Goal: Task Accomplishment & Management: Manage account settings

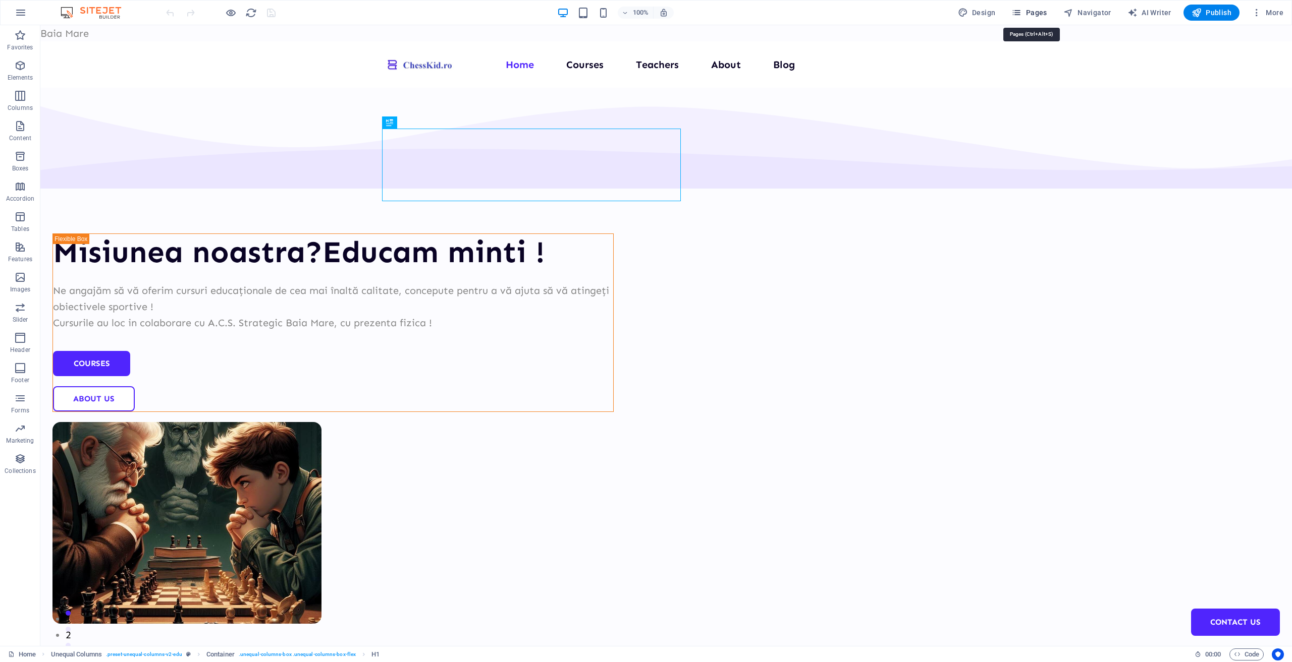
click at [1021, 12] on icon "button" at bounding box center [1016, 13] width 10 height 10
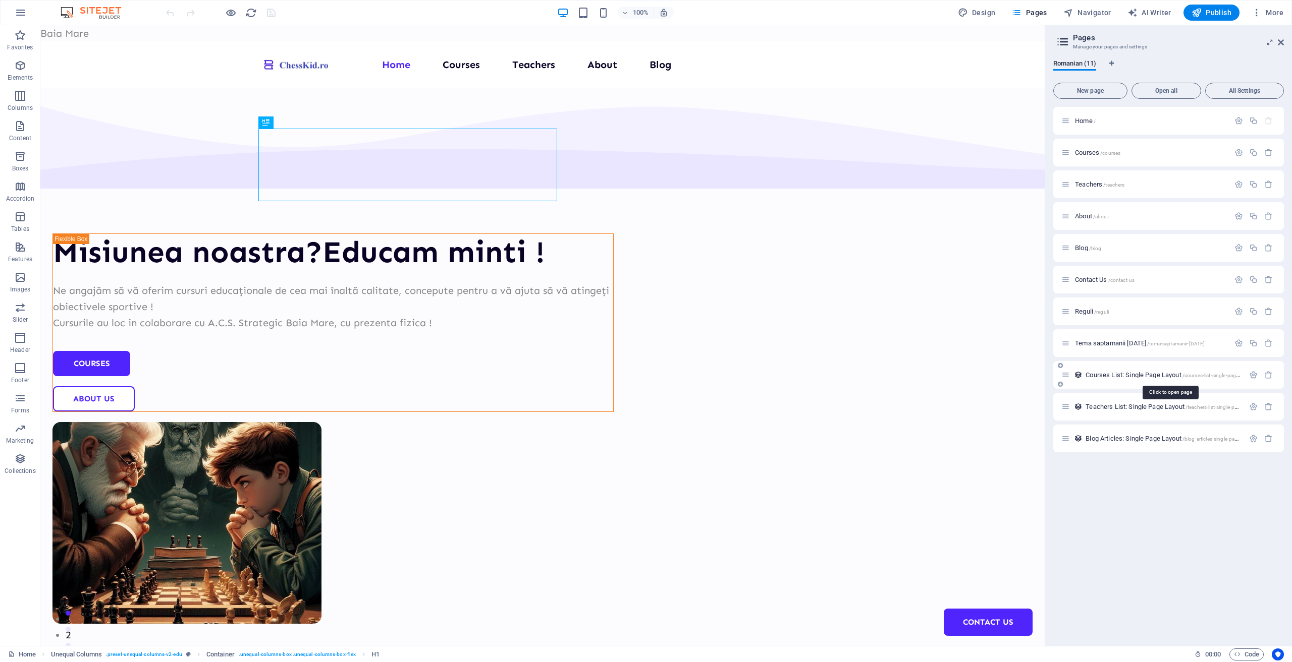
click at [1109, 377] on span "Courses List: Single Page Layout /courses-list-single-page-layout" at bounding box center [1169, 375] width 169 height 8
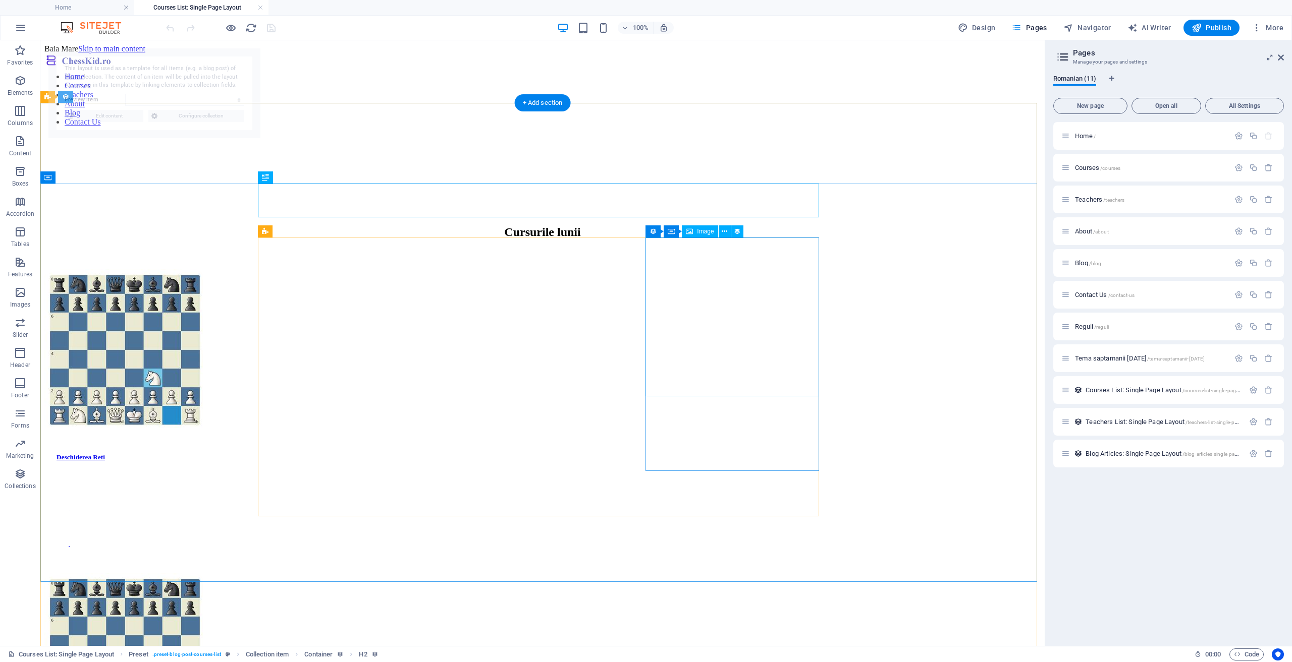
select select "68e394d9d90d567bbc0faa7f"
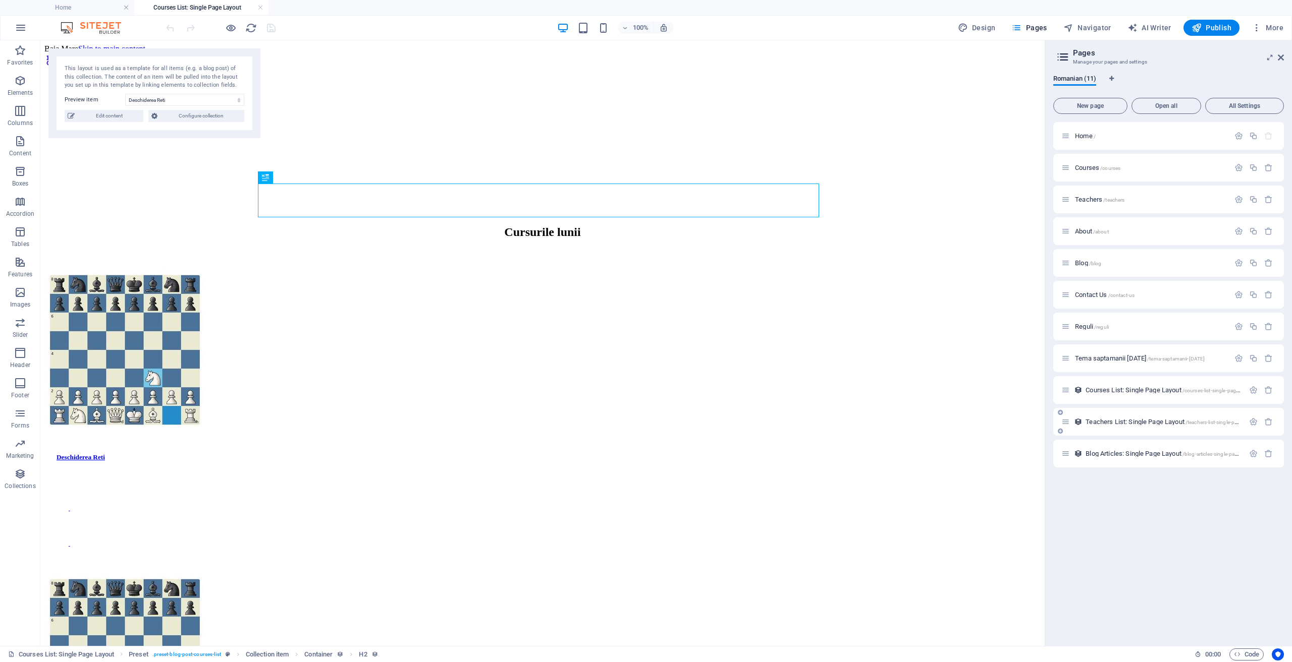
click at [1113, 422] on span "Teachers List: Single Page Layout /teachers-list-single-page-layout" at bounding box center [1171, 422] width 173 height 8
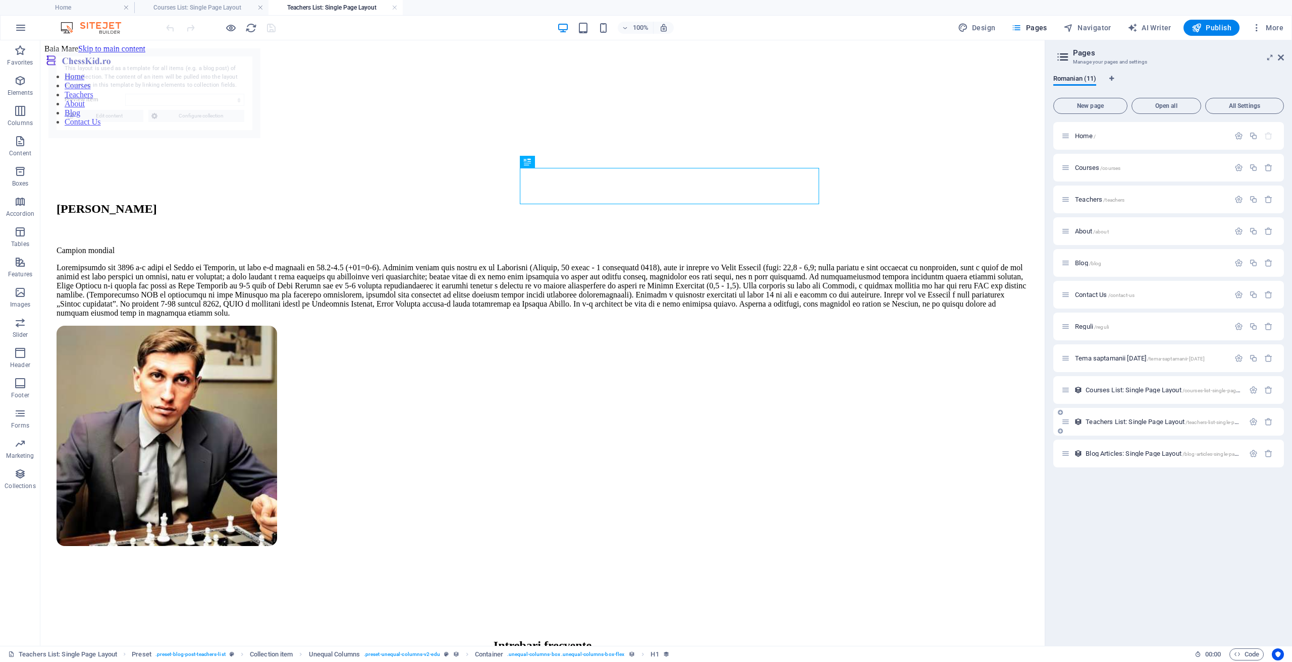
select select "68c28db8aa50349dca0cc620"
click at [1104, 393] on span "Courses List: Single Page Layout /courses-list-single-page-layout" at bounding box center [1169, 391] width 169 height 8
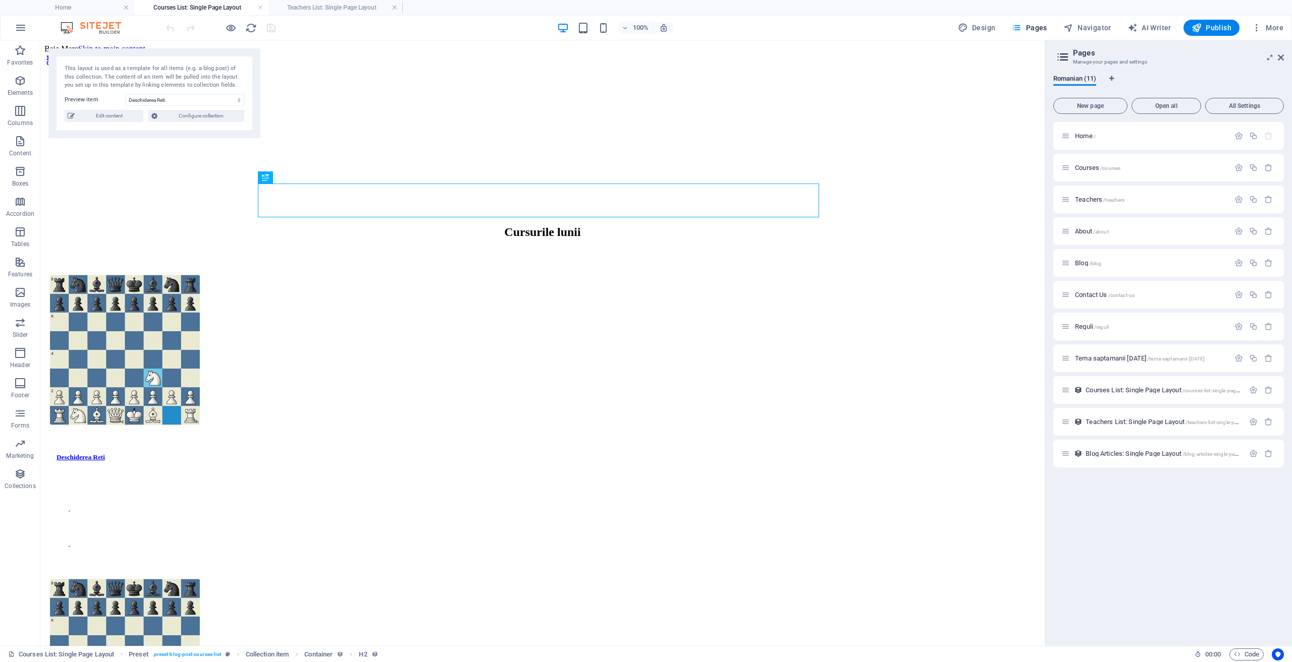
click at [119, 122] on div "This layout is used as a template for all items (e.g. a blog post) of this coll…" at bounding box center [154, 93] width 212 height 90
click at [119, 120] on span "Edit content" at bounding box center [109, 116] width 63 height 12
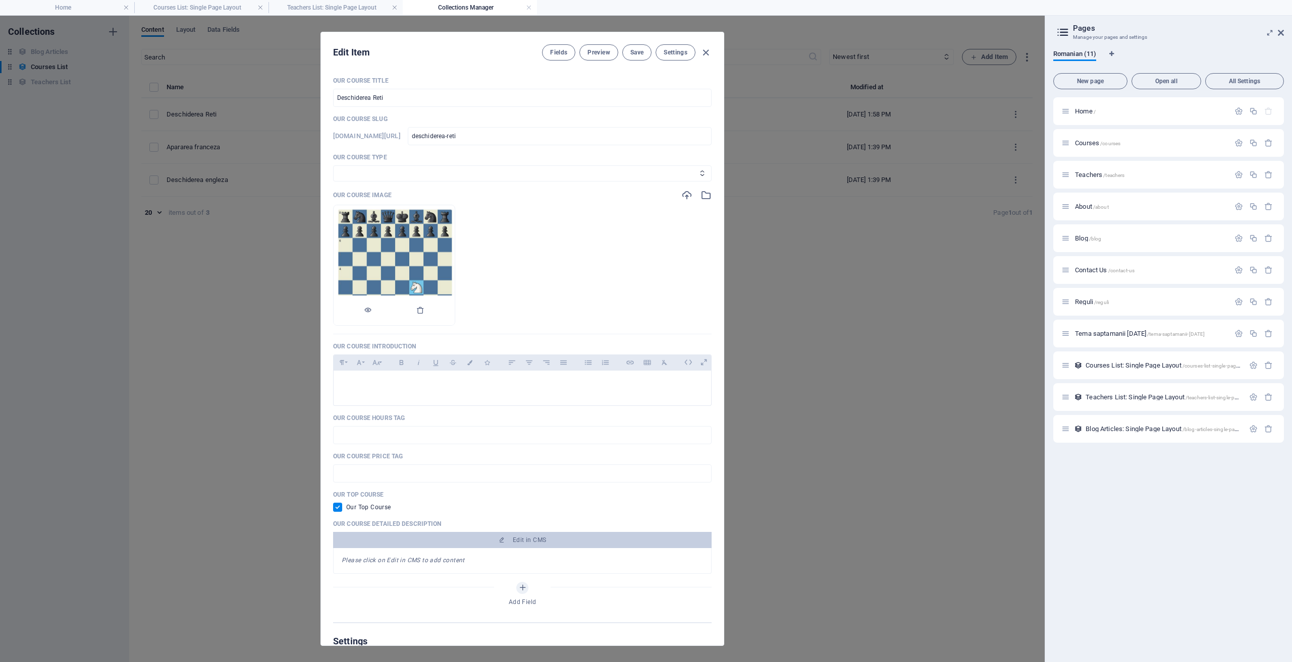
click at [445, 241] on img at bounding box center [394, 265] width 120 height 120
click at [685, 197] on icon "button" at bounding box center [686, 195] width 11 height 11
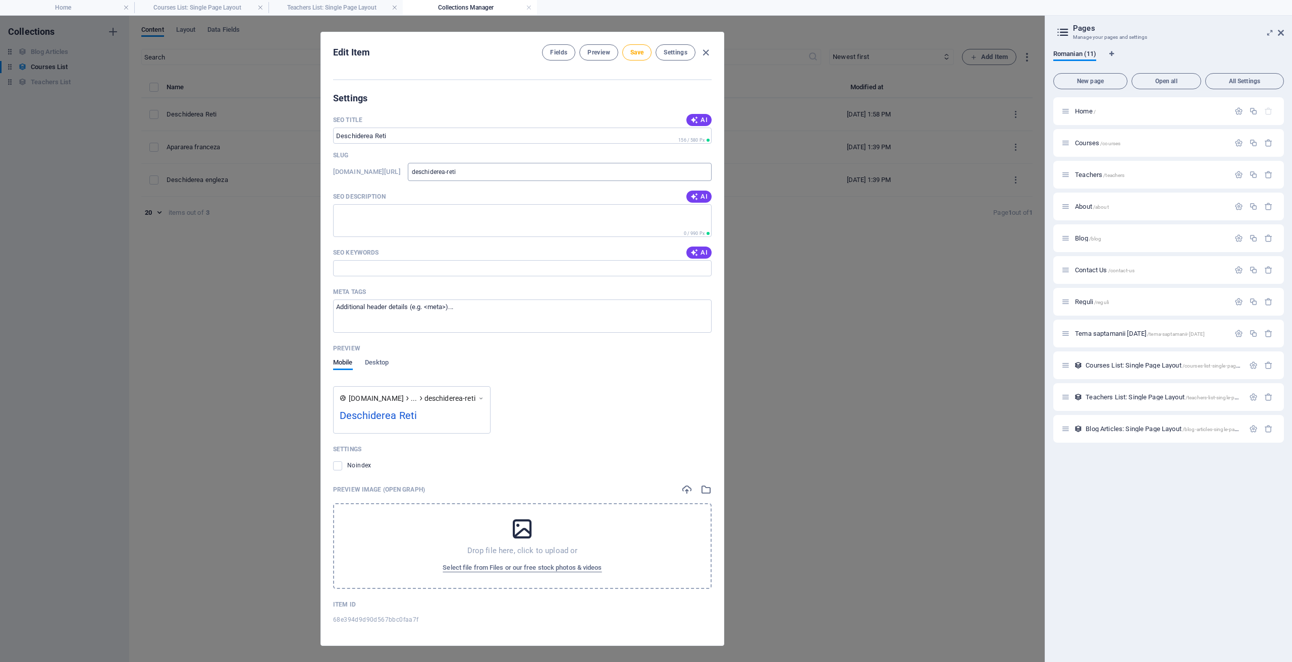
scroll to position [392, 0]
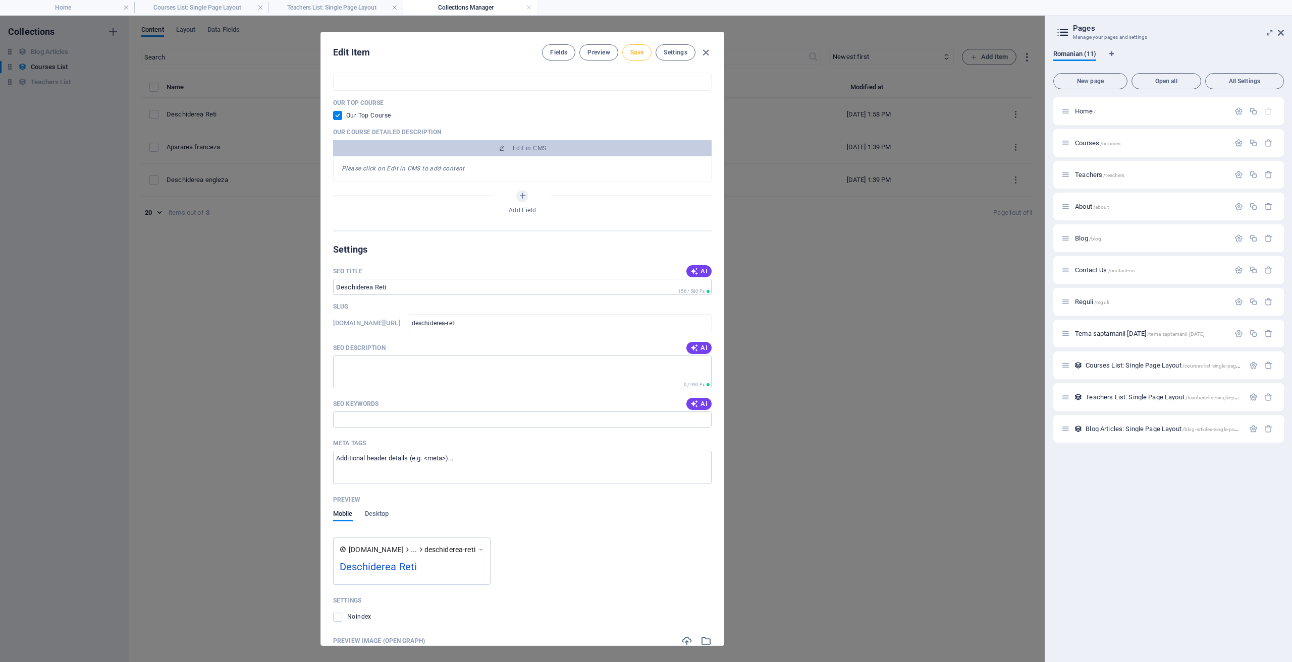
click at [637, 55] on span "Save" at bounding box center [636, 52] width 13 height 8
click at [704, 51] on icon "button" at bounding box center [706, 53] width 12 height 12
checkbox input "false"
type input "deschiderea-reti"
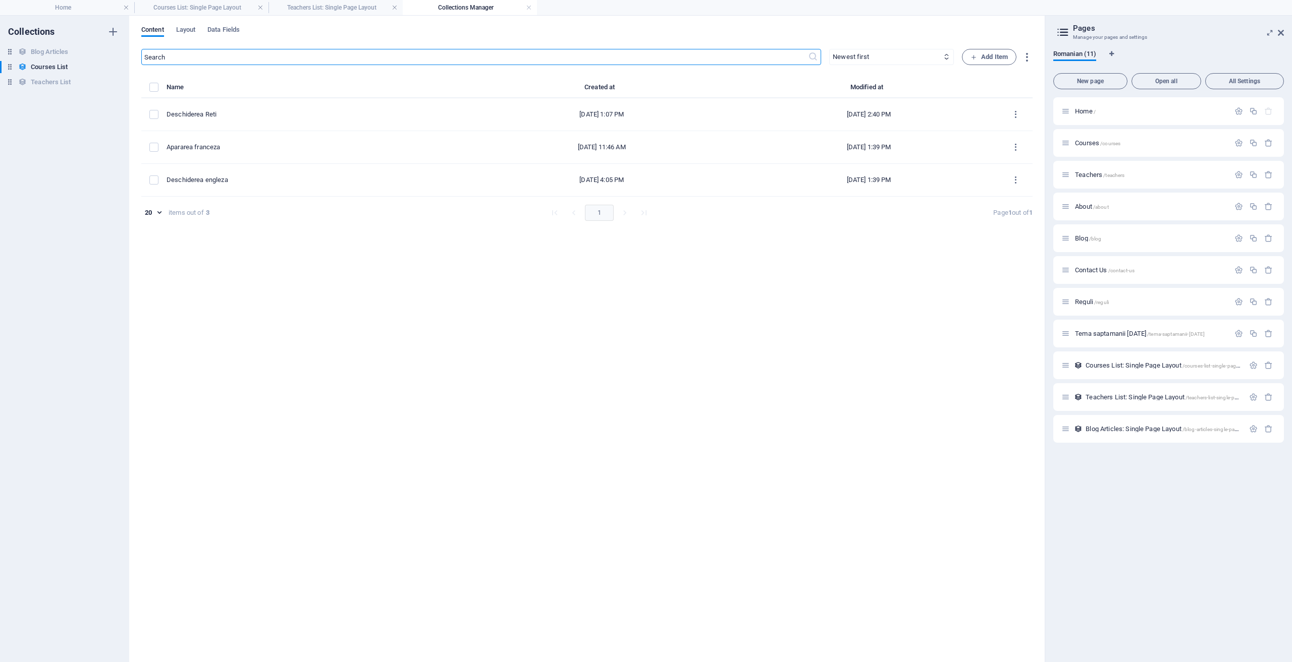
scroll to position [0, 0]
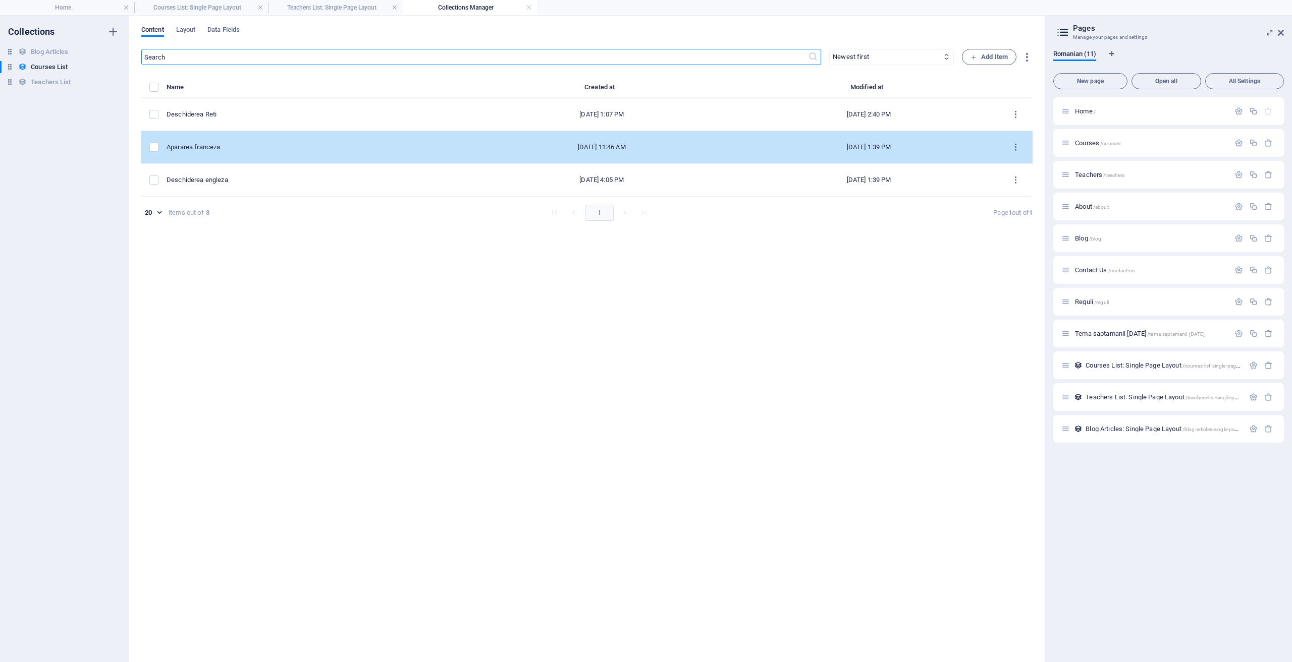
click at [236, 148] on div "Apararea franceza" at bounding box center [312, 147] width 290 height 9
select select "Design"
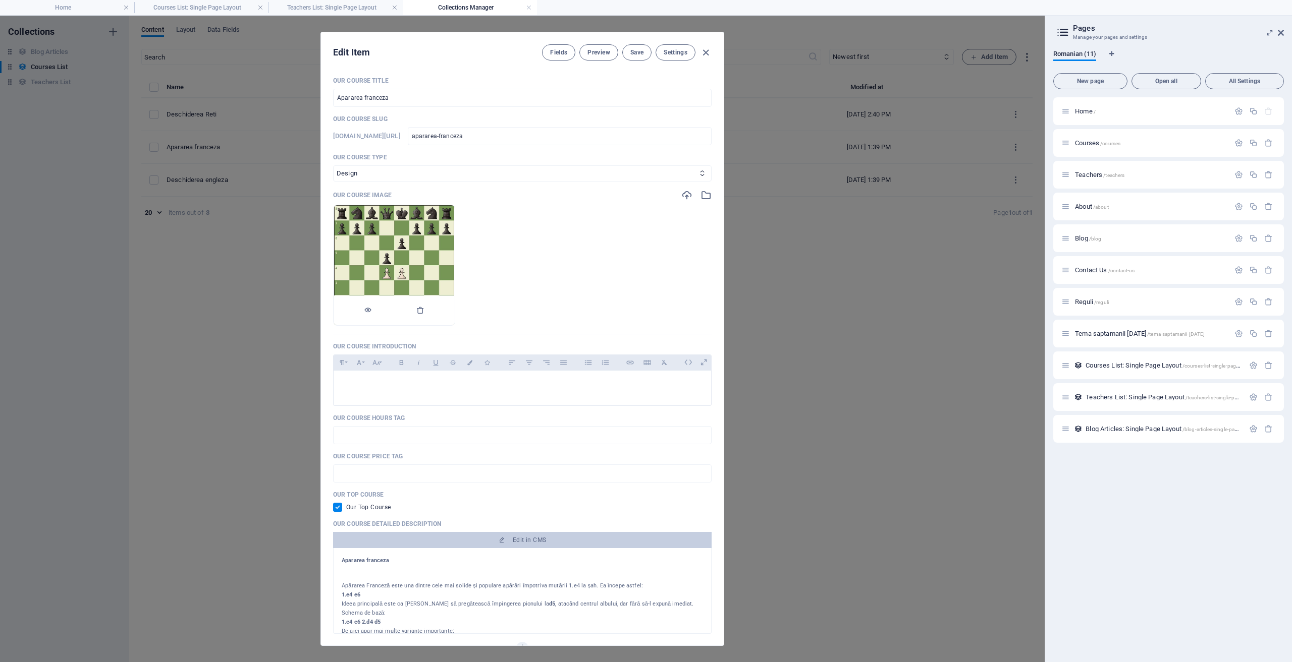
click at [430, 241] on img at bounding box center [394, 265] width 120 height 120
click at [686, 195] on icon "button" at bounding box center [686, 195] width 11 height 11
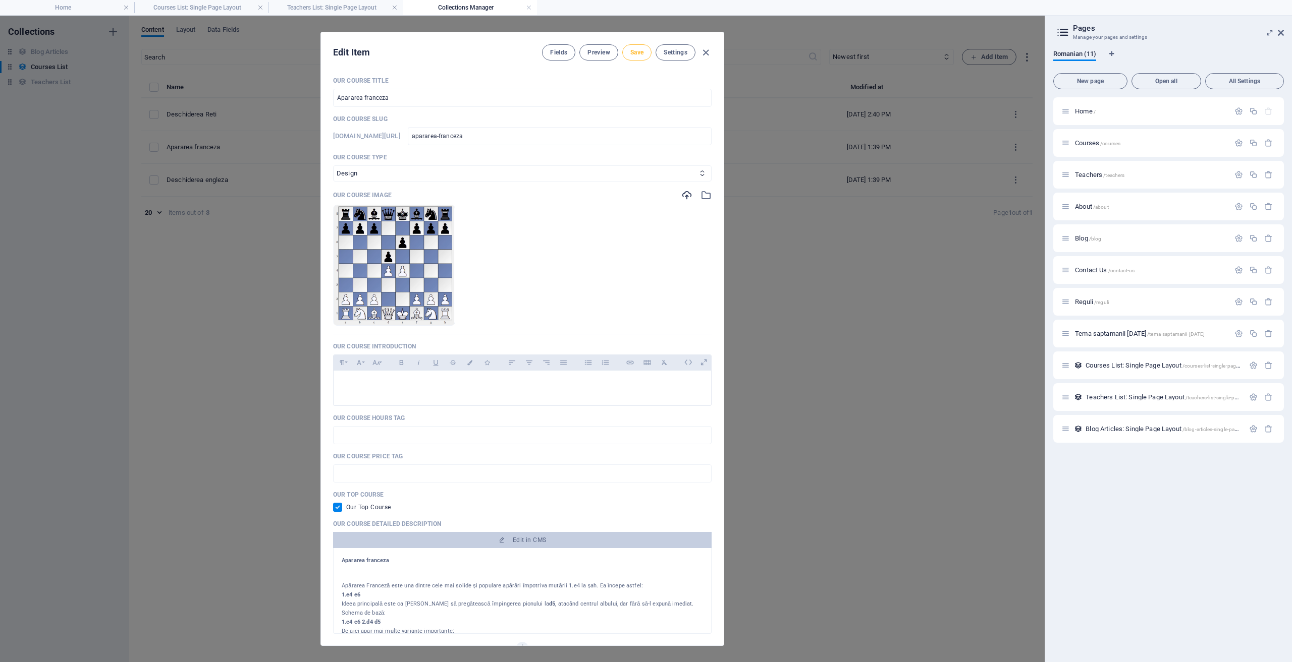
click at [640, 50] on span "Save" at bounding box center [636, 52] width 13 height 8
click at [706, 48] on icon "button" at bounding box center [706, 53] width 12 height 12
checkbox input "false"
type input "apararea-franceza"
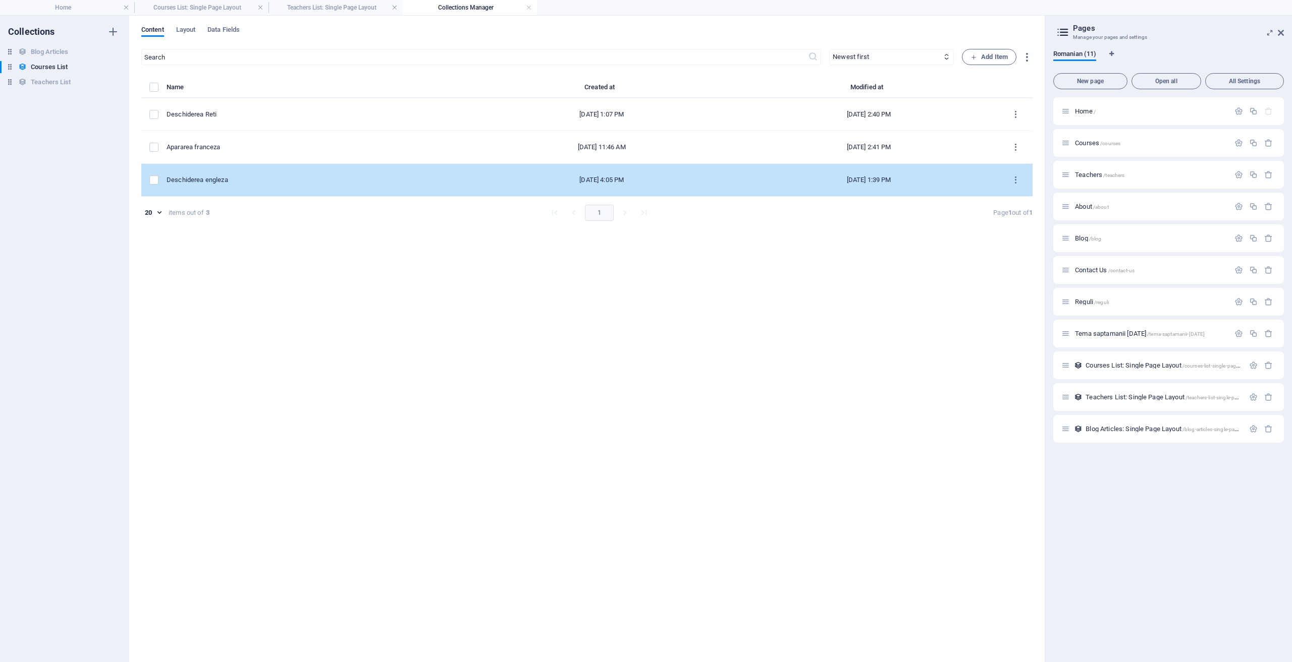
click at [228, 182] on div "Deschiderea engleza" at bounding box center [312, 180] width 290 height 9
select select "Design"
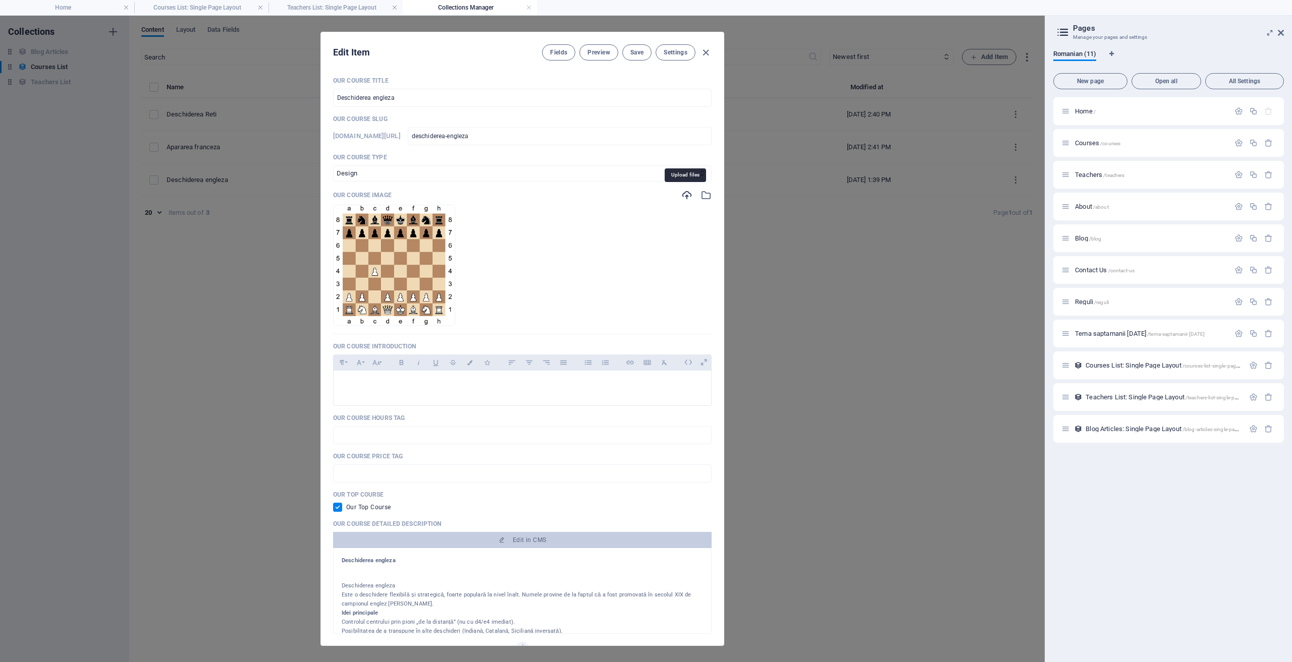
click at [688, 197] on icon "button" at bounding box center [686, 195] width 11 height 11
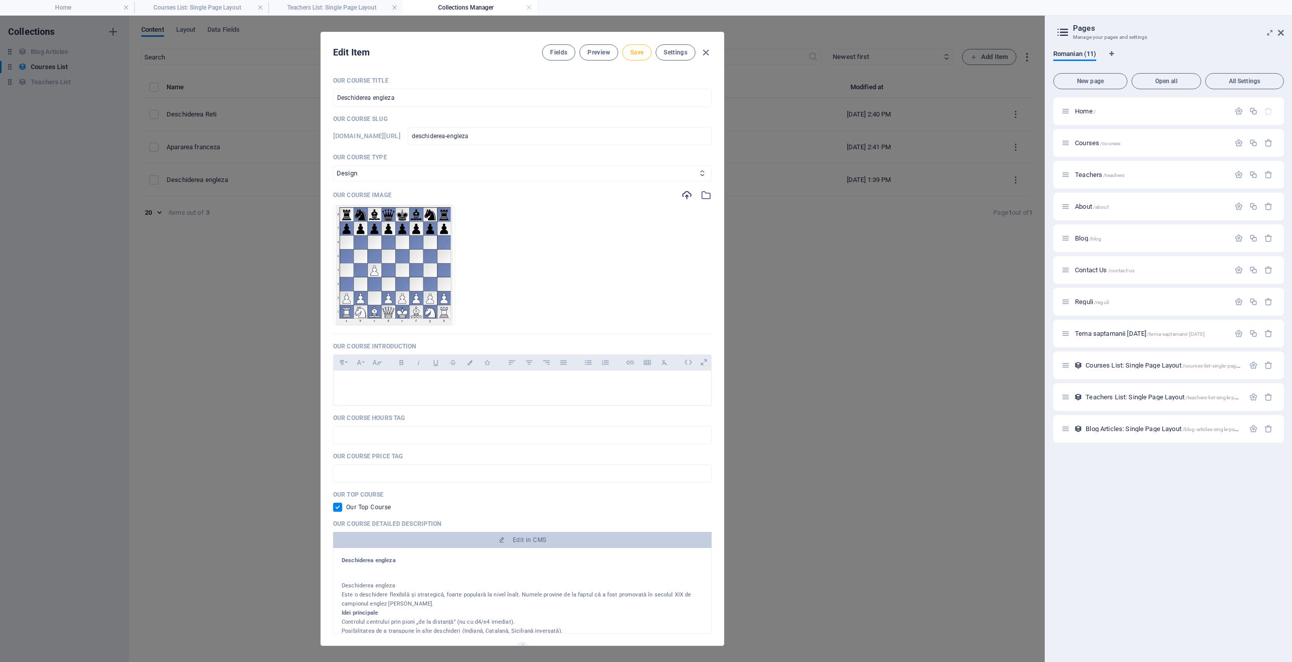
click at [634, 49] on span "Save" at bounding box center [636, 52] width 13 height 8
click at [706, 50] on icon "button" at bounding box center [706, 53] width 12 height 12
checkbox input "false"
type input "deschiderea-engleza"
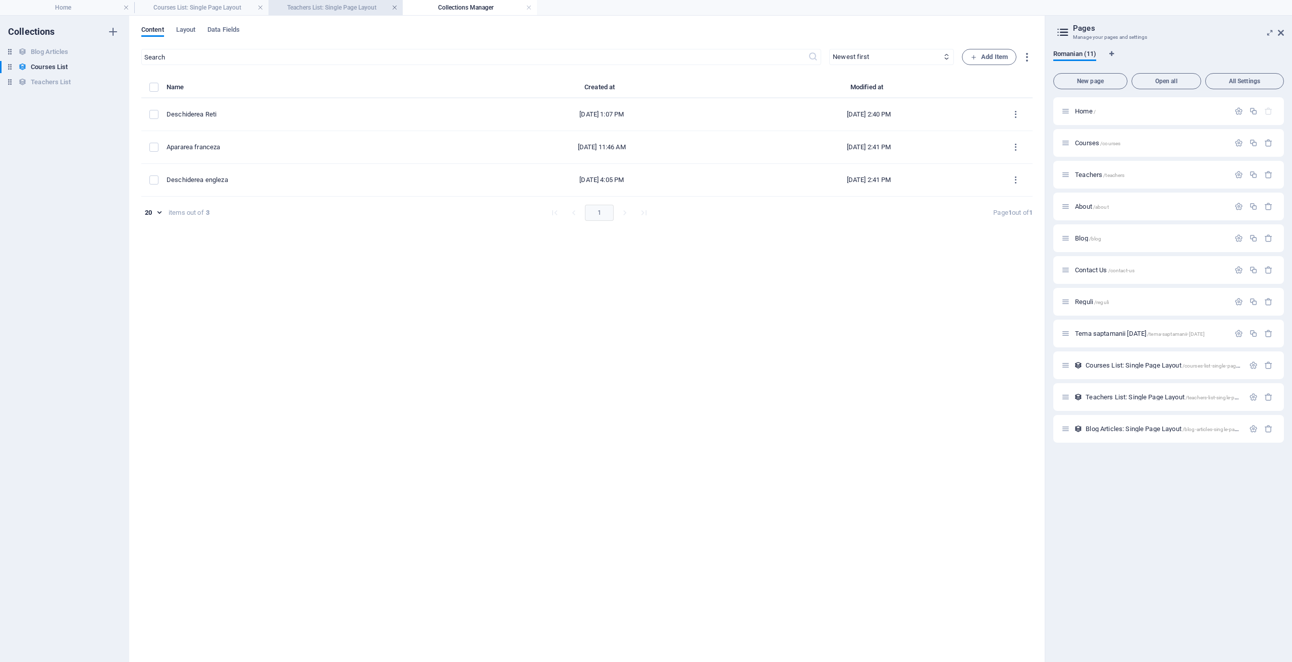
click at [395, 9] on link at bounding box center [395, 8] width 6 height 10
click at [259, 10] on link at bounding box center [260, 8] width 6 height 10
click at [261, 6] on link at bounding box center [260, 8] width 6 height 10
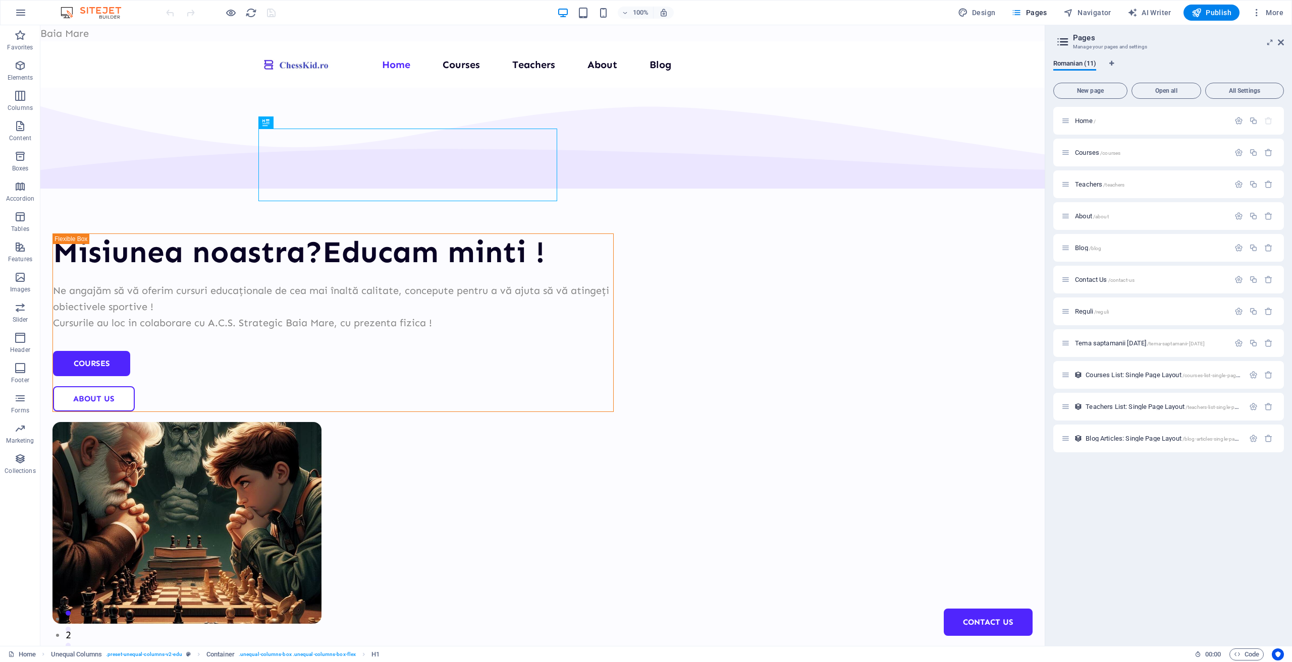
click at [268, 8] on div at bounding box center [220, 13] width 113 height 16
click at [1221, 10] on span "Publish" at bounding box center [1211, 13] width 40 height 10
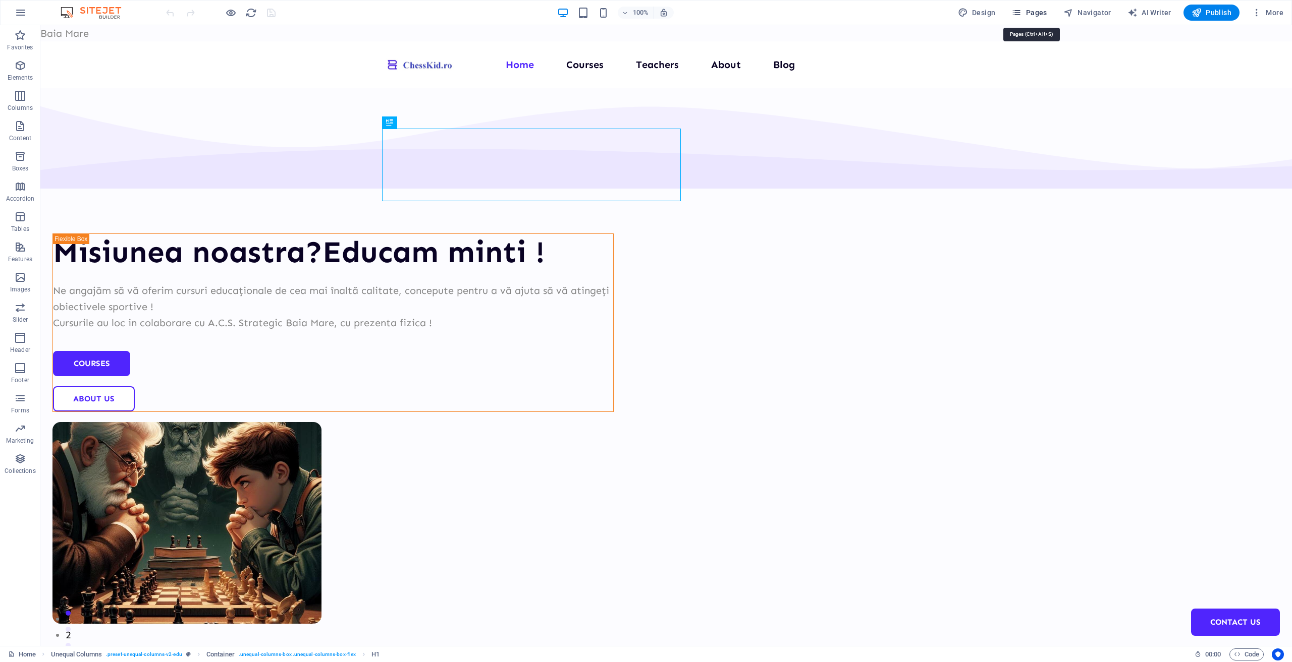
click at [1030, 13] on span "Pages" at bounding box center [1028, 13] width 35 height 10
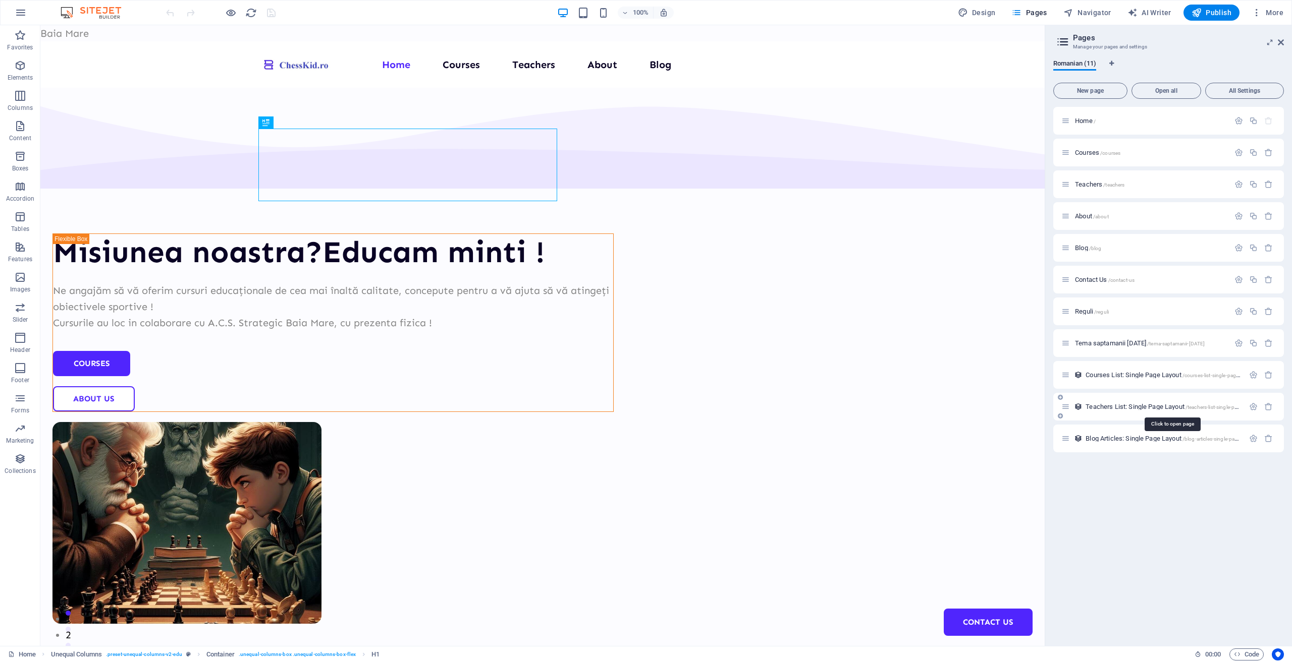
click at [1107, 407] on span "Teachers List: Single Page Layout /teachers-list-single-page-layout" at bounding box center [1171, 407] width 173 height 8
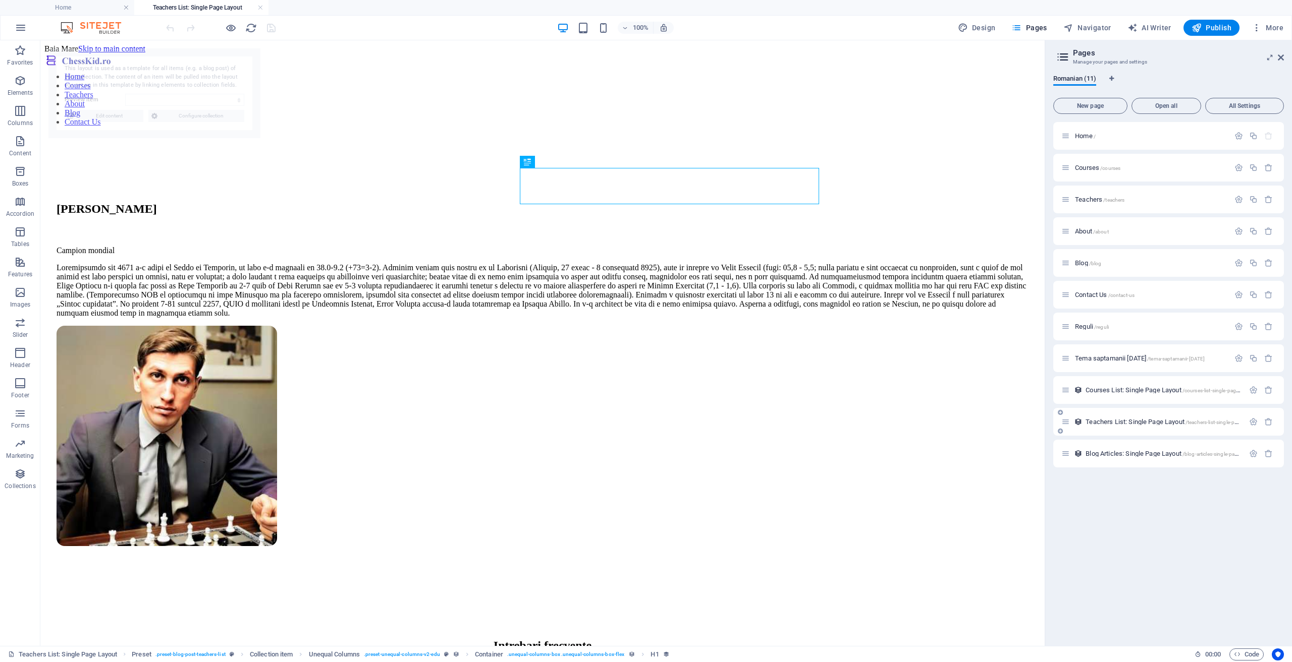
select select "68c28db8aa50349dca0cc620"
click at [1108, 391] on span "Courses List: Single Page Layout /courses-list-single-page-layout" at bounding box center [1169, 391] width 169 height 8
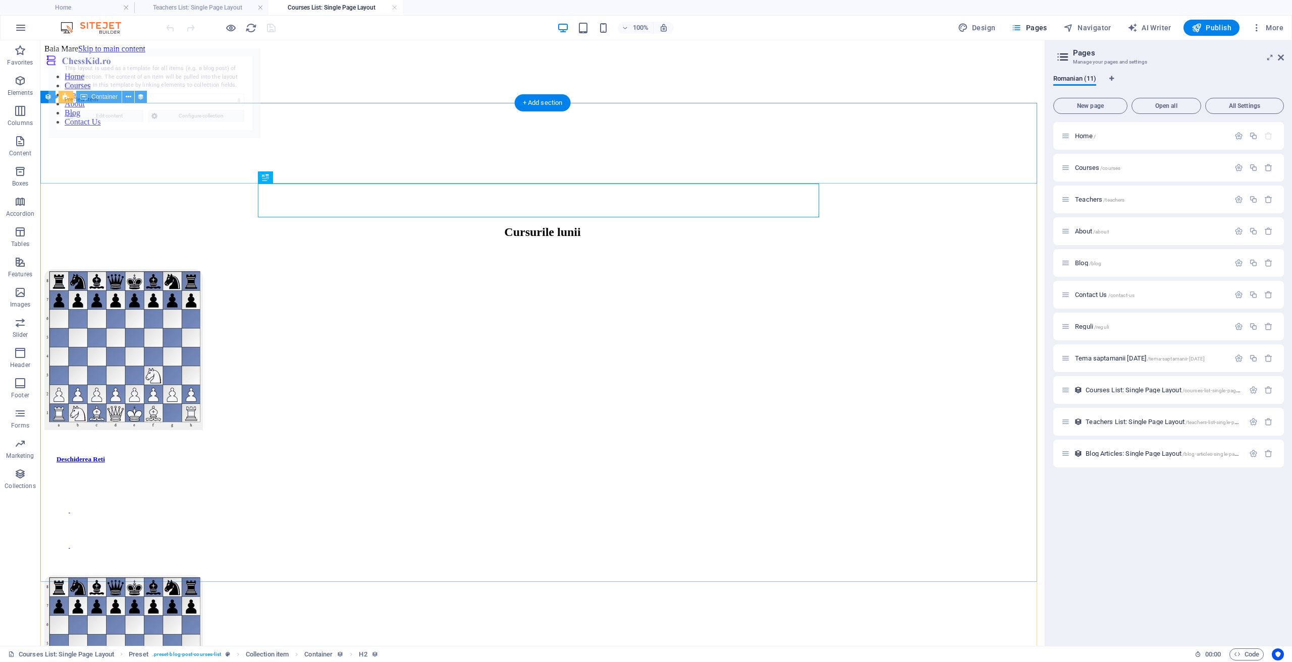
select select "68e394d9d90d567bbc0faa7f"
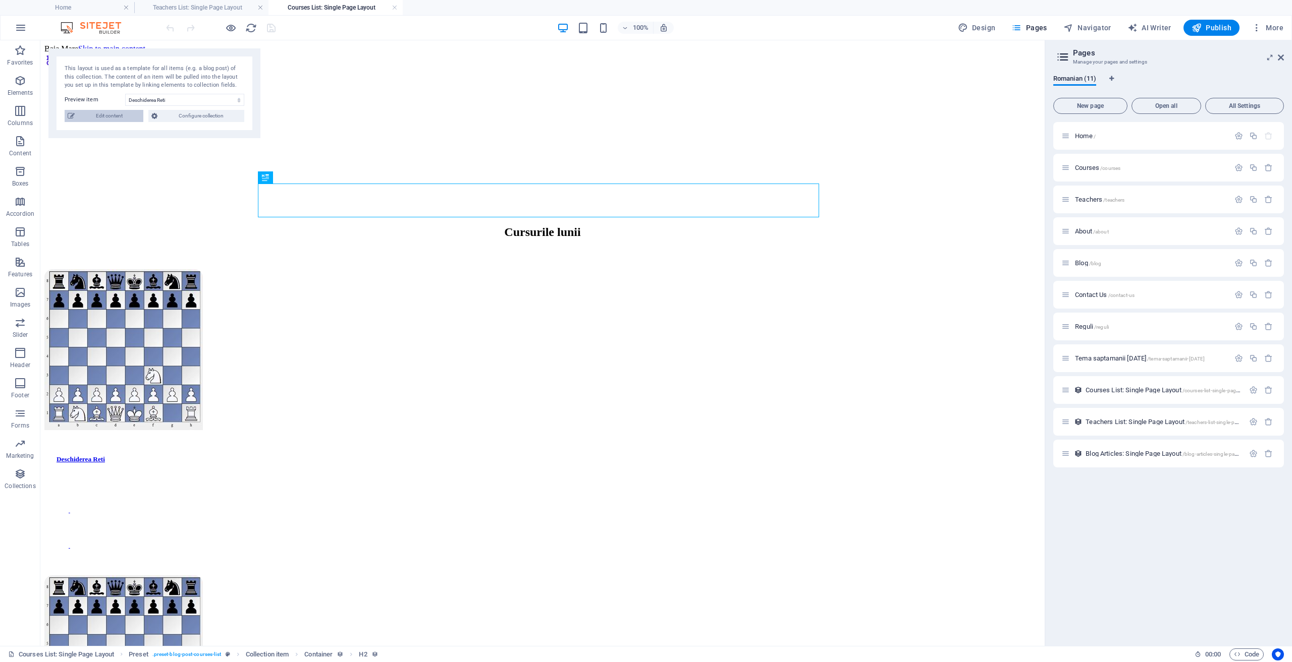
click at [127, 118] on span "Edit content" at bounding box center [109, 116] width 63 height 12
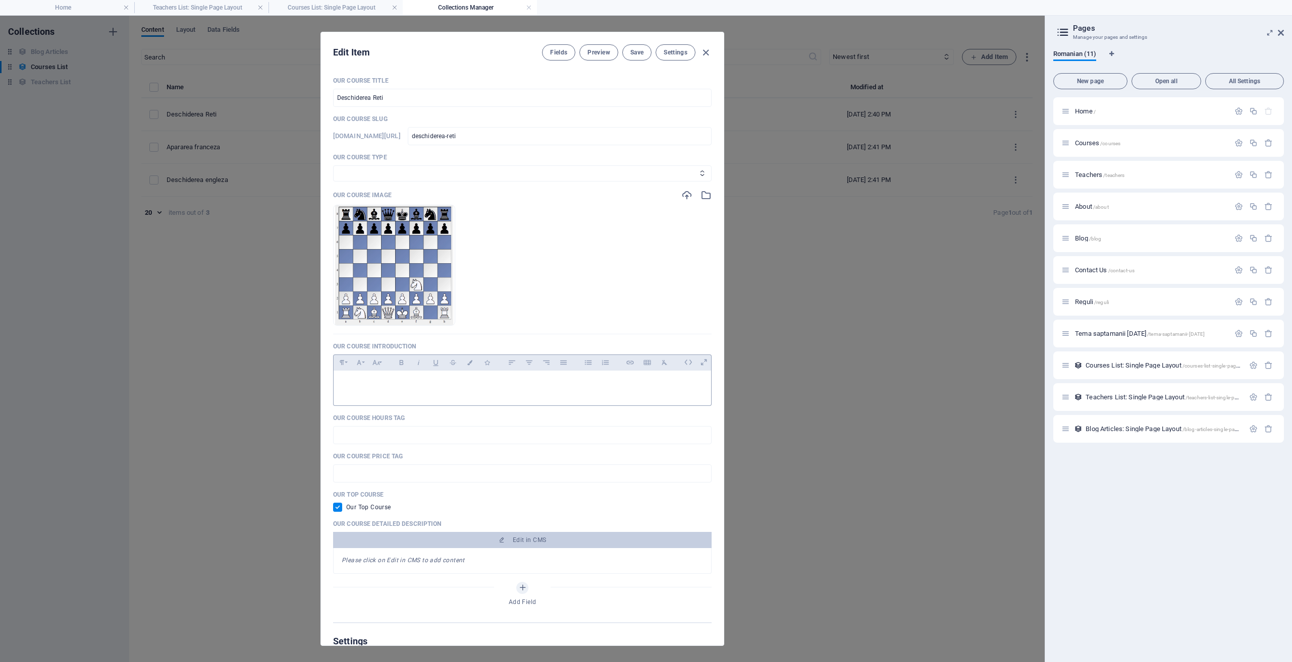
click at [477, 387] on p at bounding box center [522, 384] width 361 height 10
click at [710, 53] on icon "button" at bounding box center [706, 53] width 12 height 12
checkbox input "false"
type input "deschiderea-reti"
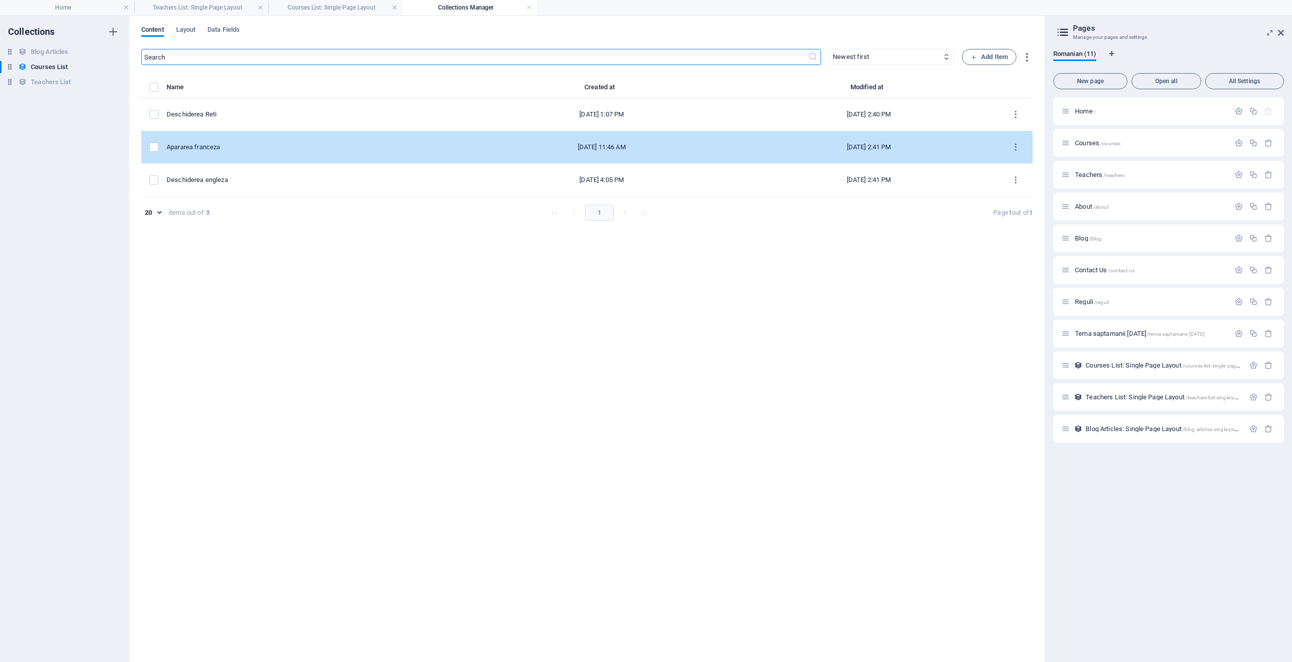
click at [252, 148] on div "Apararea franceza" at bounding box center [312, 147] width 290 height 9
select select "Design"
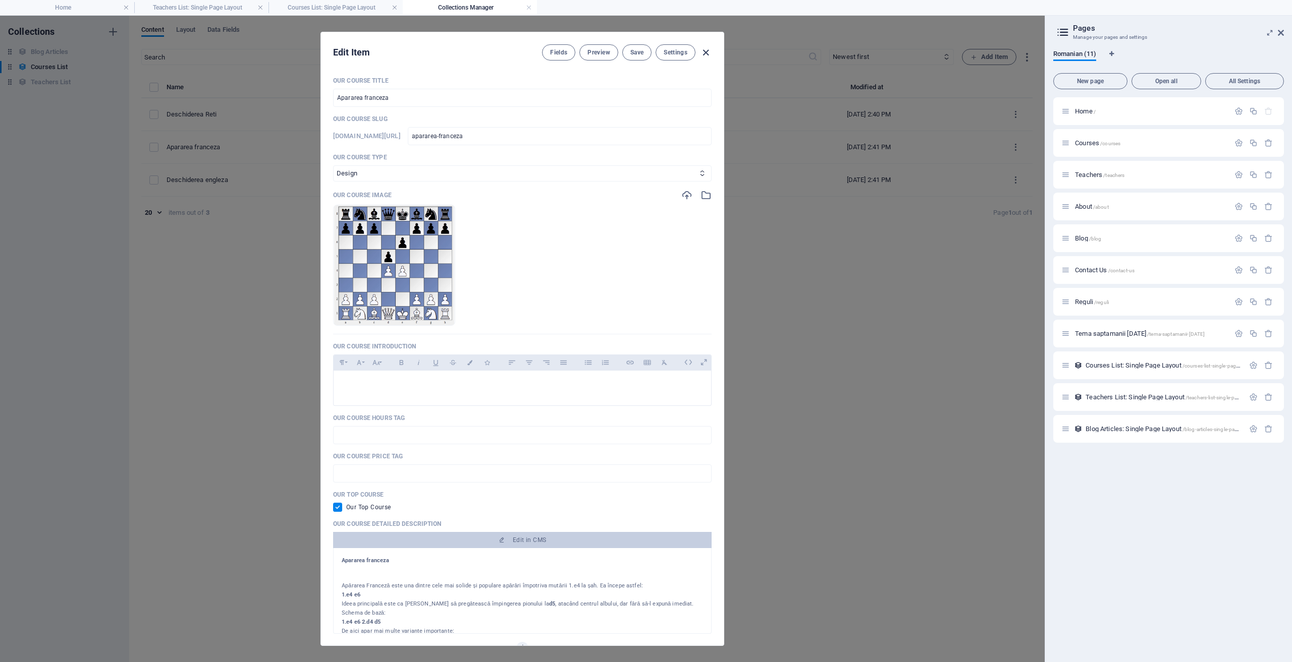
click at [706, 54] on icon "button" at bounding box center [706, 53] width 12 height 12
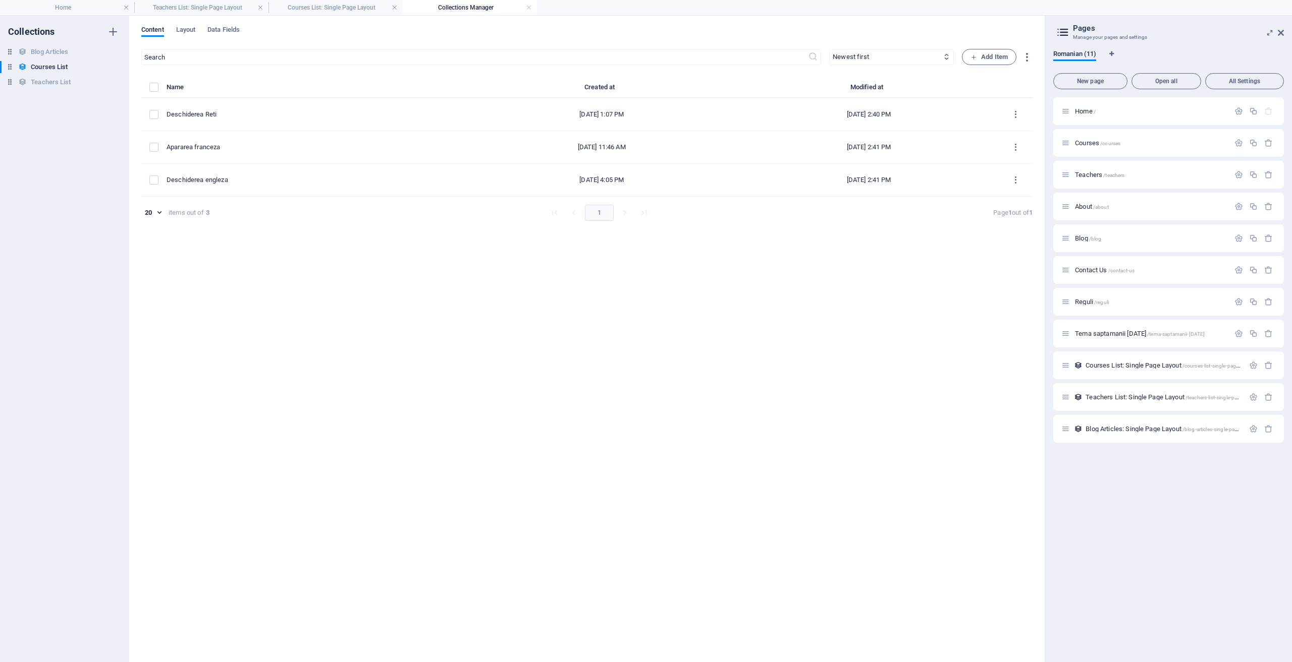
checkbox input "false"
type input "apararea-franceza"
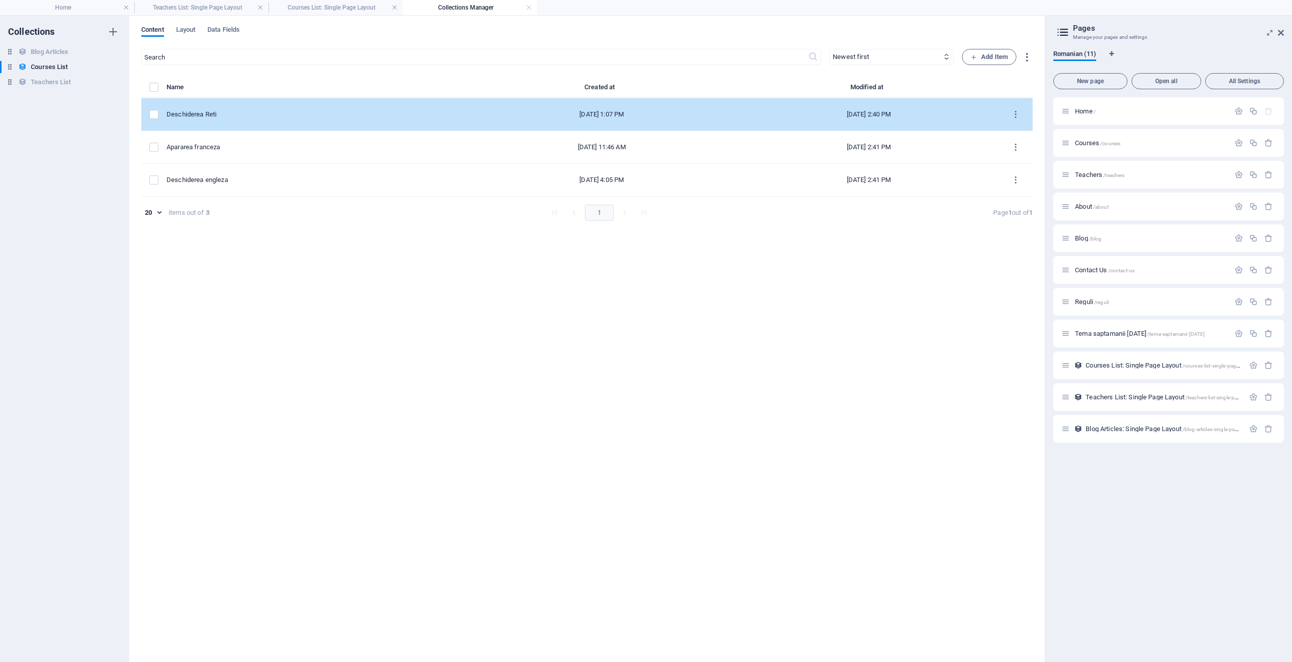
click at [226, 118] on div "Deschiderea Reti" at bounding box center [312, 114] width 290 height 9
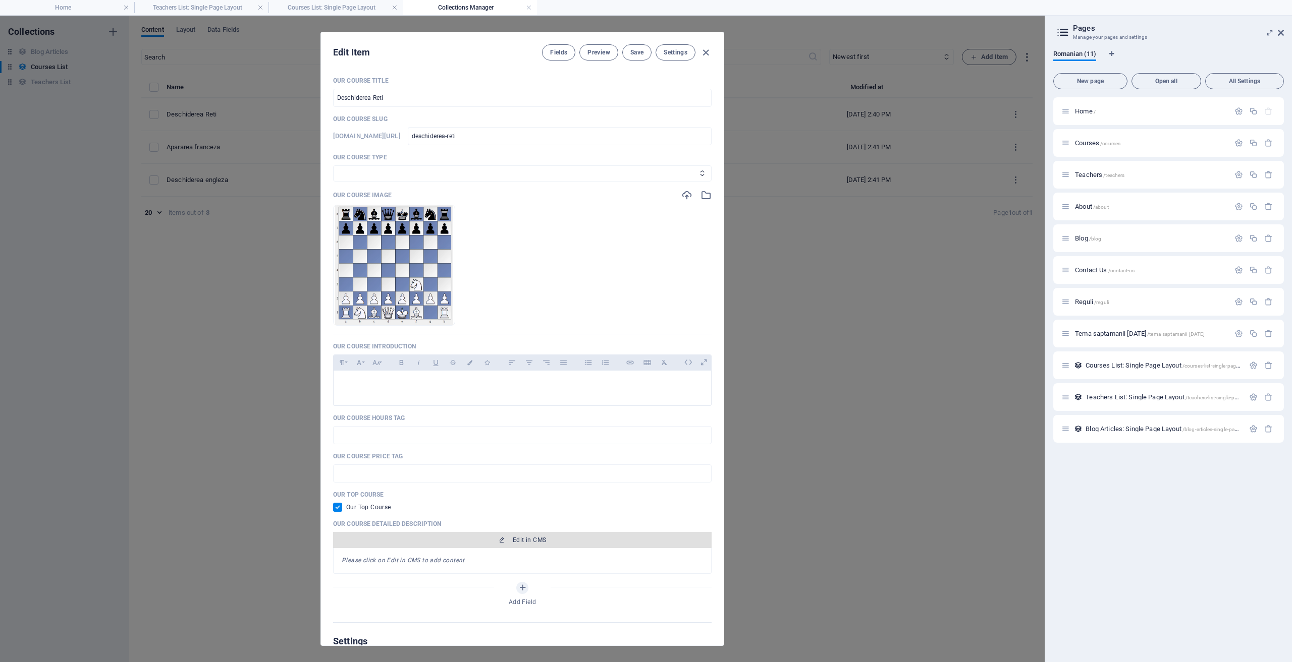
click at [507, 536] on span "Edit in CMS" at bounding box center [522, 540] width 370 height 8
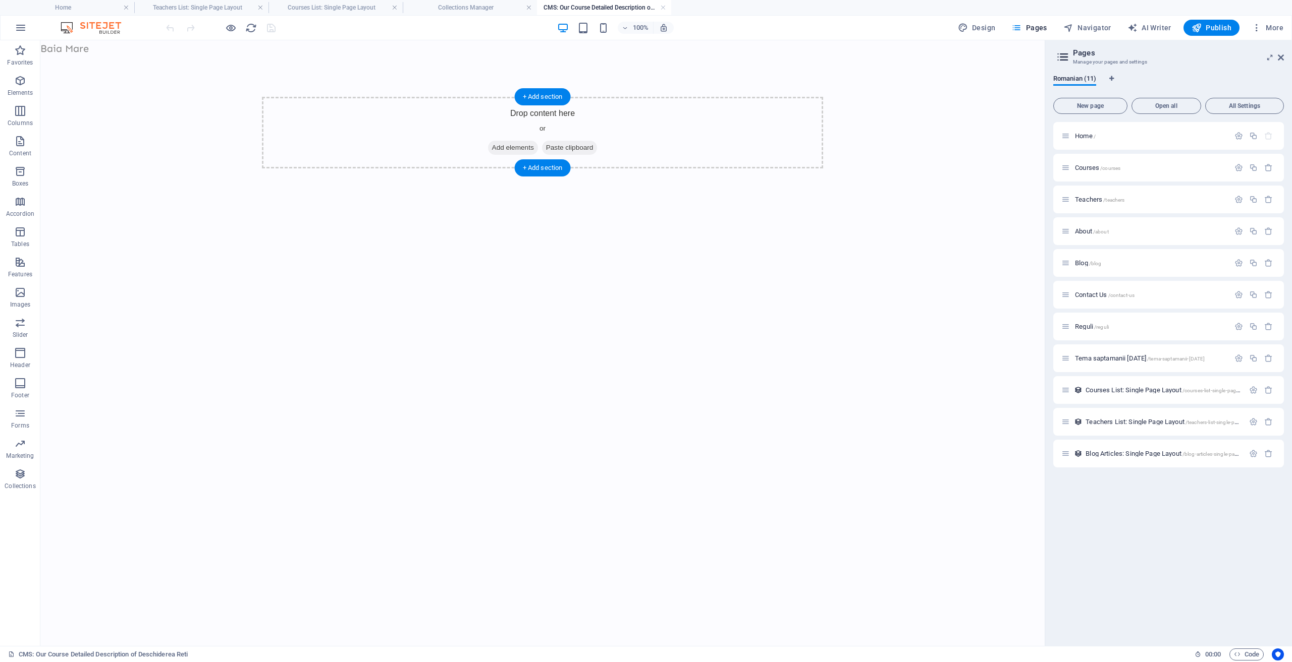
drag, startPoint x: 64, startPoint y: 185, endPoint x: 540, endPoint y: 117, distance: 481.2
click at [23, 177] on icon "button" at bounding box center [20, 171] width 12 height 12
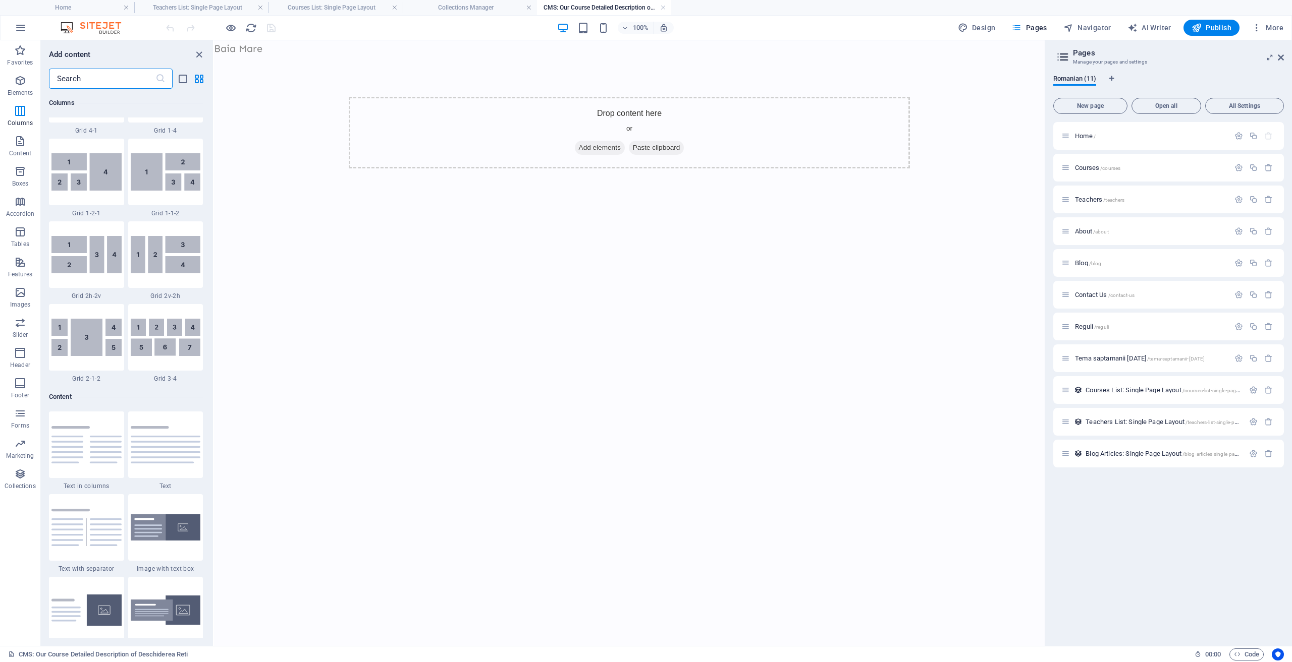
scroll to position [1572, 0]
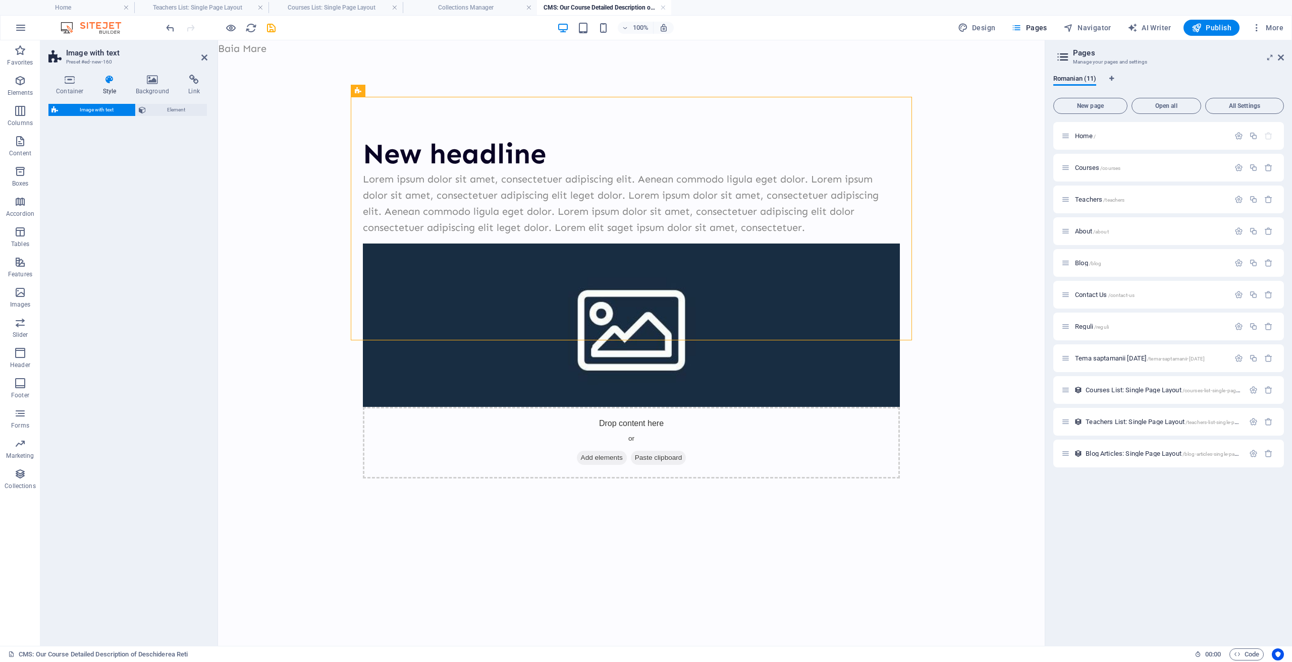
select select "rem"
select select "px"
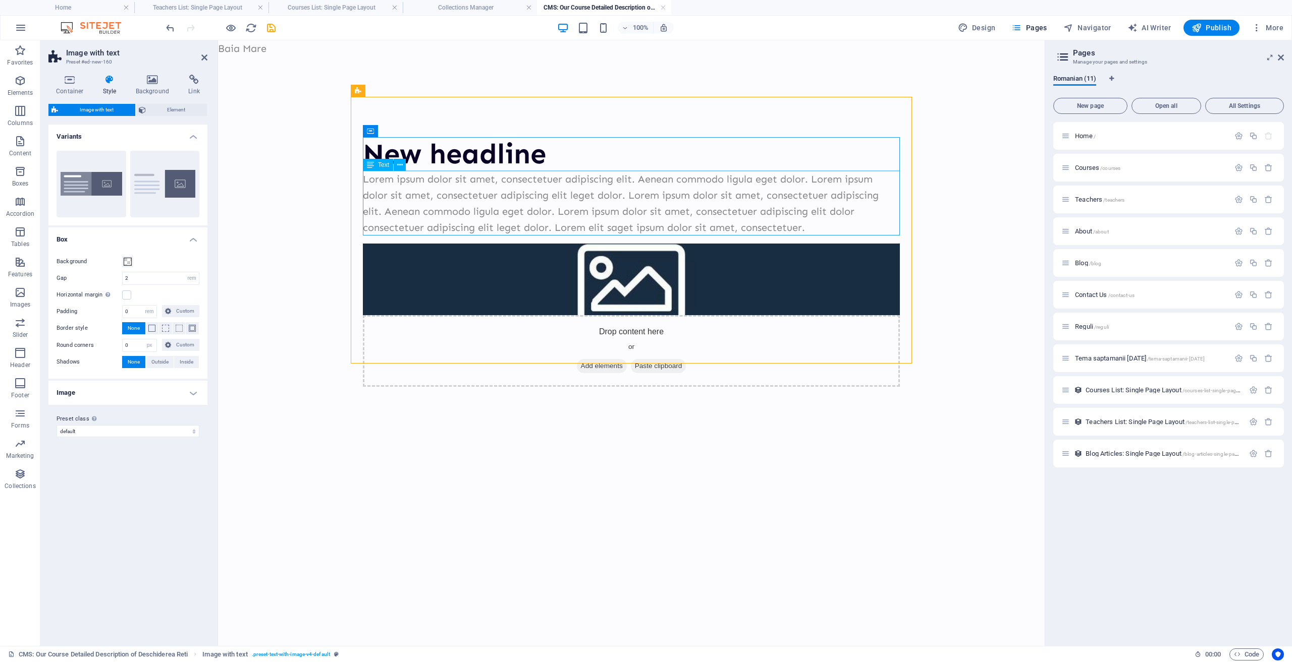
click at [806, 228] on div "Lorem ipsum dolor sit amet, consectetuer adipiscing elit. Aenean commodo ligula…" at bounding box center [631, 203] width 537 height 65
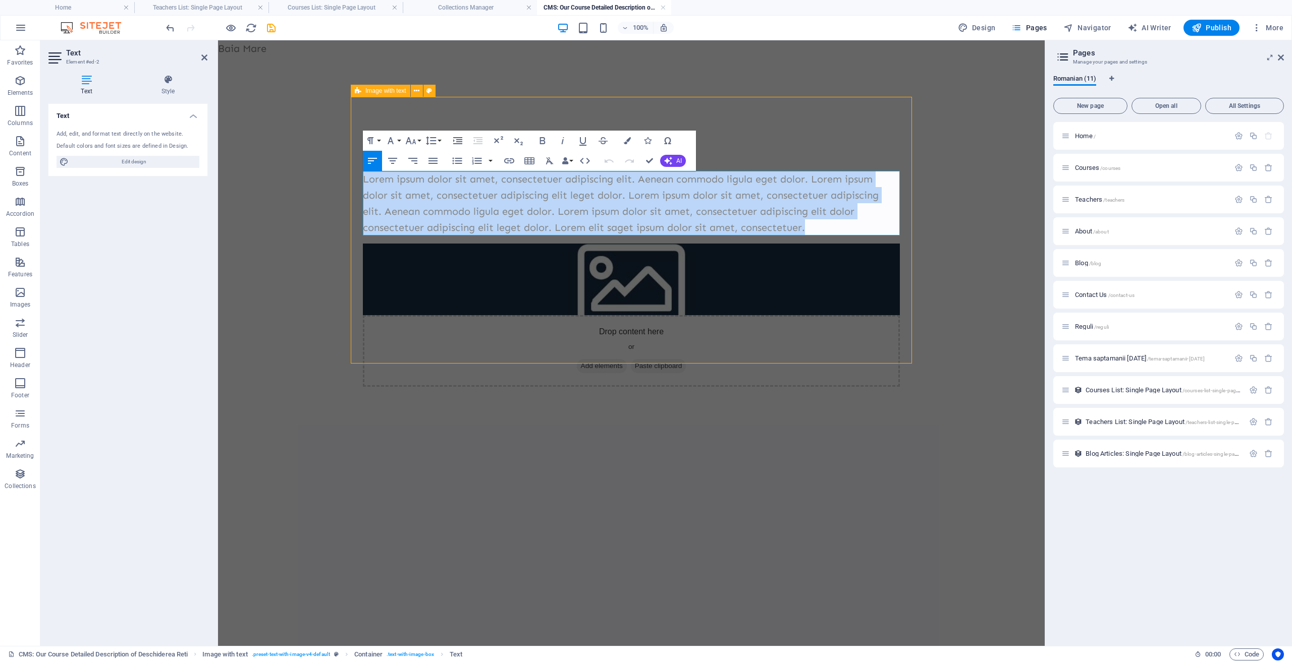
drag, startPoint x: 822, startPoint y: 228, endPoint x: 360, endPoint y: 179, distance: 464.8
click at [360, 179] on div "New headline Lorem ipsum dolor sit amet, consectetuer adipiscing elit. Aenean c…" at bounding box center [631, 262] width 561 height 330
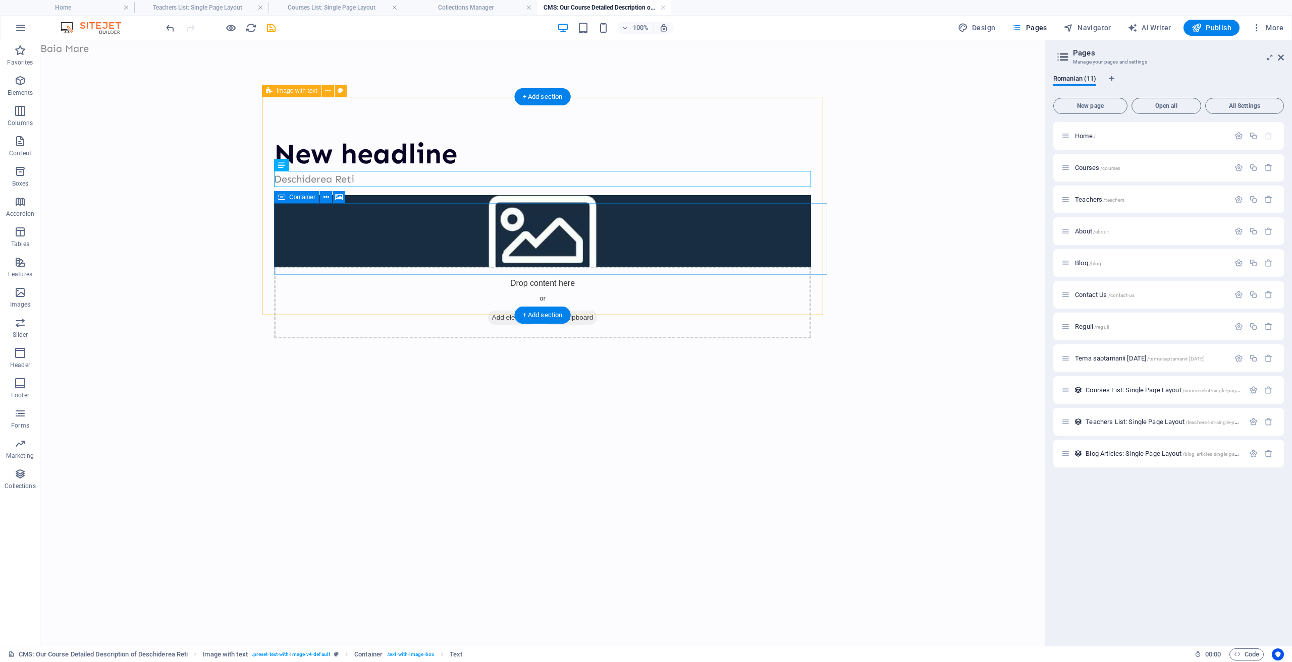
click at [570, 267] on div "Drop content here or Add elements Paste clipboard" at bounding box center [542, 303] width 537 height 72
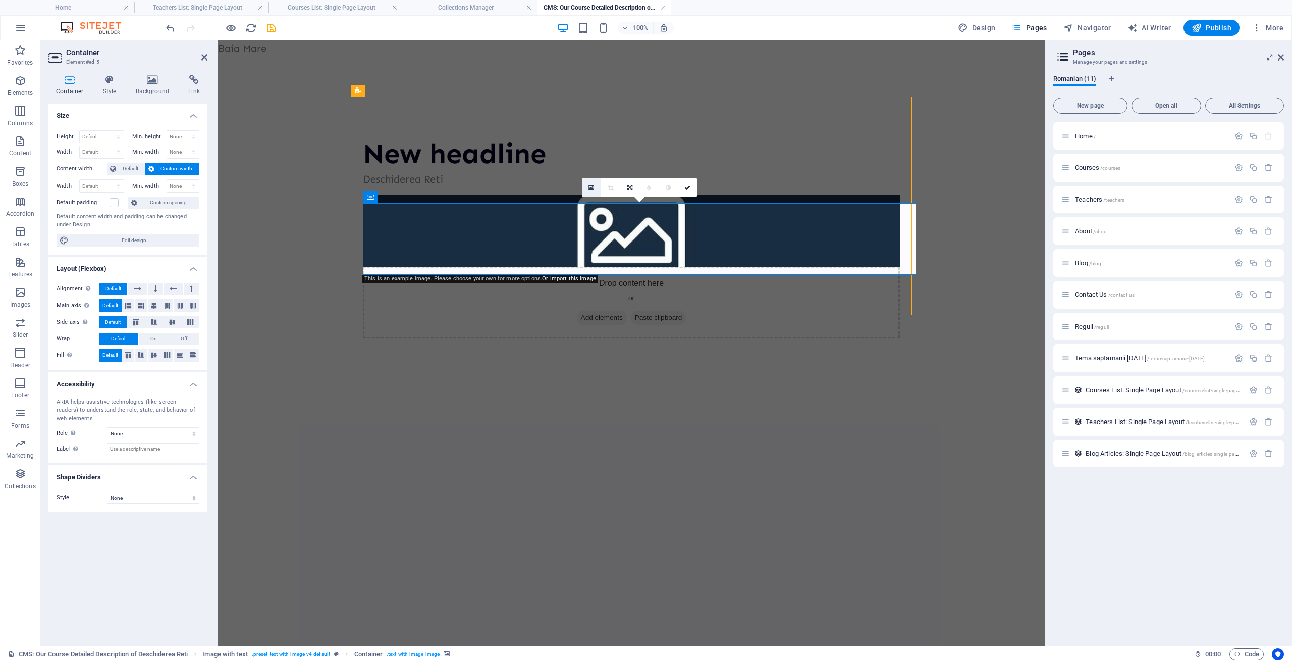
click at [593, 189] on icon at bounding box center [591, 187] width 6 height 7
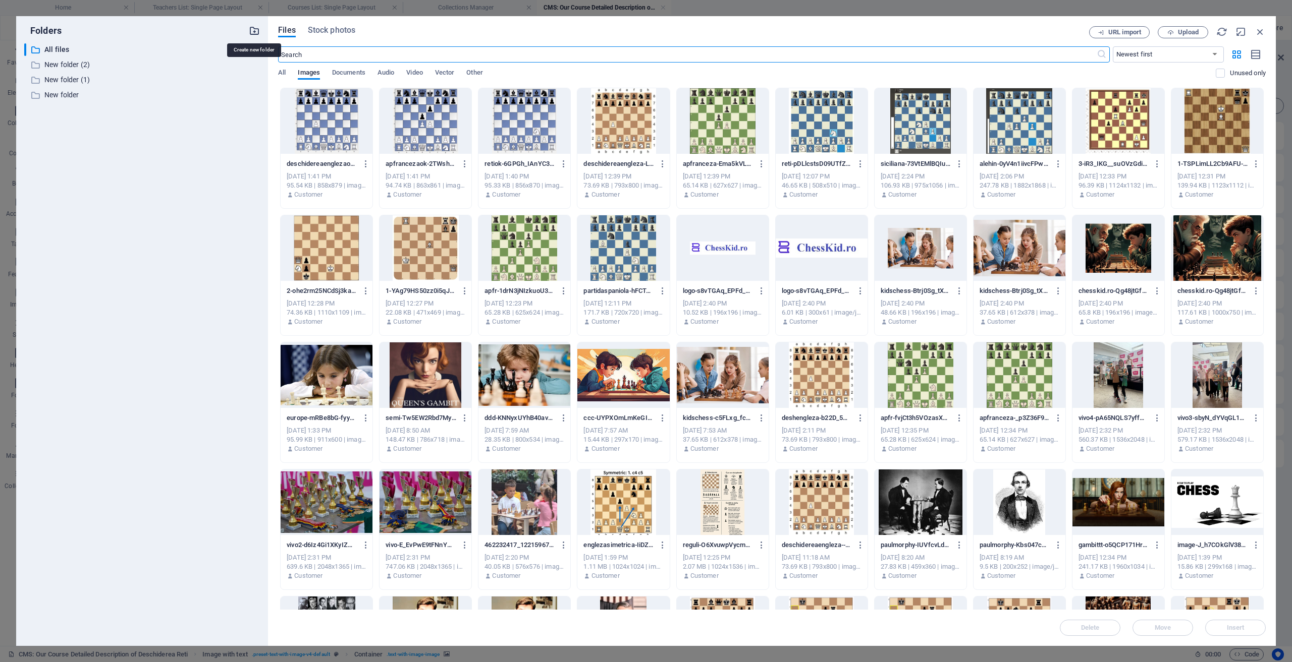
click at [253, 32] on icon "button" at bounding box center [254, 30] width 11 height 11
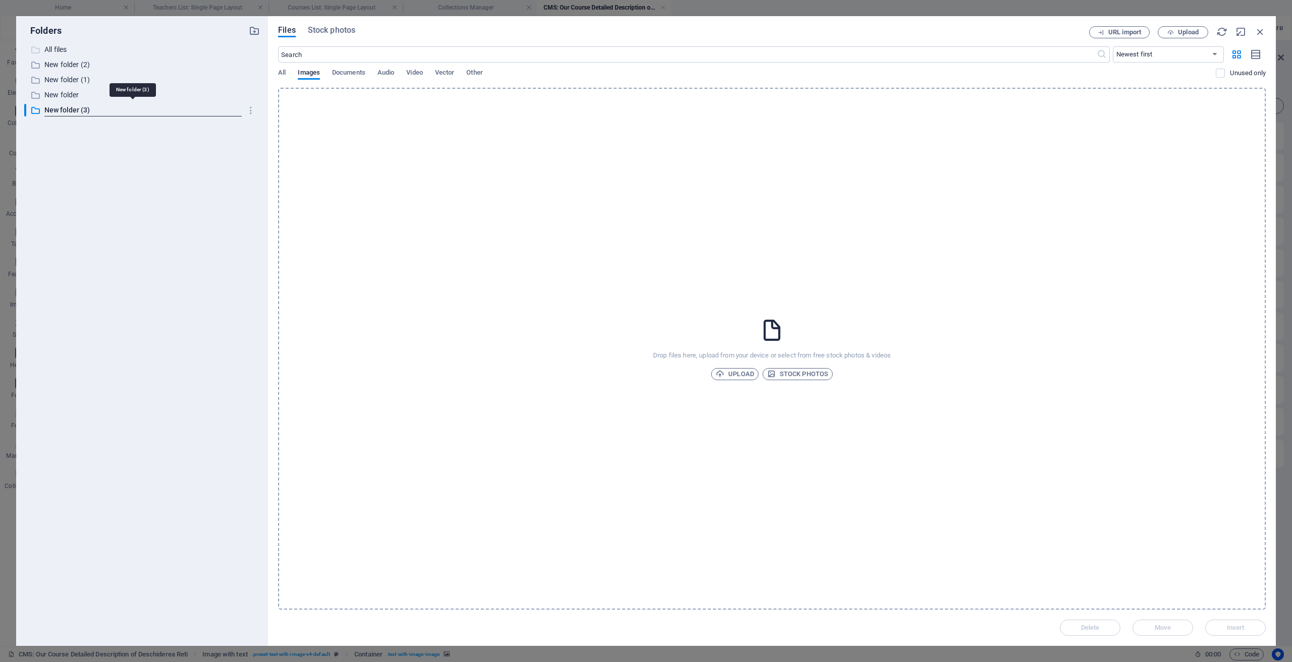
click at [63, 49] on p "All files" at bounding box center [142, 50] width 197 height 12
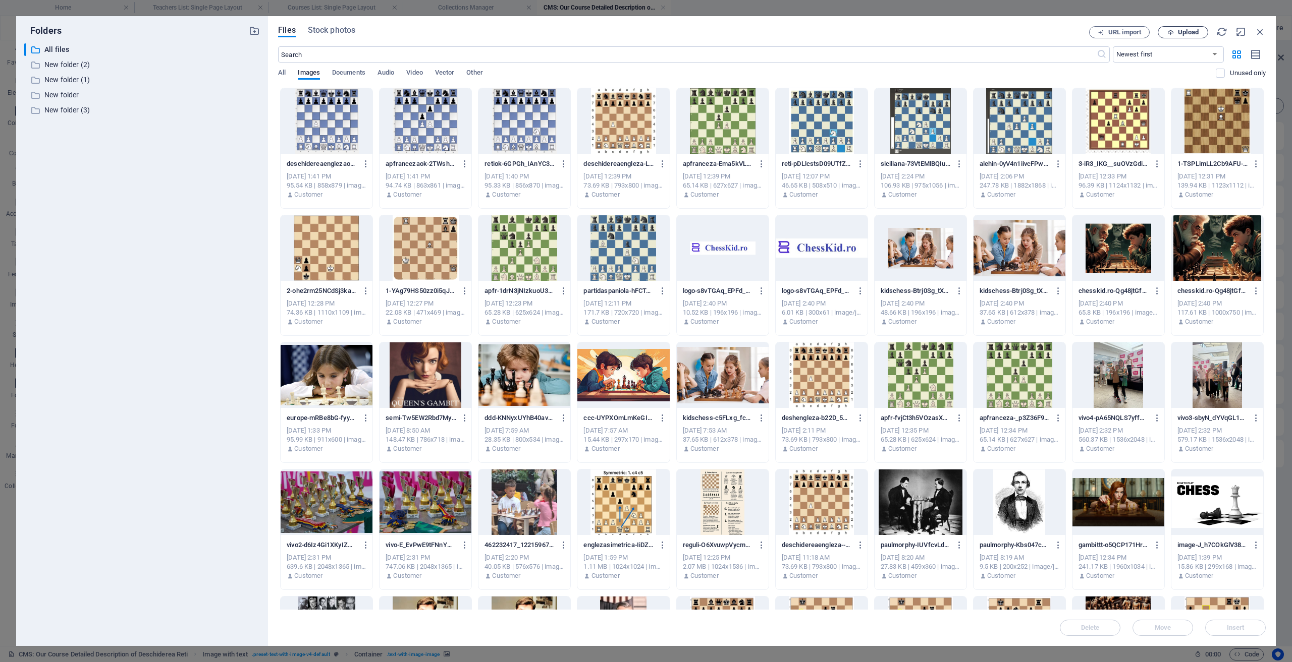
click at [1182, 30] on span "Upload" at bounding box center [1188, 32] width 21 height 6
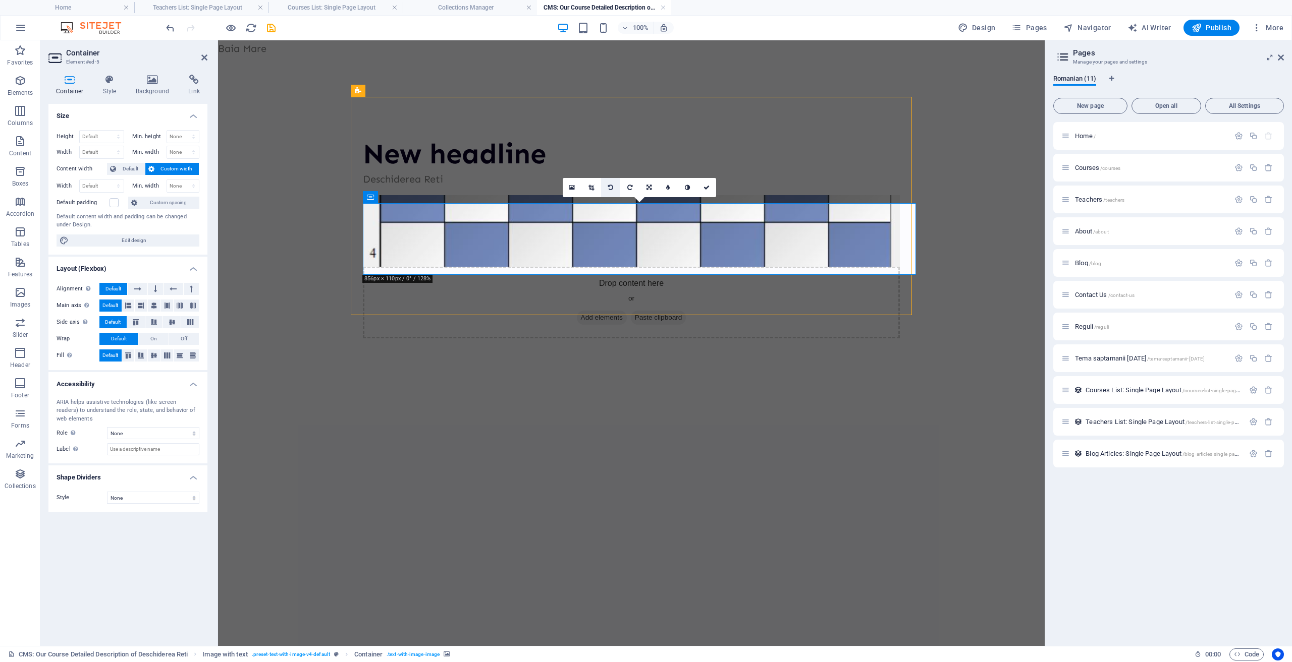
click at [608, 189] on icon at bounding box center [610, 188] width 5 height 6
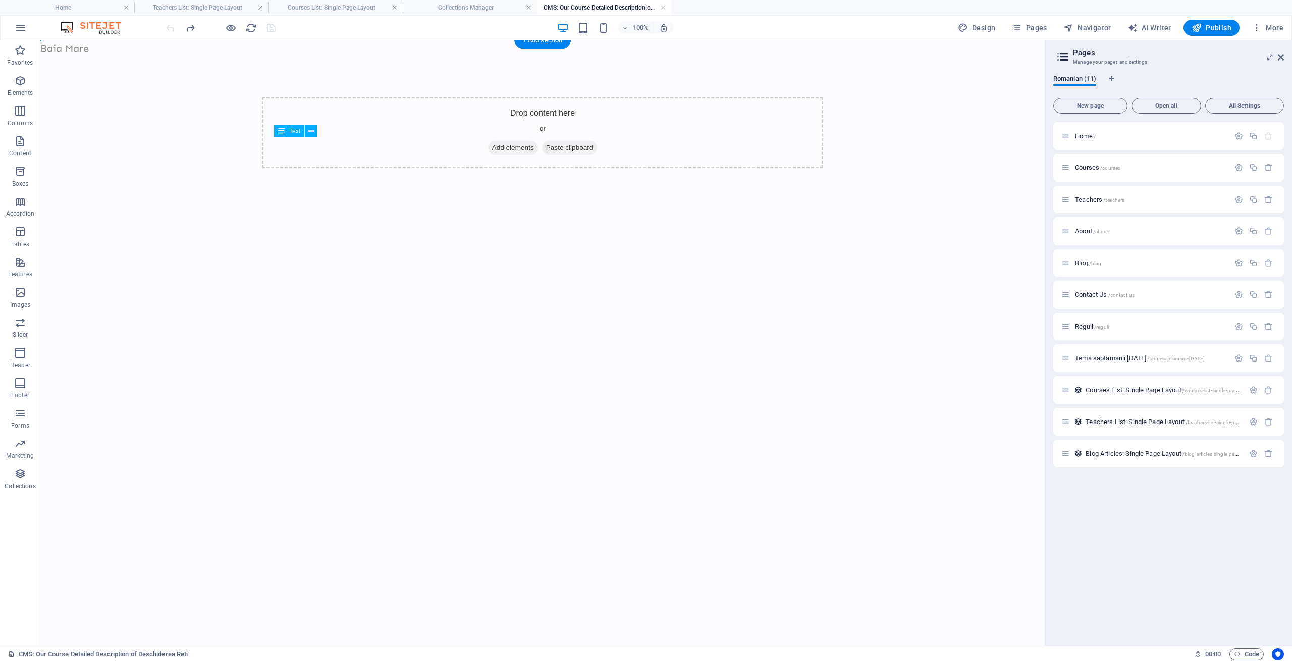
click at [667, 7] on h4 "CMS: Our Course Detailed Description of Deschiderea Reti" at bounding box center [604, 7] width 134 height 11
click at [661, 7] on link at bounding box center [663, 8] width 6 height 10
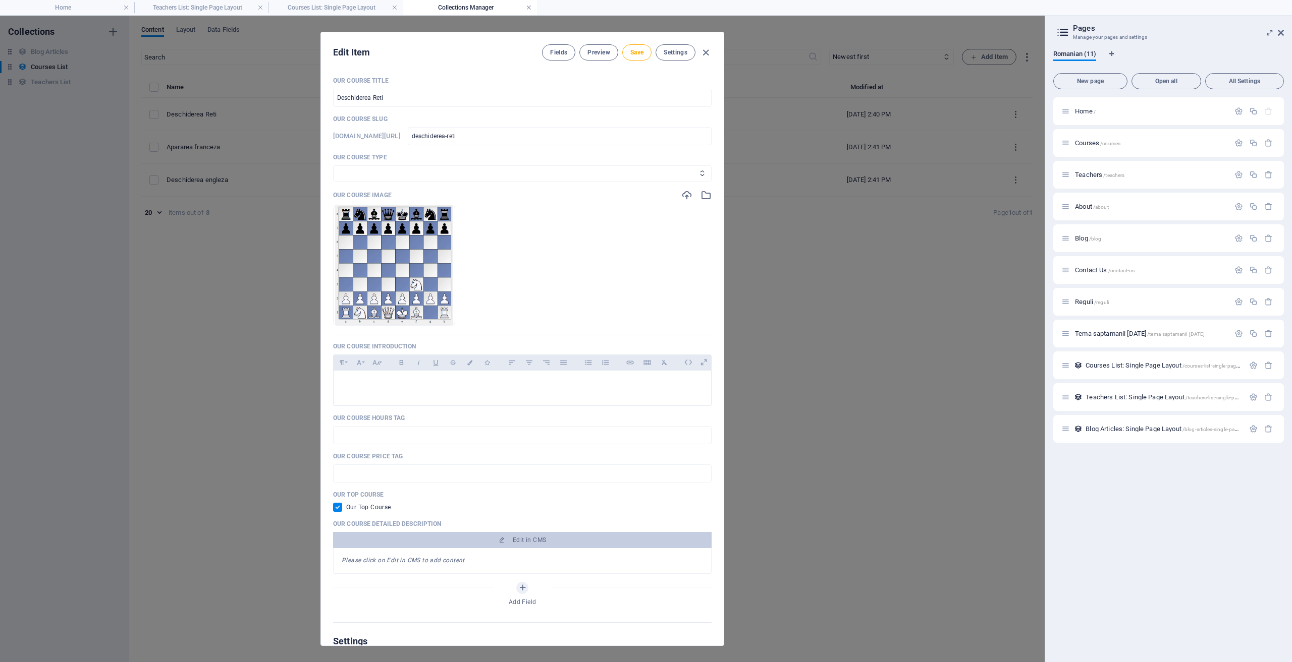
click at [529, 9] on link at bounding box center [529, 8] width 6 height 10
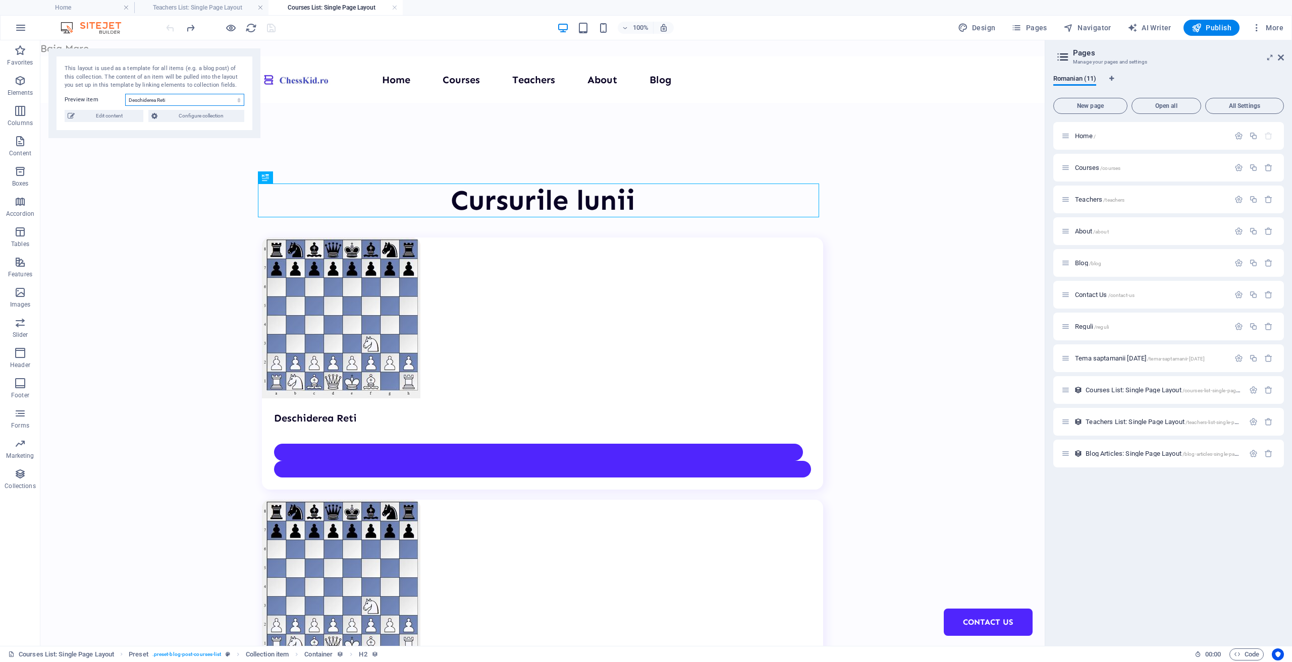
click at [180, 97] on select "Deschiderea Reti Apararea franceza Deschiderea engleza" at bounding box center [184, 100] width 119 height 12
select select "68c7d26ac6587adafb0823a2"
click at [125, 94] on select "Deschiderea Reti Apararea franceza Deschiderea engleza" at bounding box center [184, 100] width 119 height 12
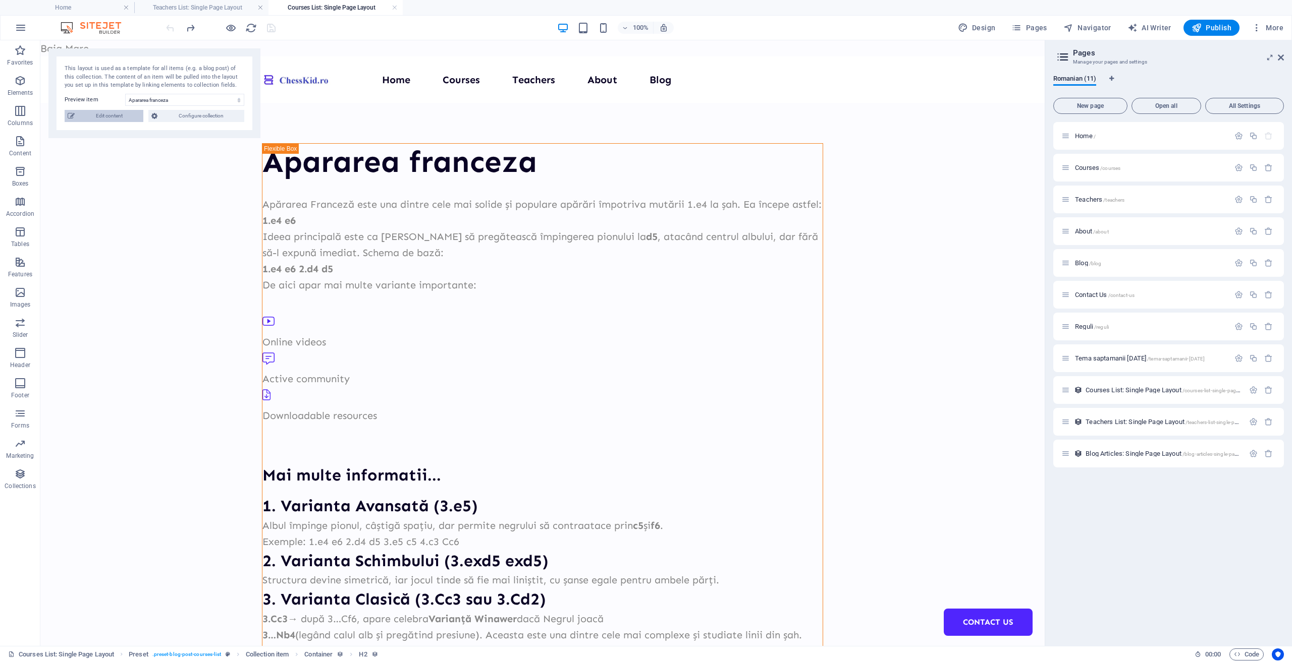
click at [96, 114] on span "Edit content" at bounding box center [109, 116] width 63 height 12
select select "Design"
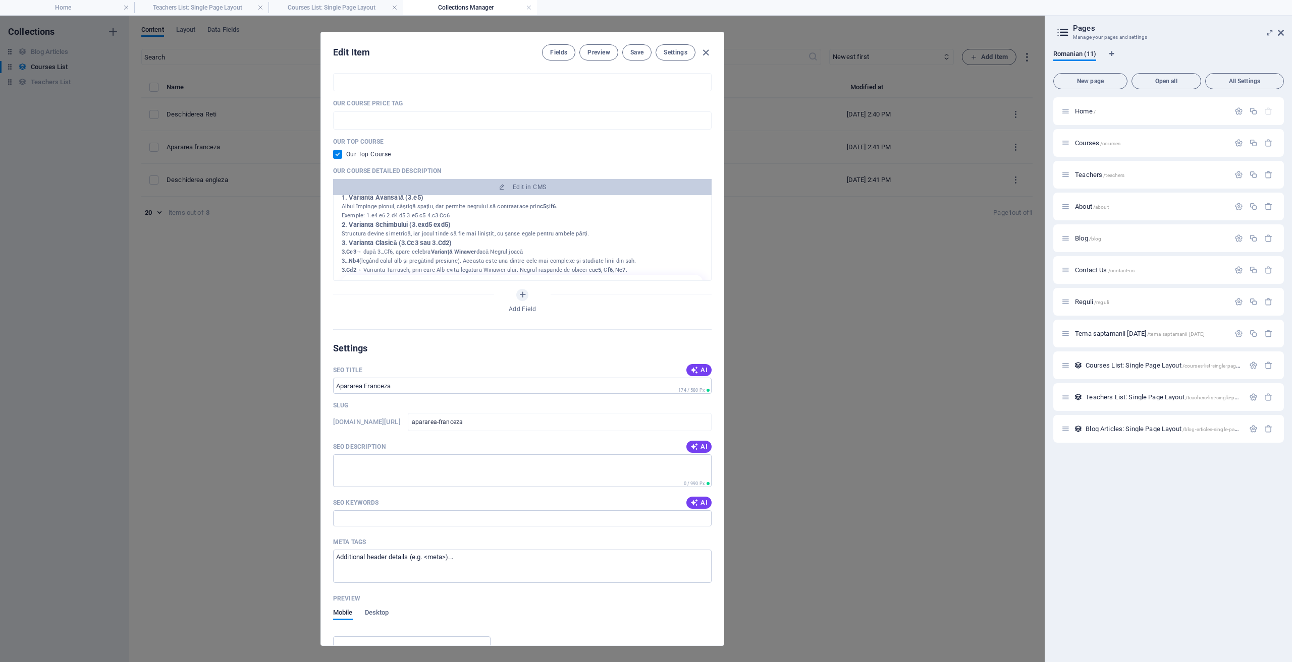
scroll to position [0, 0]
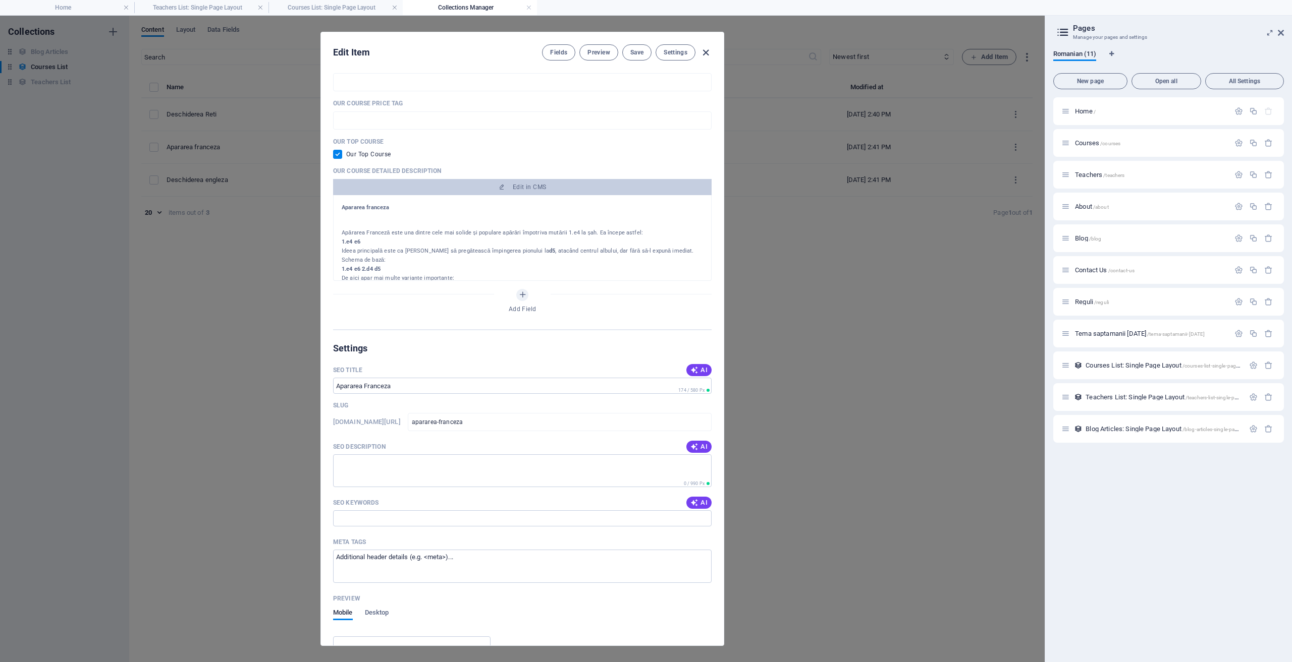
click at [708, 54] on icon "button" at bounding box center [706, 53] width 12 height 12
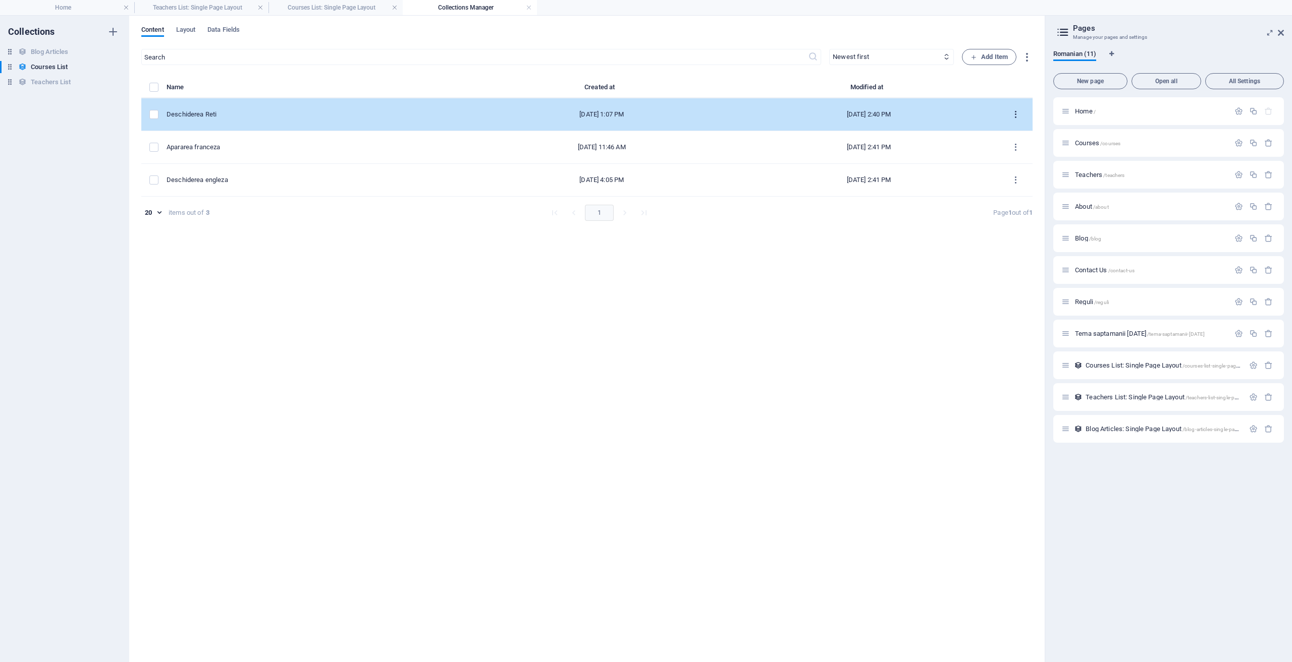
click at [1016, 114] on icon "items list" at bounding box center [1016, 115] width 10 height 10
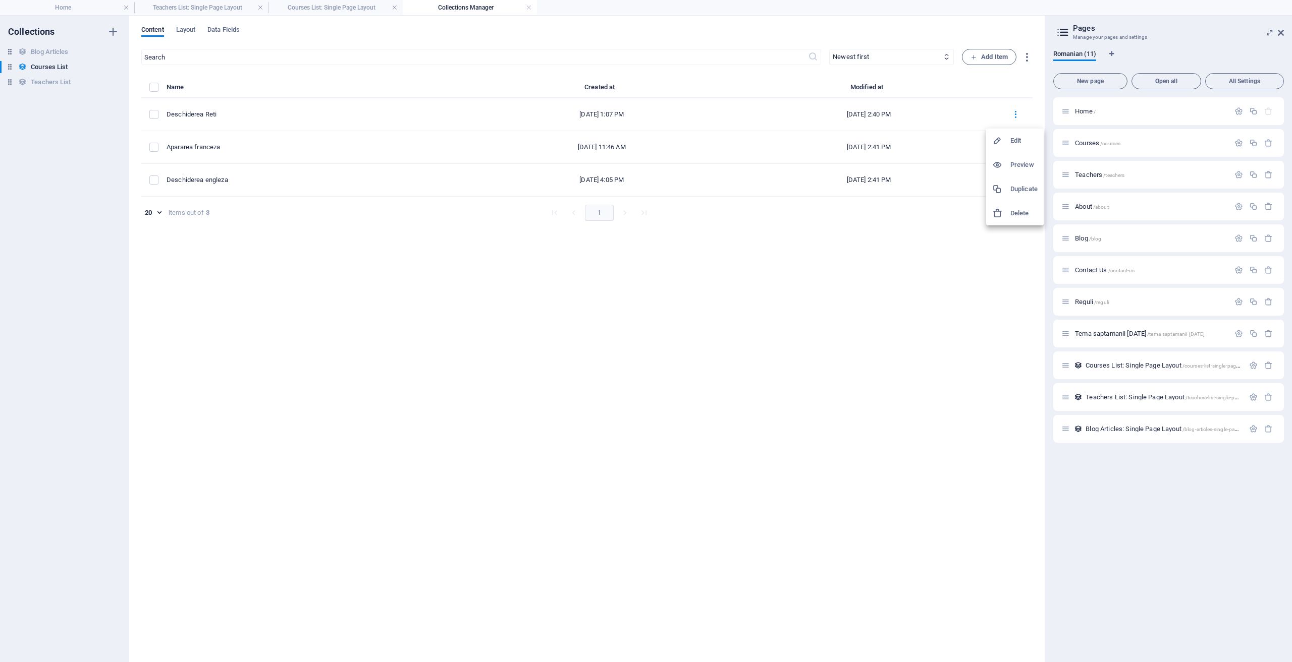
click at [1014, 215] on h6 "Delete" at bounding box center [1023, 213] width 27 height 12
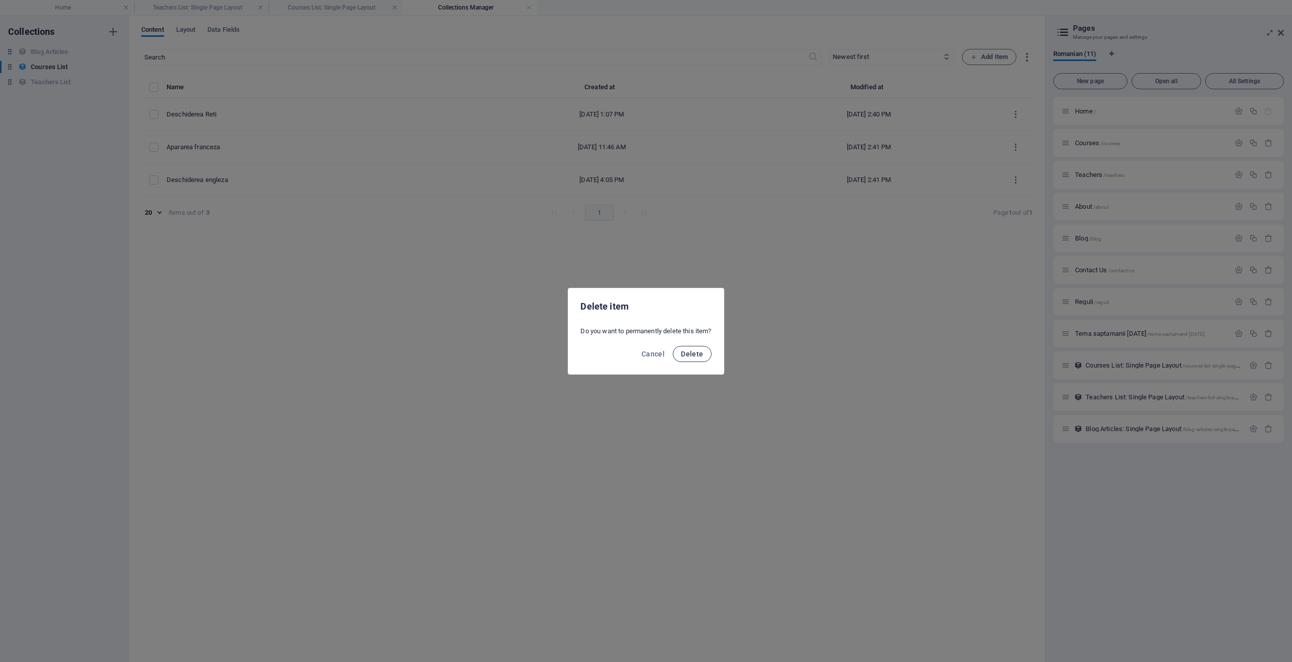
click at [683, 360] on button "Delete" at bounding box center [692, 354] width 38 height 16
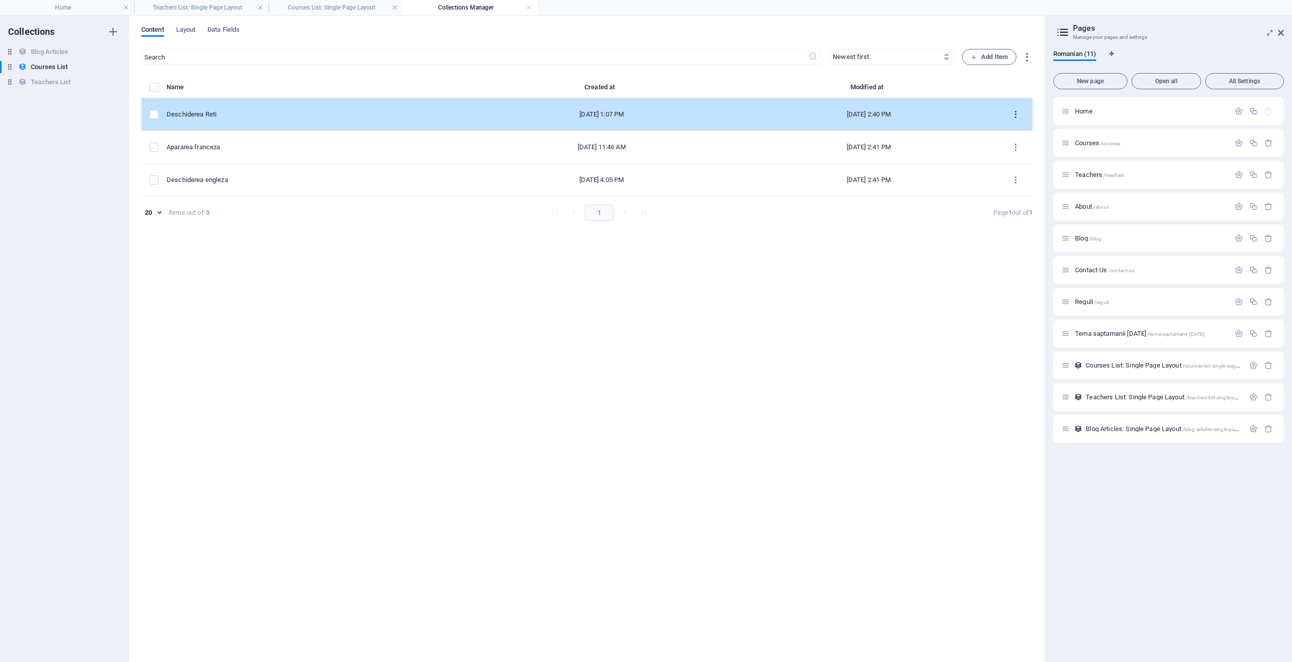
click at [1016, 114] on icon "items list" at bounding box center [1016, 115] width 10 height 10
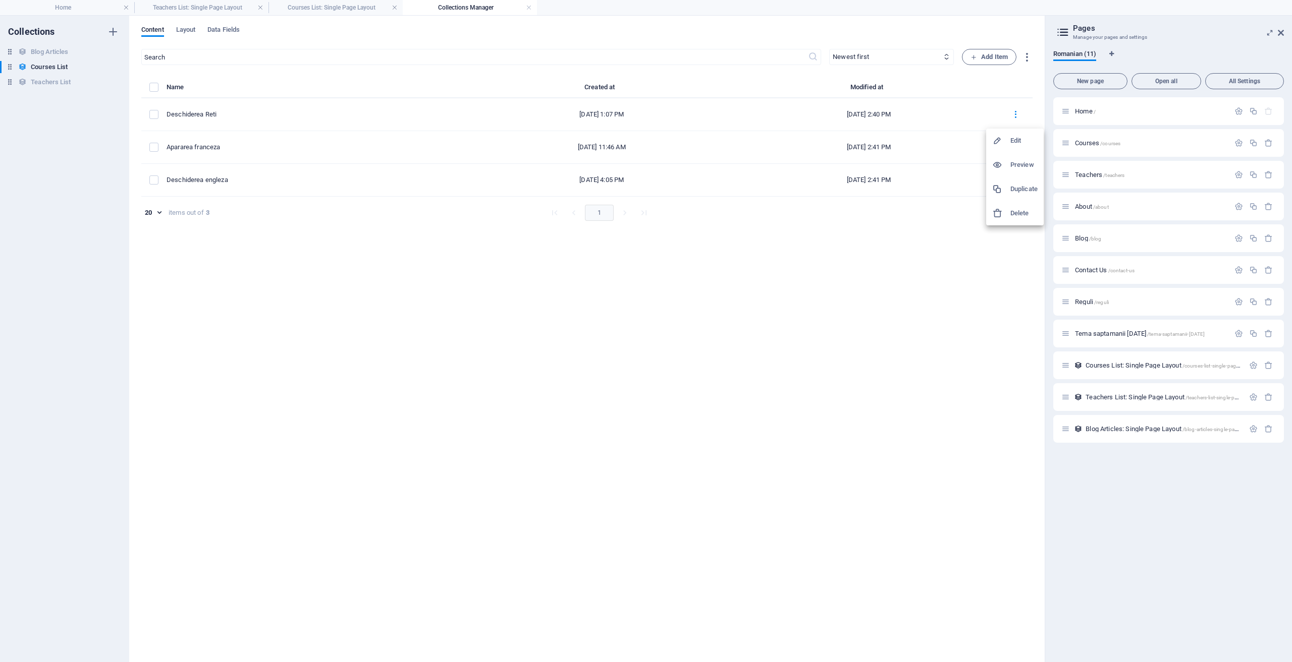
click at [1013, 209] on h6 "Delete" at bounding box center [1023, 213] width 27 height 12
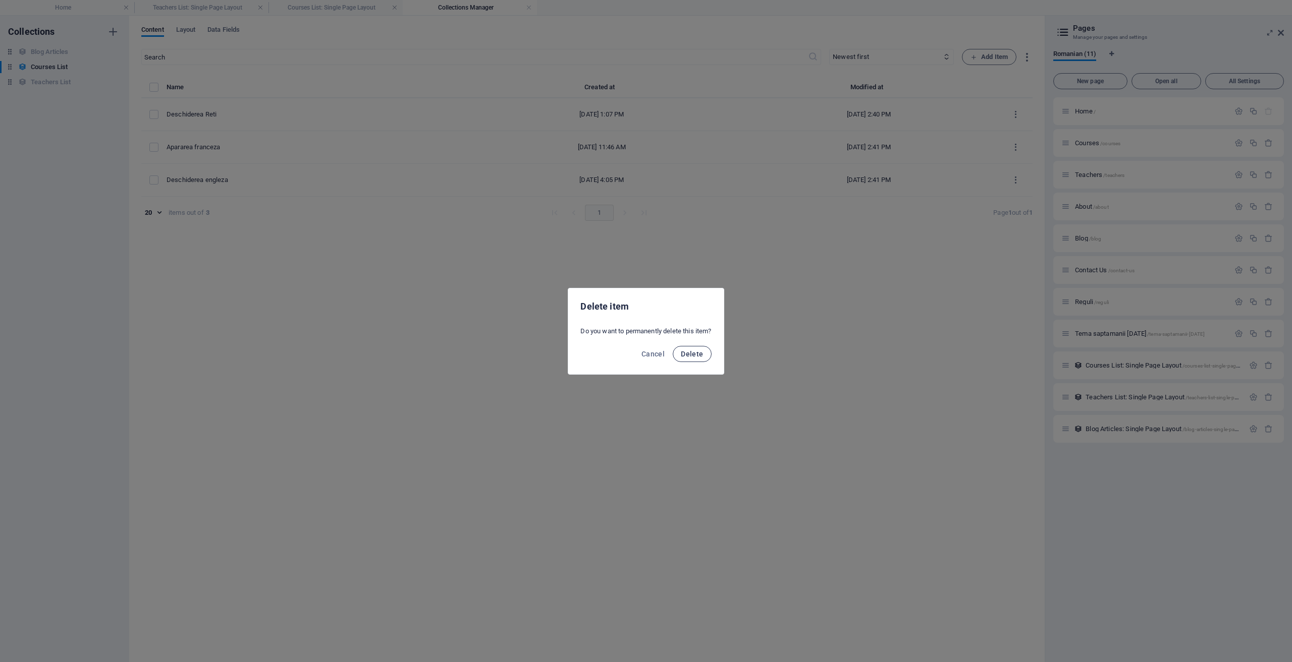
click at [691, 352] on span "Delete" at bounding box center [692, 354] width 22 height 8
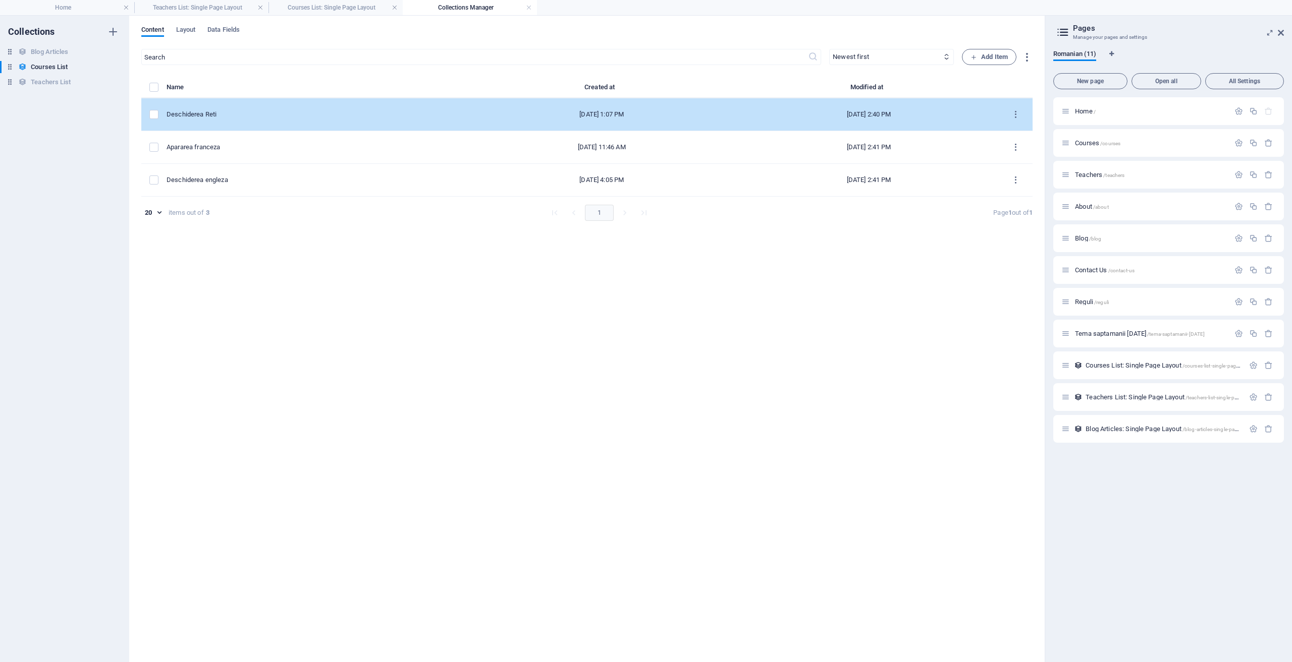
click at [251, 117] on div "Deschiderea Reti" at bounding box center [312, 114] width 290 height 9
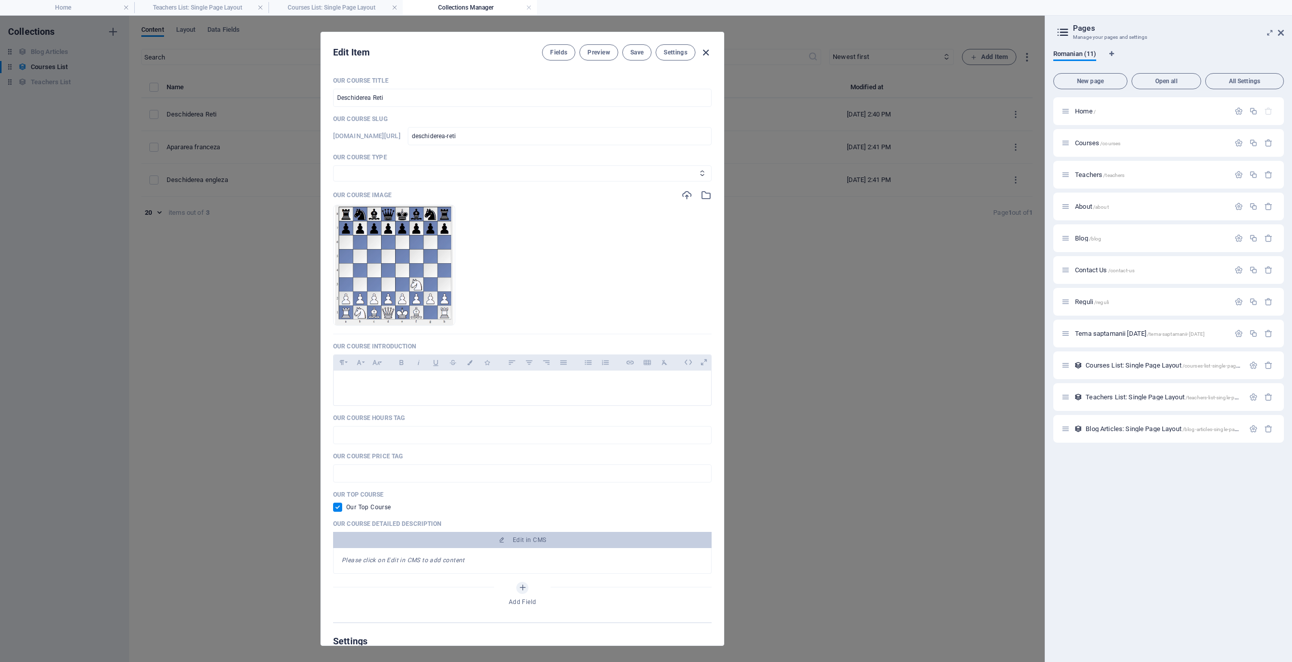
click at [708, 49] on icon "button" at bounding box center [706, 53] width 12 height 12
checkbox input "false"
type input "deschiderea-reti"
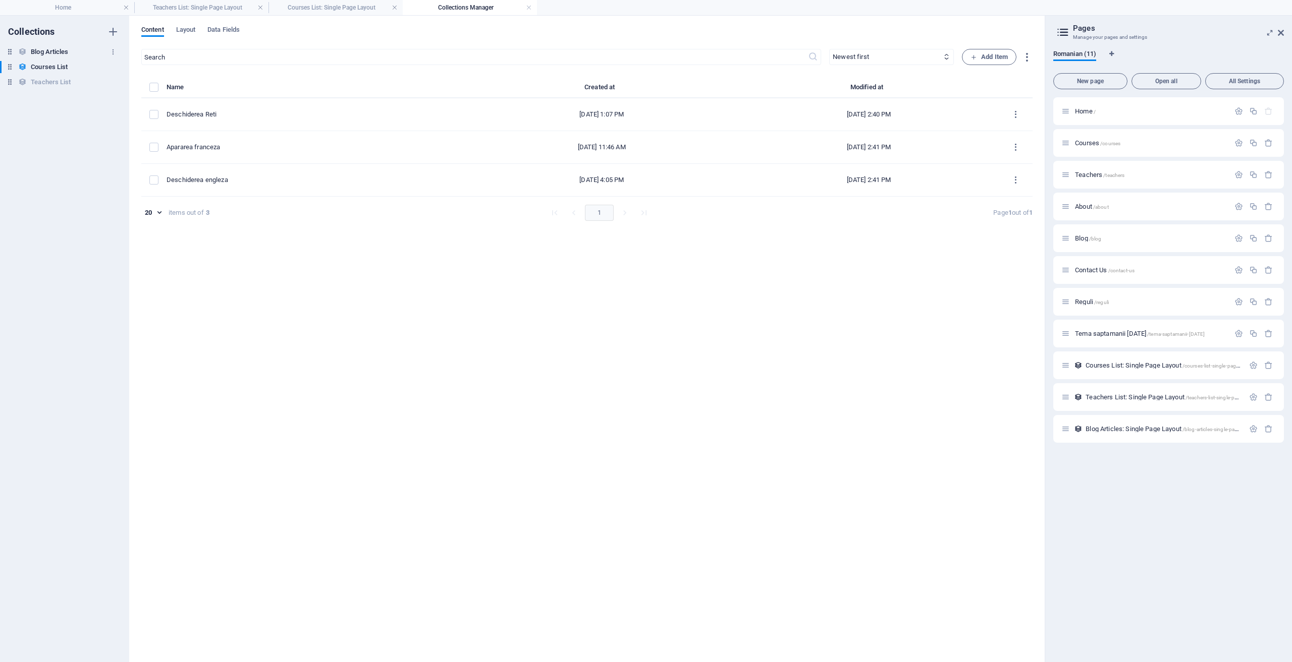
click at [46, 52] on h6 "Blog Articles" at bounding box center [49, 52] width 37 height 12
click at [57, 67] on h6 "Courses List" at bounding box center [49, 67] width 37 height 12
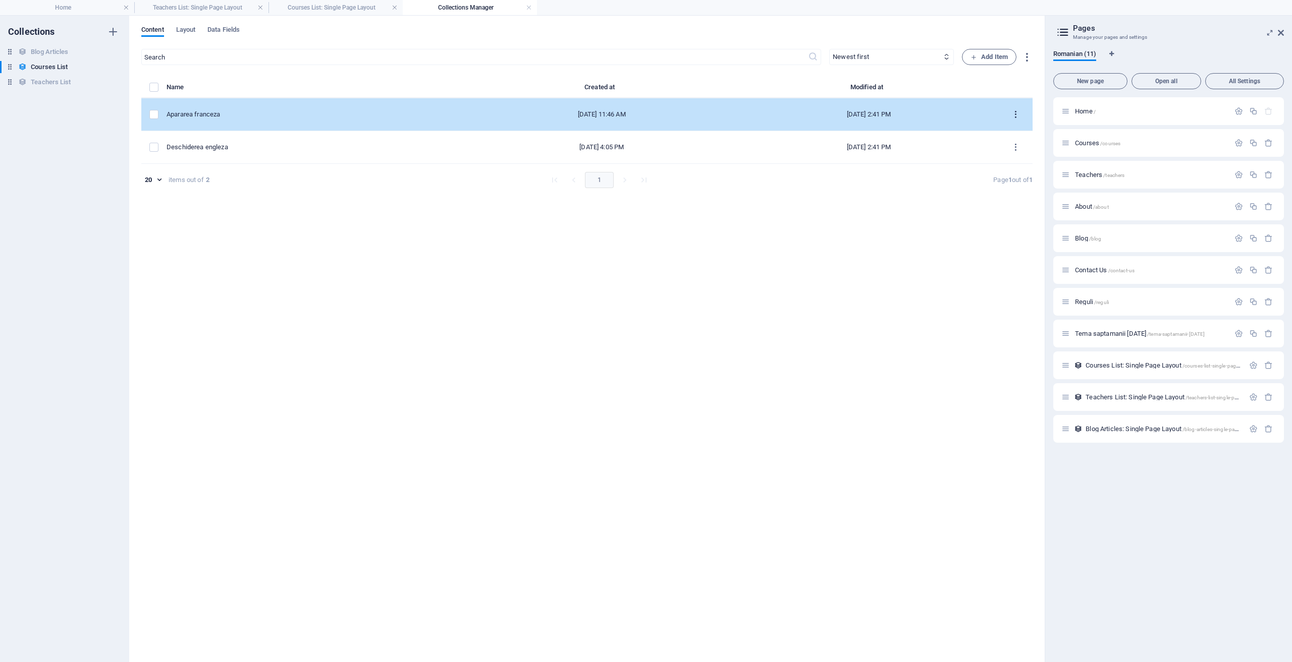
click at [1014, 115] on icon "items list" at bounding box center [1016, 115] width 10 height 10
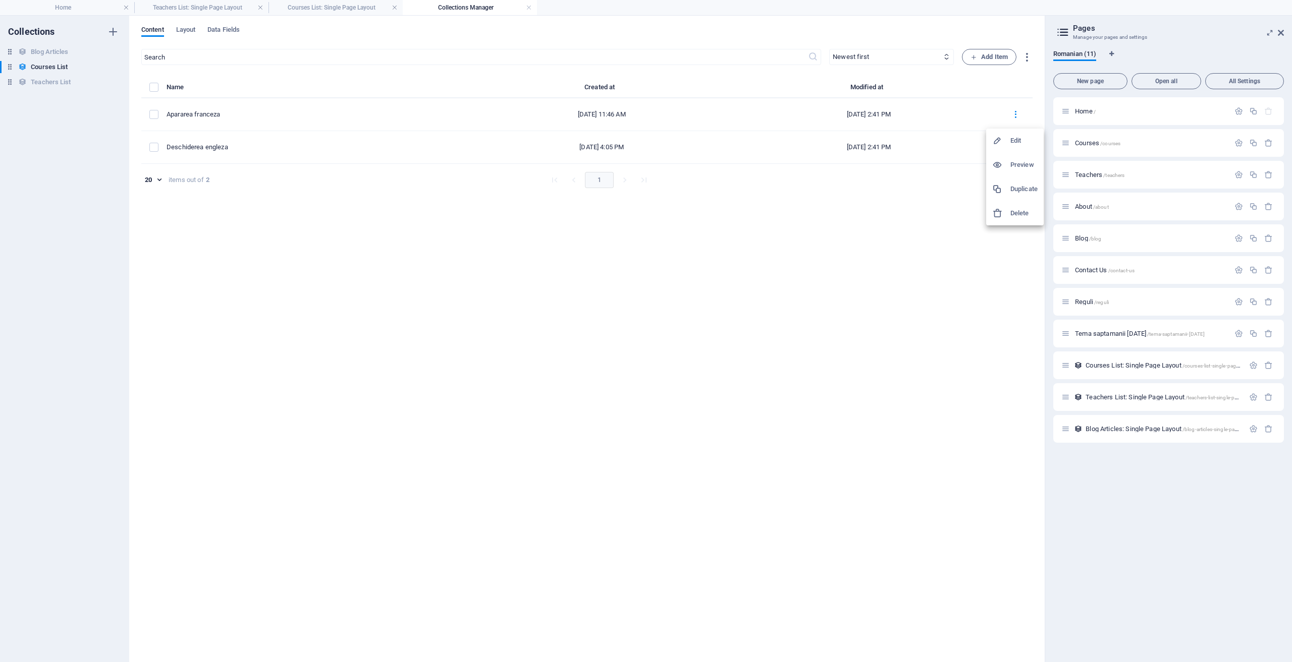
click at [1016, 188] on h6 "Duplicate" at bounding box center [1023, 189] width 27 height 12
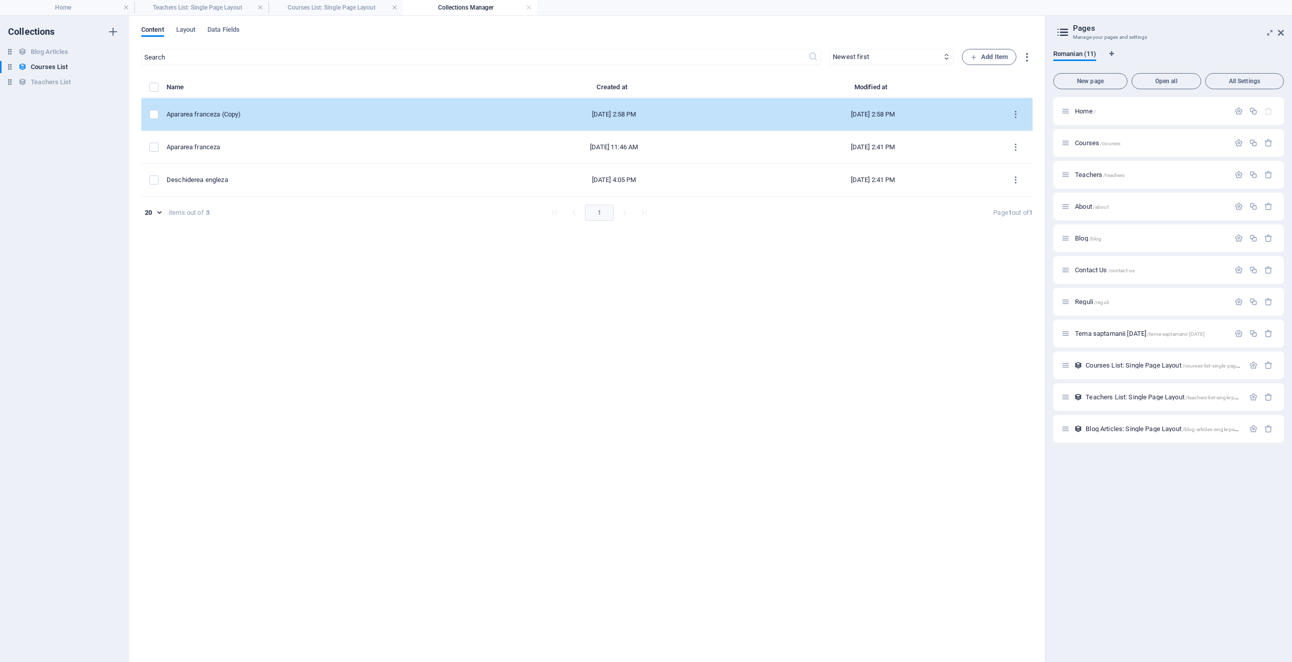
click at [276, 113] on div "Apararea franceza (Copy)" at bounding box center [320, 114] width 306 height 9
select select "Design"
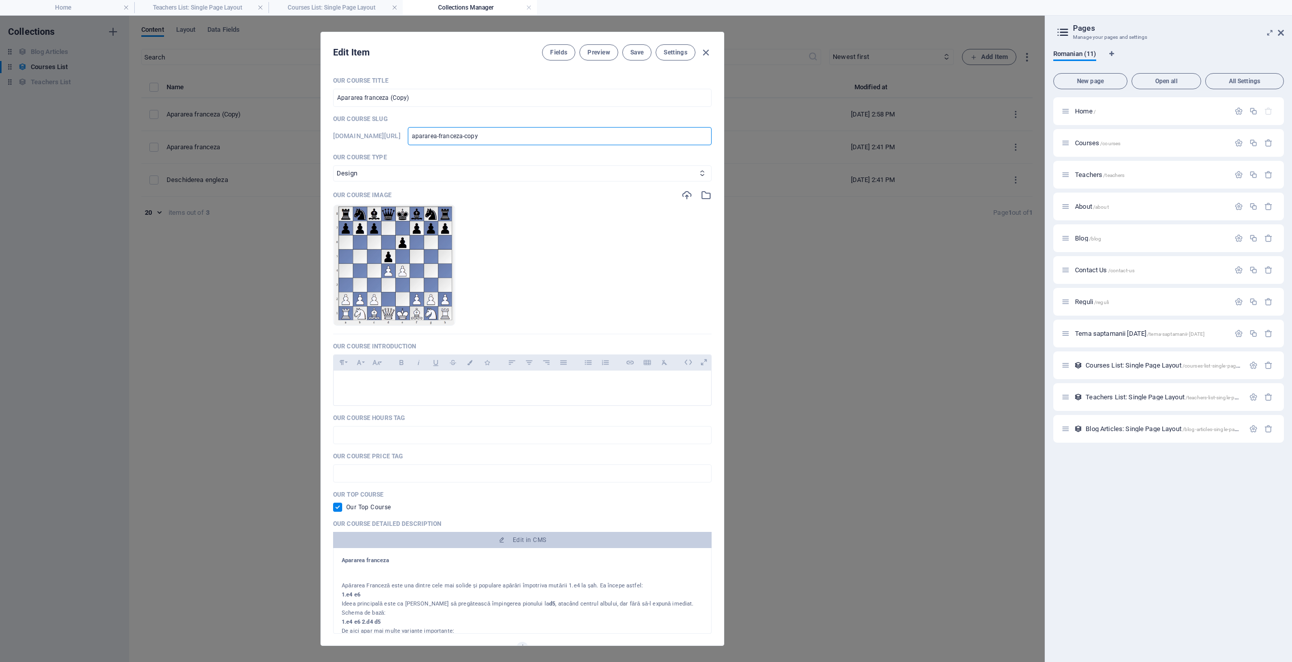
drag, startPoint x: 577, startPoint y: 135, endPoint x: 450, endPoint y: 139, distance: 126.7
click at [450, 139] on div "www.example.com/courses-list-single-page-layout/ apararea-franceza-copy ​" at bounding box center [522, 136] width 378 height 18
type input "D"
type input "De"
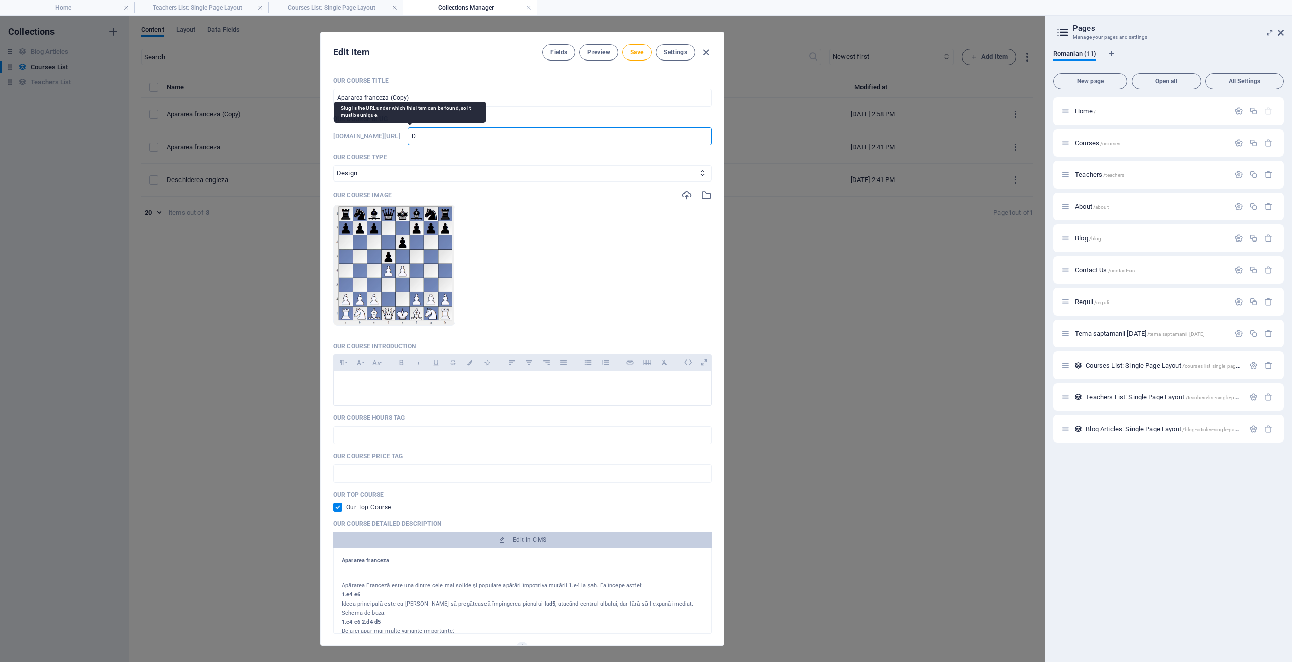
type input "De"
type input "Des"
type input "Desc"
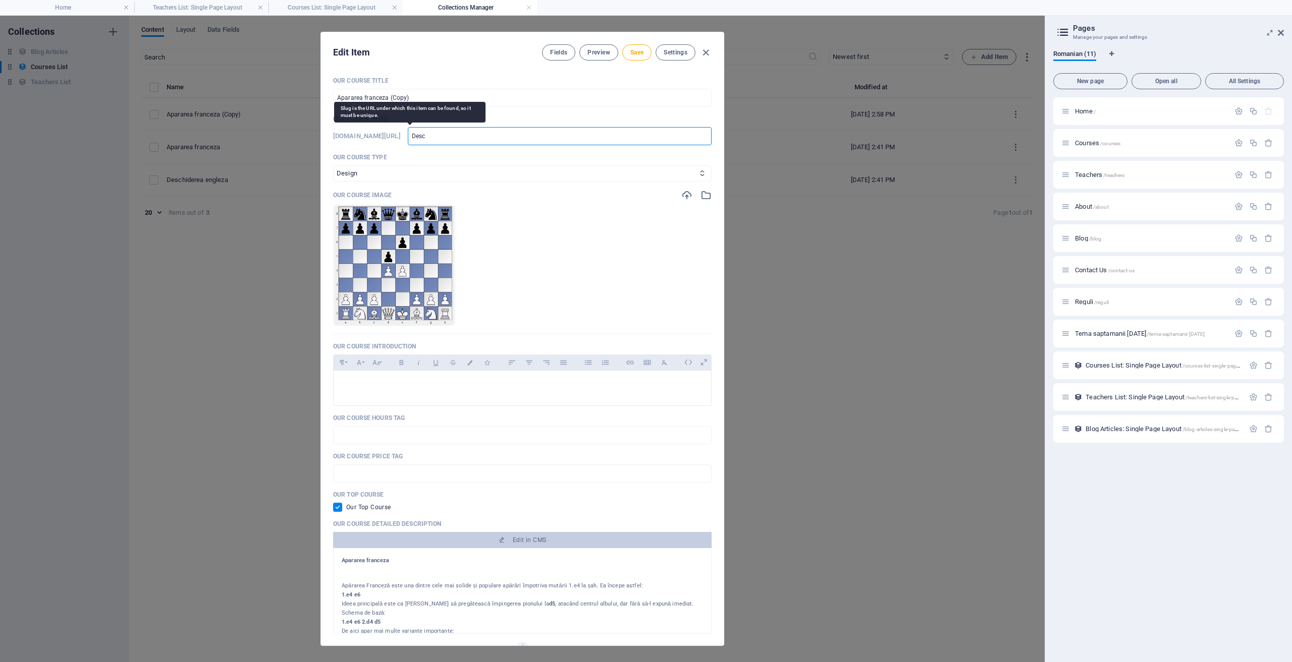
type input "Desch"
type input "Deschi"
type input "Deschid"
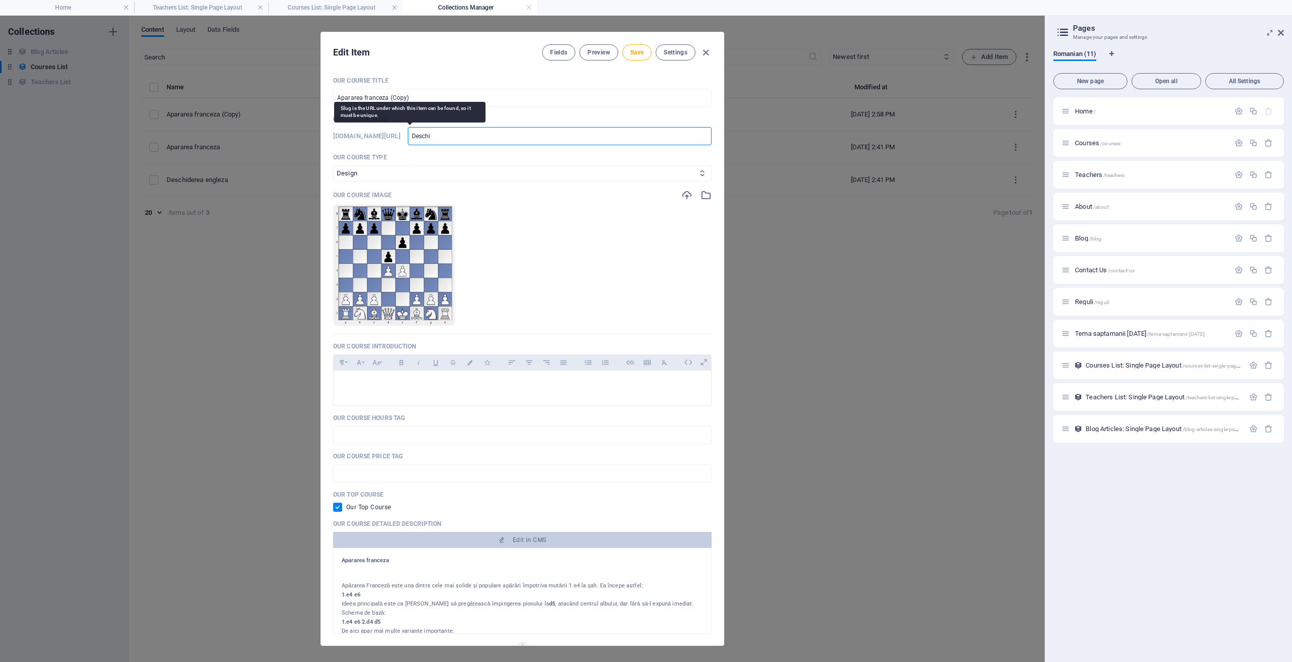
type input "Deschid"
type input "Deschide"
type input "Deschider"
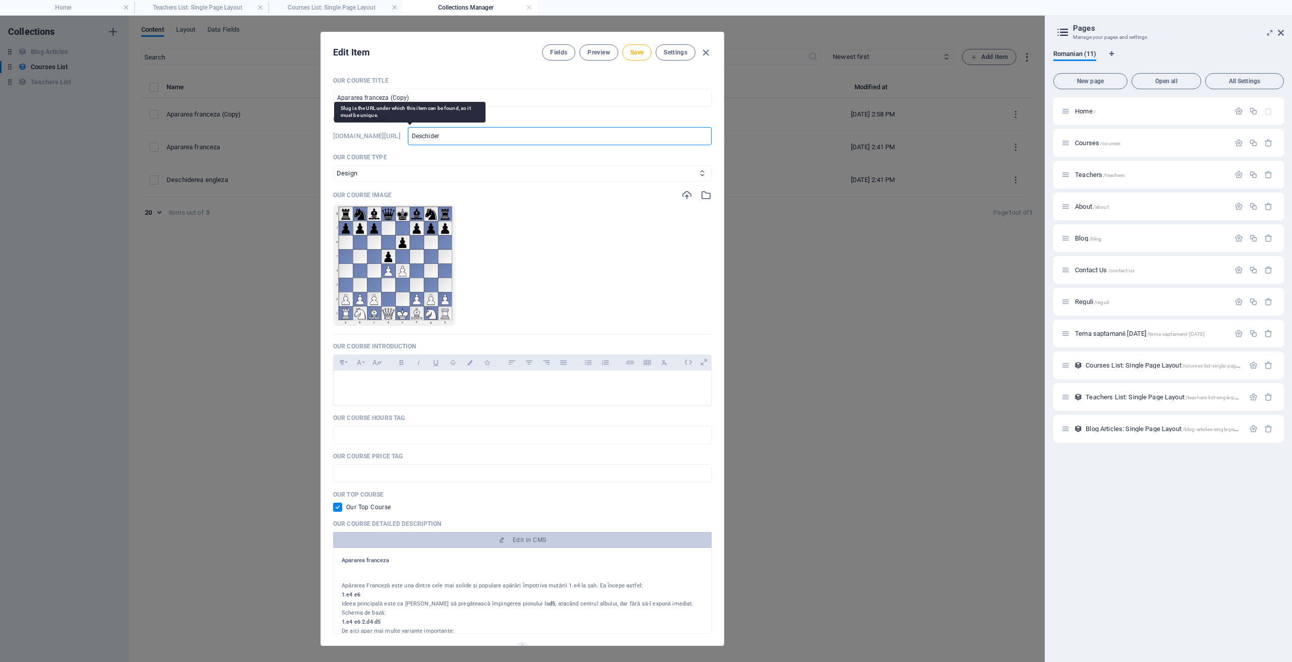
type input "Deschidere"
type input "Deschiderea"
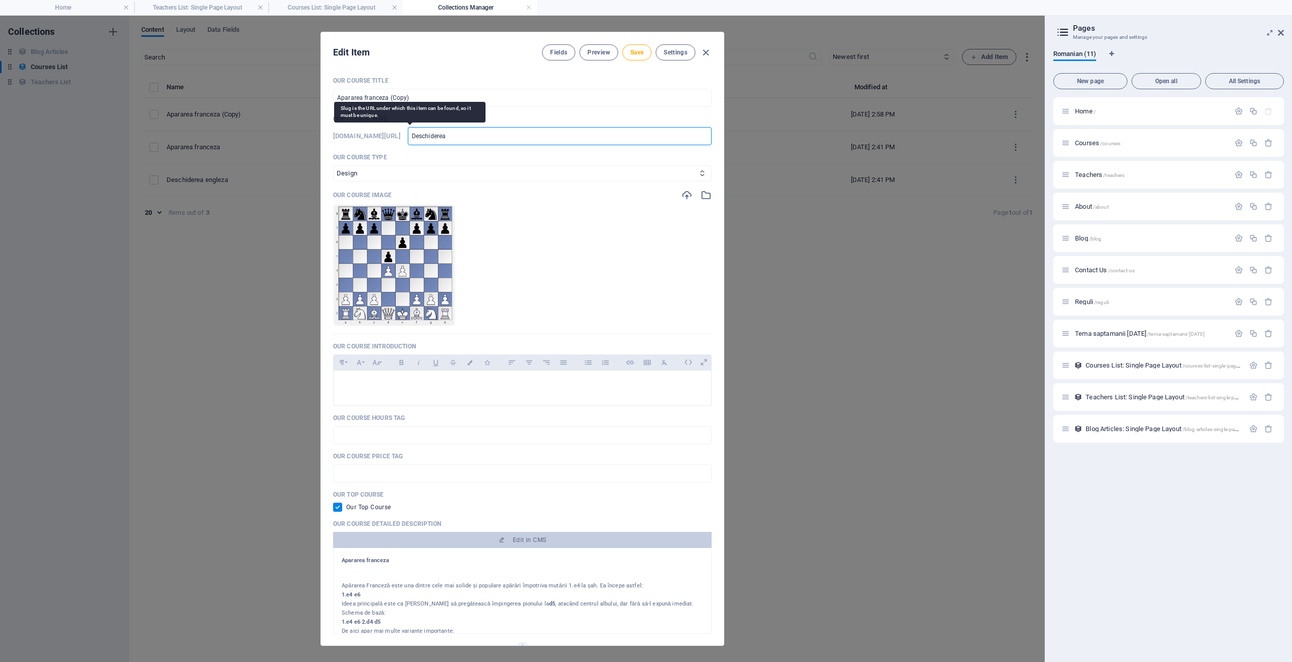
type input "Deschiderea"
type input "Deschiderea R"
type input "Deschiderea Re"
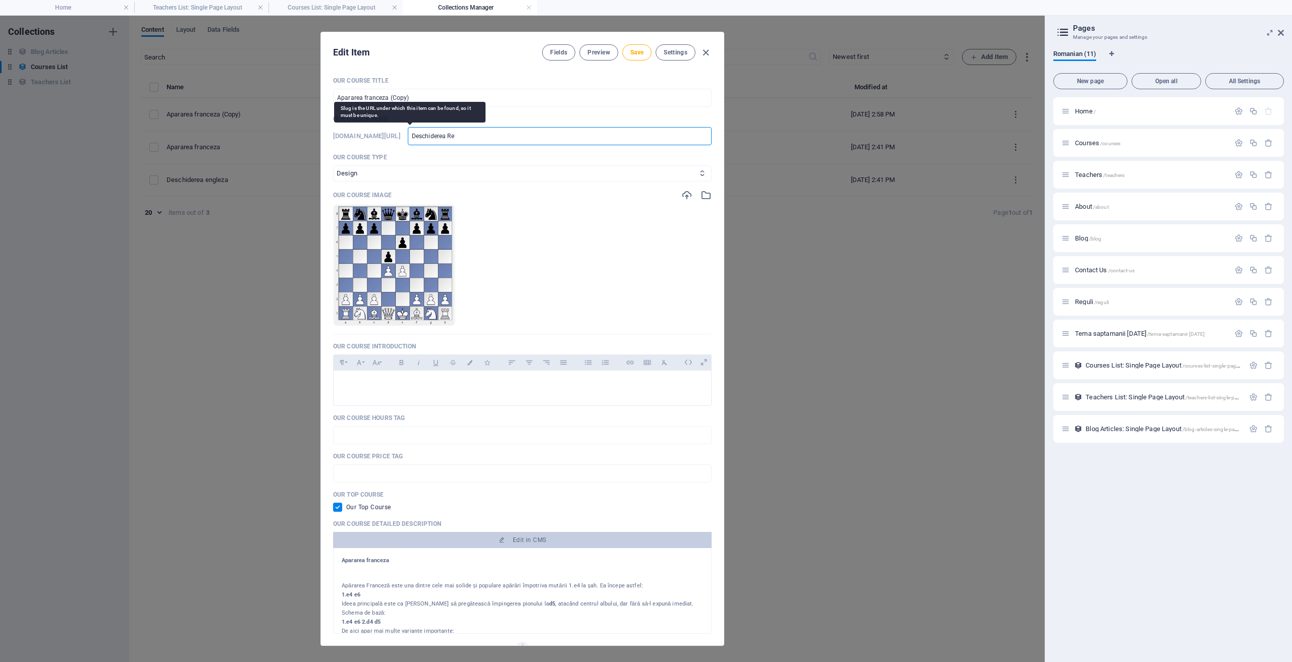
type input "Deschiderea Ret"
type input "Deschiderea Reti"
type input "deschiderea-reti"
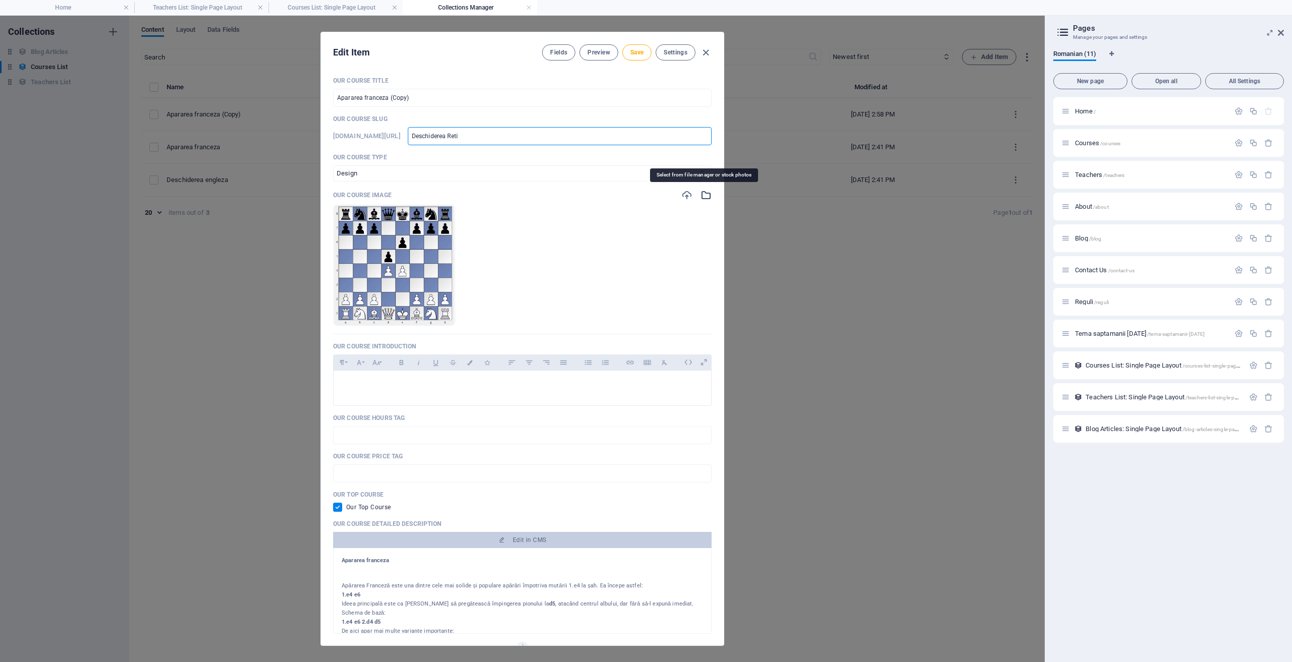
type input "deschiderea-reti"
drag, startPoint x: 700, startPoint y: 198, endPoint x: 692, endPoint y: 202, distance: 9.0
click at [693, 203] on div "Our Course Image Drop files here to upload them instantly" at bounding box center [522, 262] width 378 height 145
click at [685, 193] on icon "button" at bounding box center [686, 195] width 11 height 11
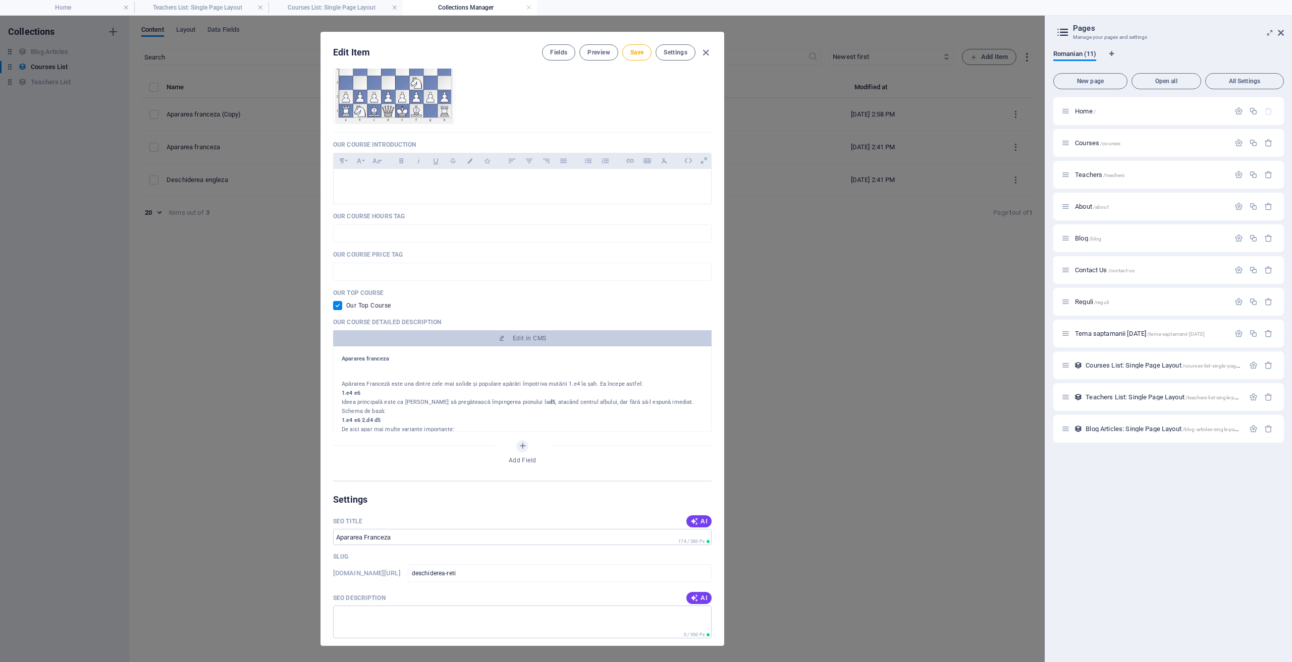
scroll to position [50, 0]
drag, startPoint x: 421, startPoint y: 538, endPoint x: 245, endPoint y: 522, distance: 176.8
click at [245, 522] on div "Edit Item Fields Preview Save Settings Our Course Title Apararea franceza (Copy…" at bounding box center [522, 339] width 1044 height 647
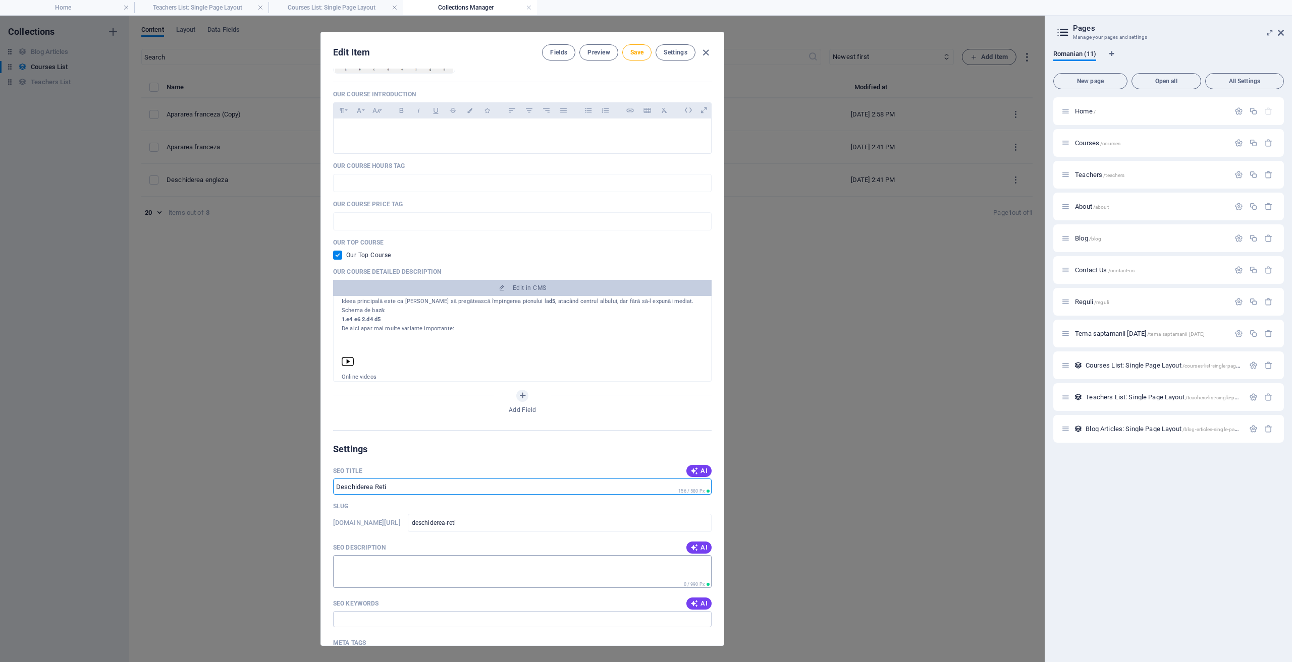
scroll to position [202, 0]
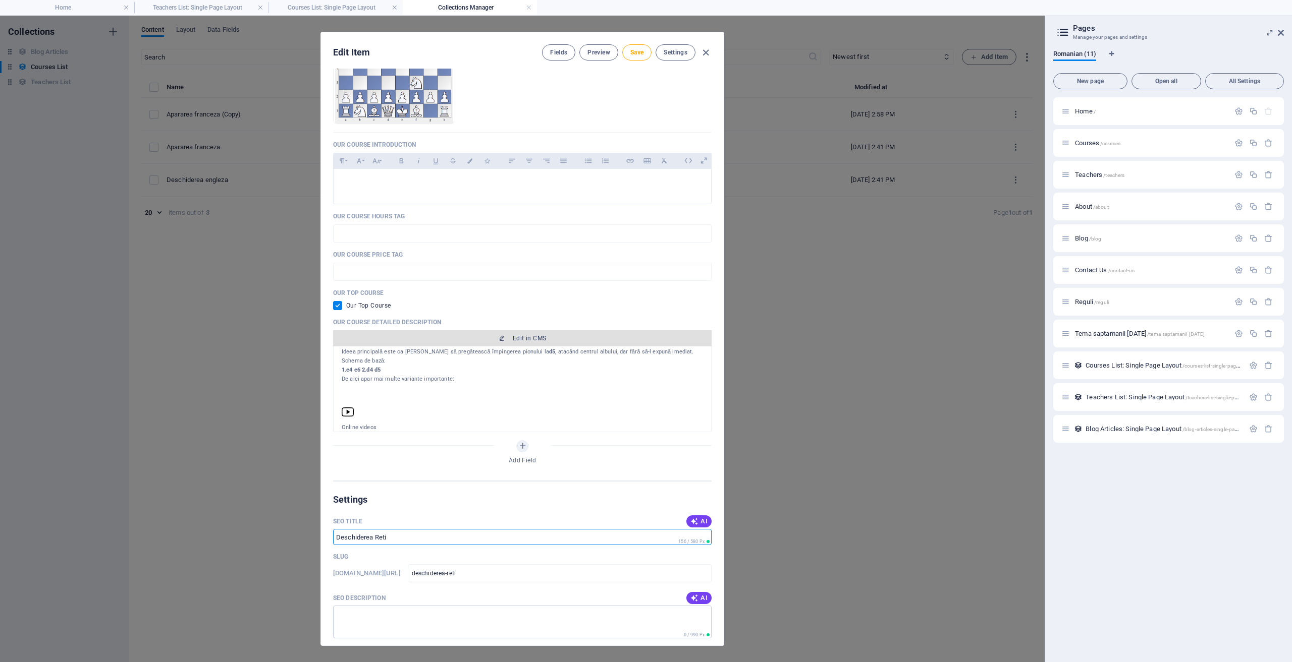
type input "Deschiderea Reti"
click at [502, 338] on icon "button" at bounding box center [502, 339] width 6 height 6
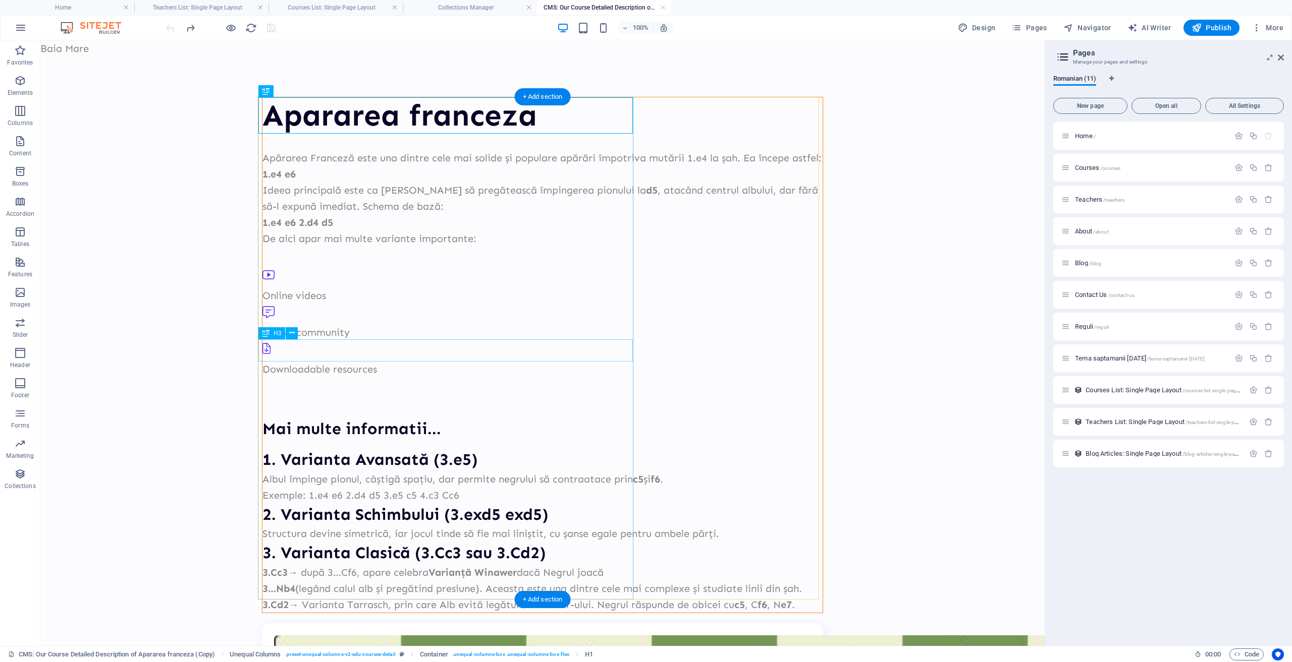
scroll to position [0, 0]
click at [540, 118] on div "Apararea franceza" at bounding box center [542, 115] width 560 height 36
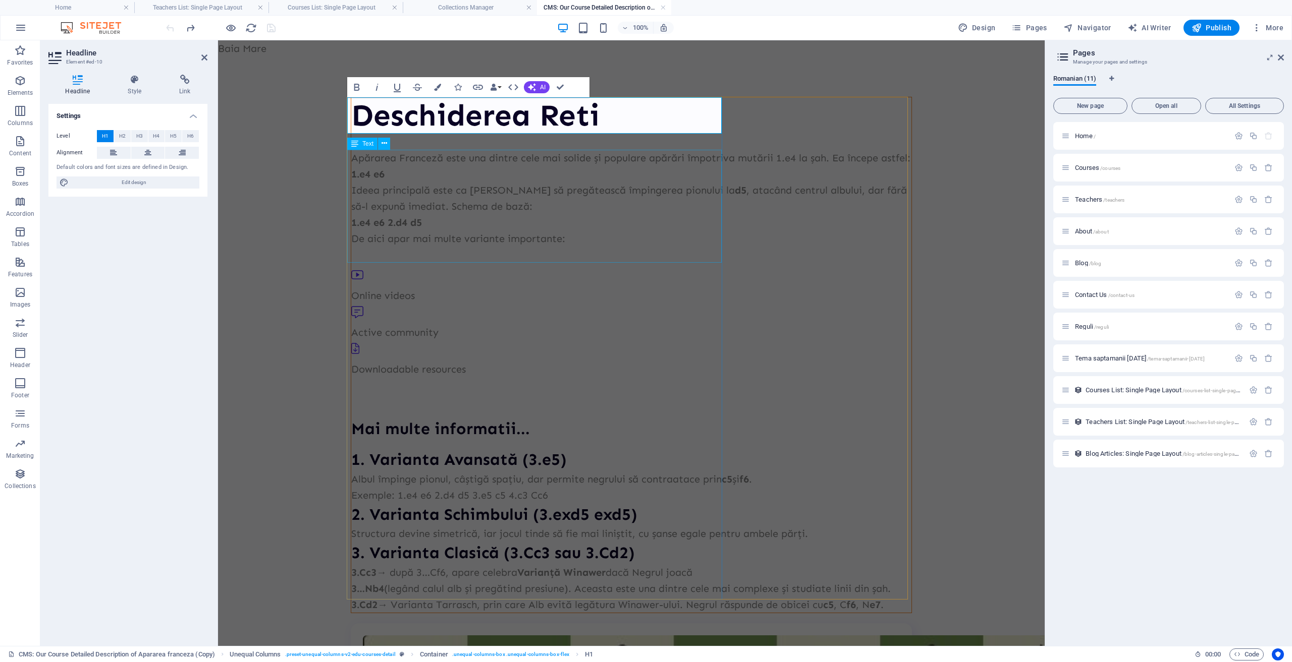
click at [550, 245] on div "Apărarea Franceză este una dintre cele mai solide și populare apărări împotriva…" at bounding box center [631, 198] width 560 height 97
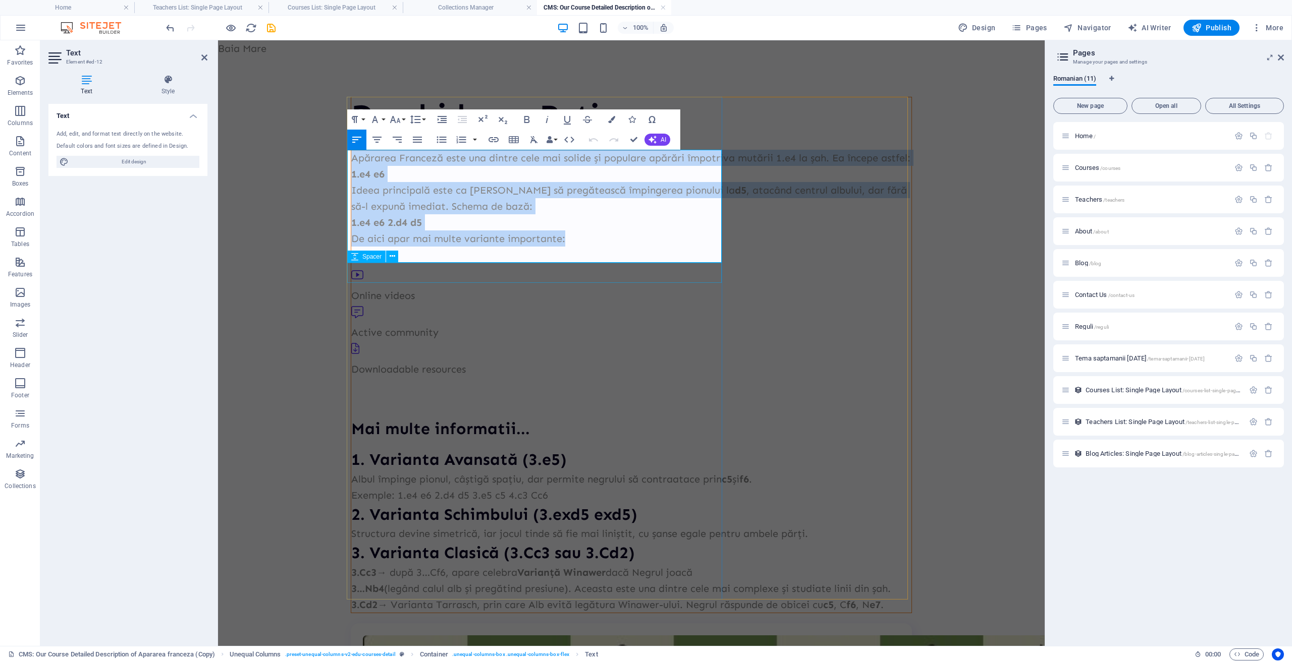
drag, startPoint x: 348, startPoint y: 159, endPoint x: 600, endPoint y: 276, distance: 278.1
click at [601, 276] on div "Deschiderea Reti Apărarea Franceză este una dintre cele mai solide și populare …" at bounding box center [631, 355] width 560 height 516
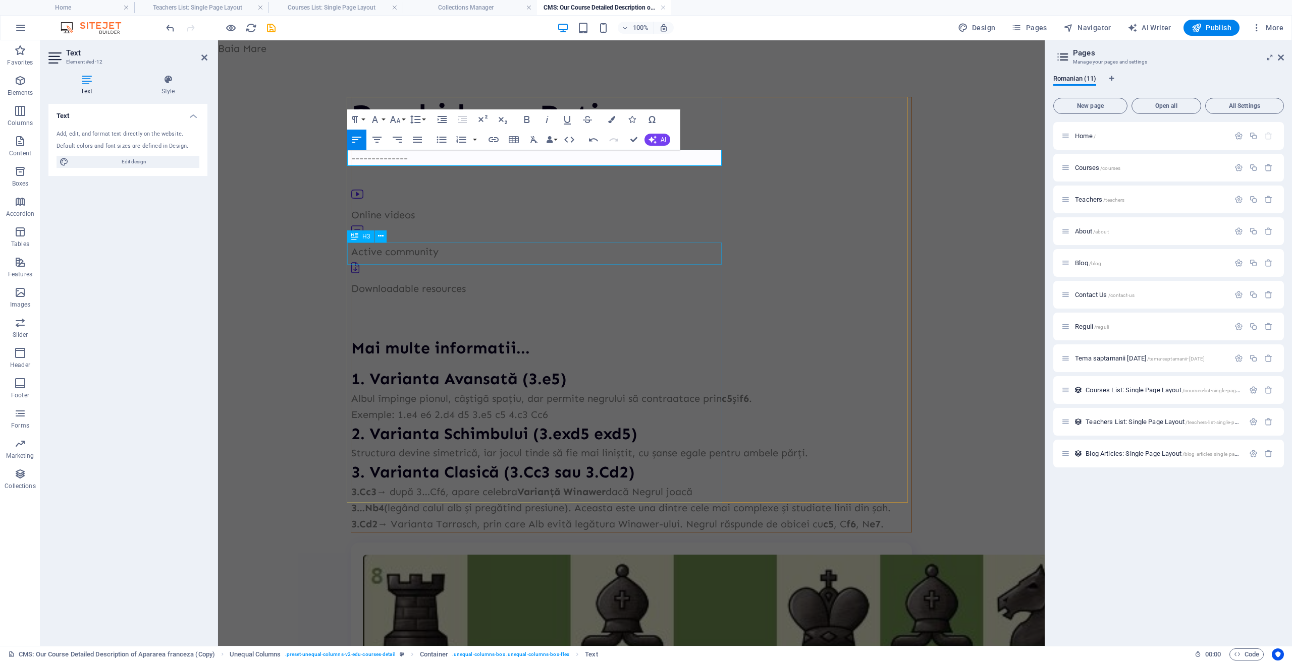
click at [490, 337] on div "Mai multe informatii..." at bounding box center [631, 348] width 560 height 23
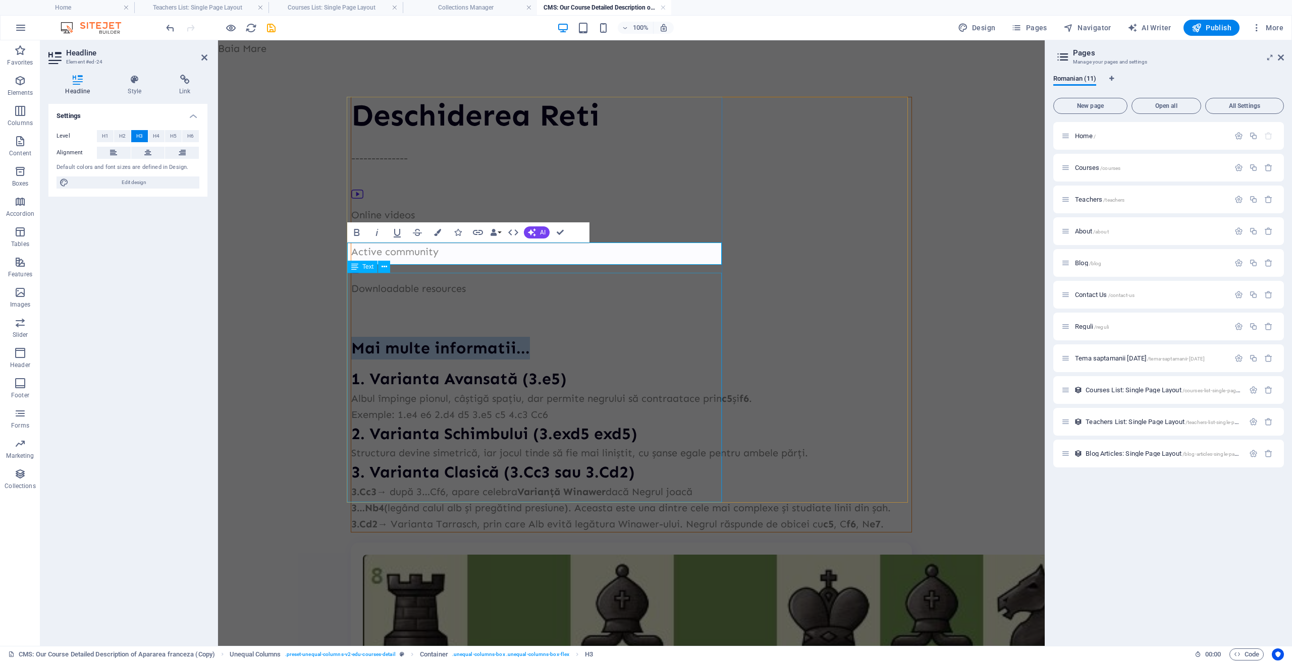
click at [589, 368] on div "1. Varianta Avansată (3.e5) Albul împinge pionul, câștigă spațiu, dar permite n…" at bounding box center [631, 450] width 560 height 164
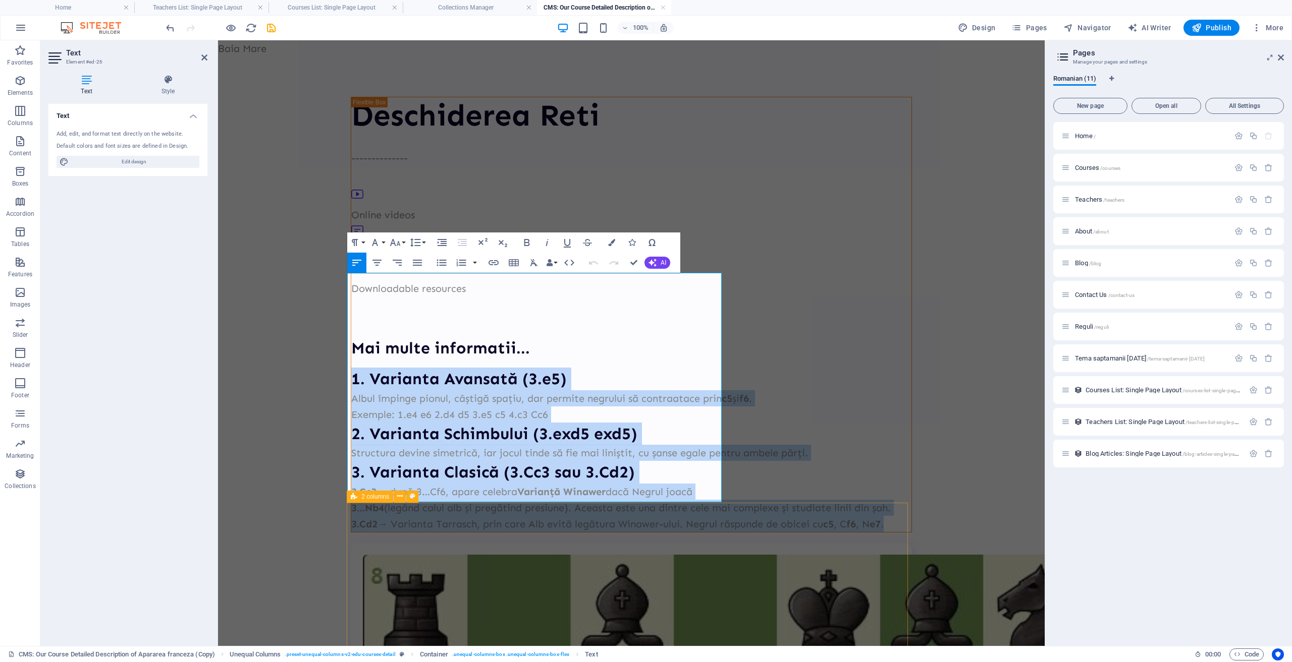
drag, startPoint x: 349, startPoint y: 285, endPoint x: 600, endPoint y: 513, distance: 339.3
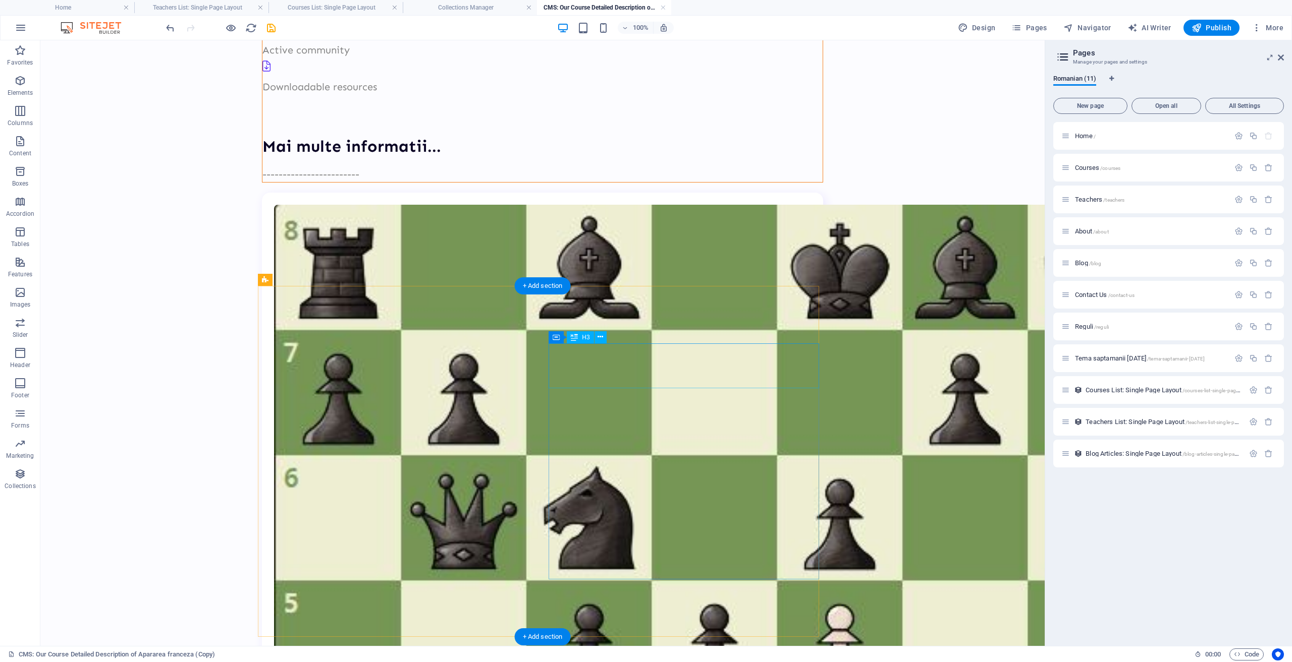
scroll to position [233, 0]
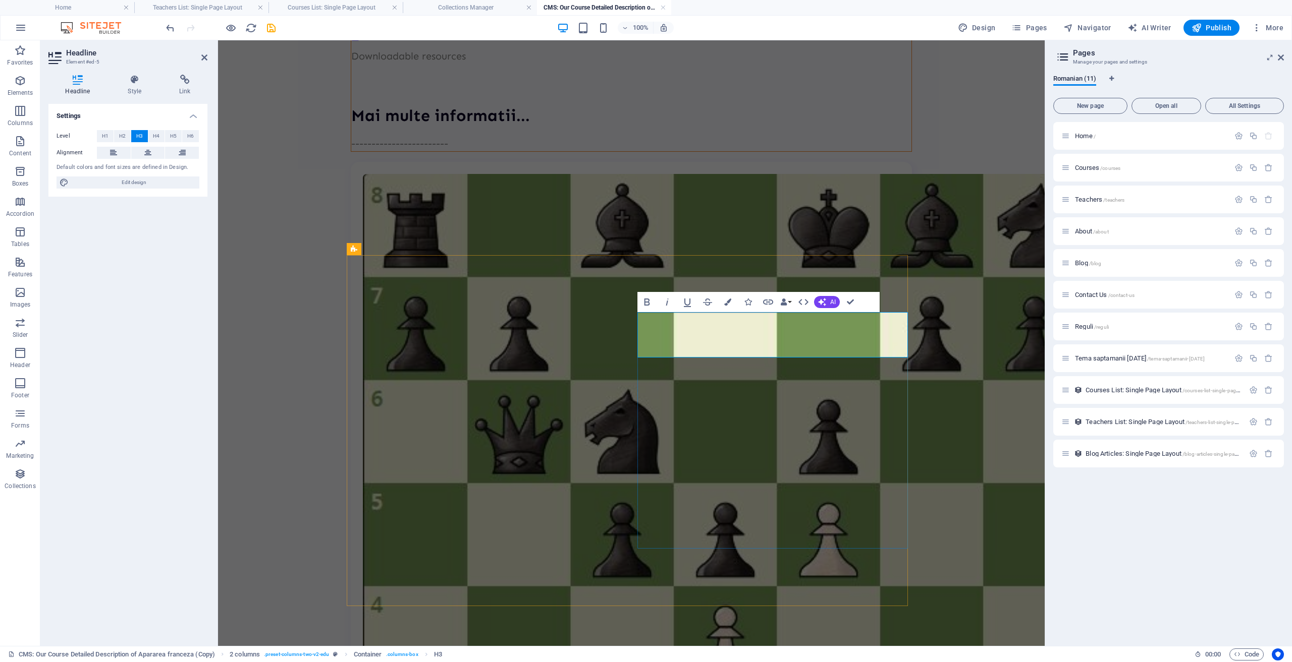
drag, startPoint x: 763, startPoint y: 349, endPoint x: 639, endPoint y: 351, distance: 124.1
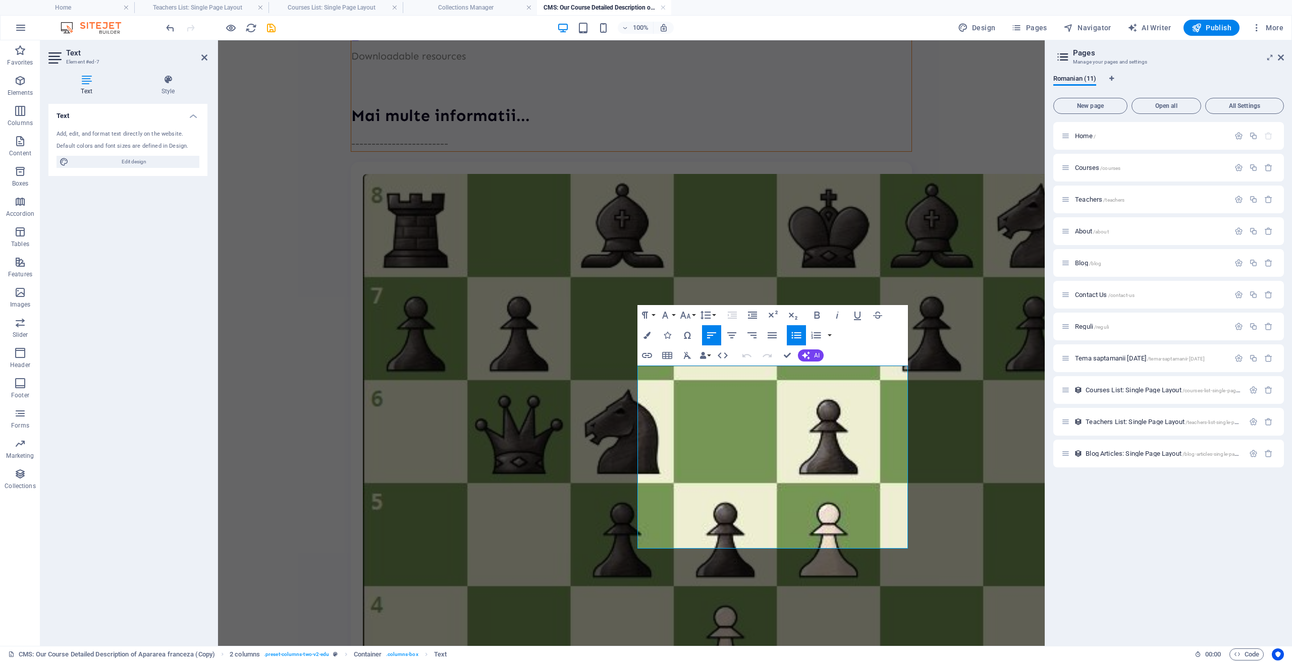
drag, startPoint x: 650, startPoint y: 377, endPoint x: 917, endPoint y: 554, distance: 320.1
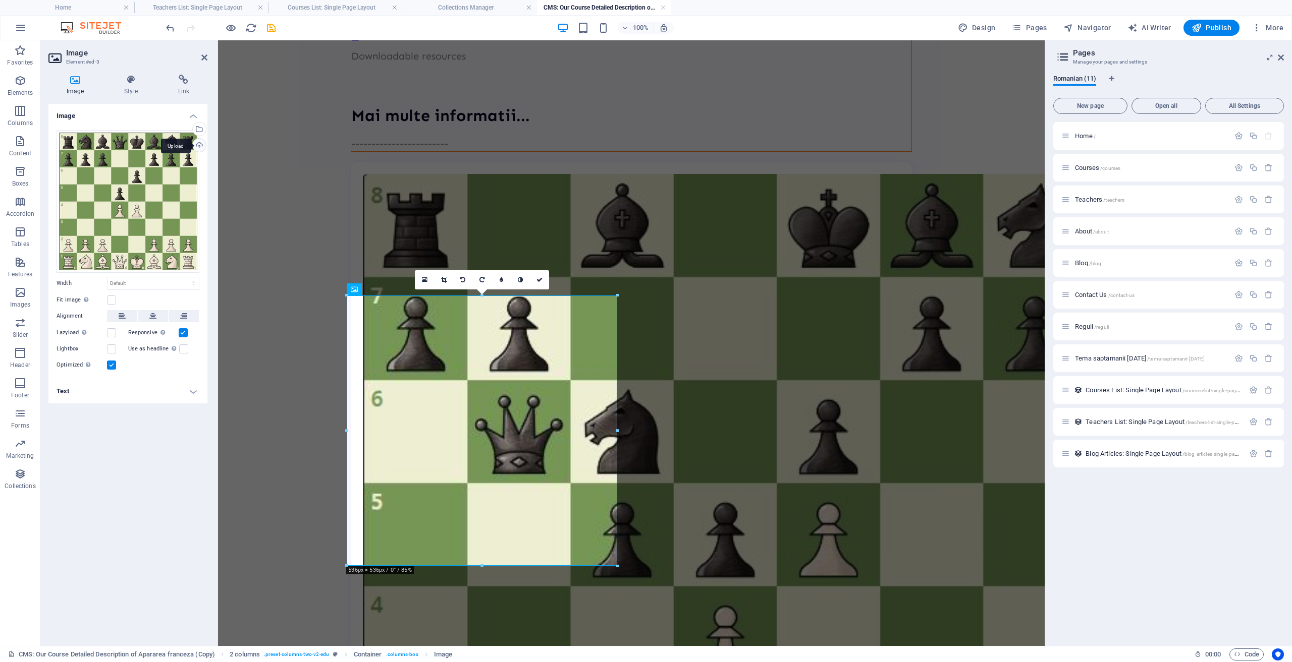
click at [197, 143] on div "Upload" at bounding box center [198, 146] width 15 height 15
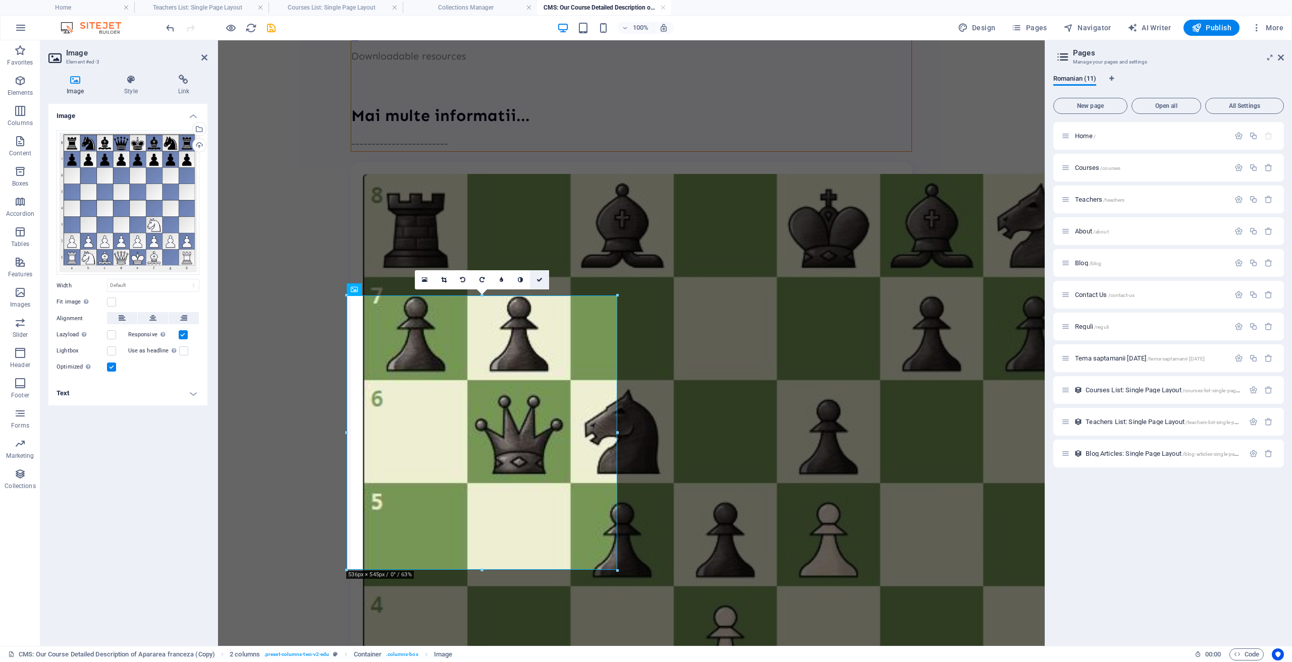
click at [541, 281] on icon at bounding box center [539, 280] width 6 height 6
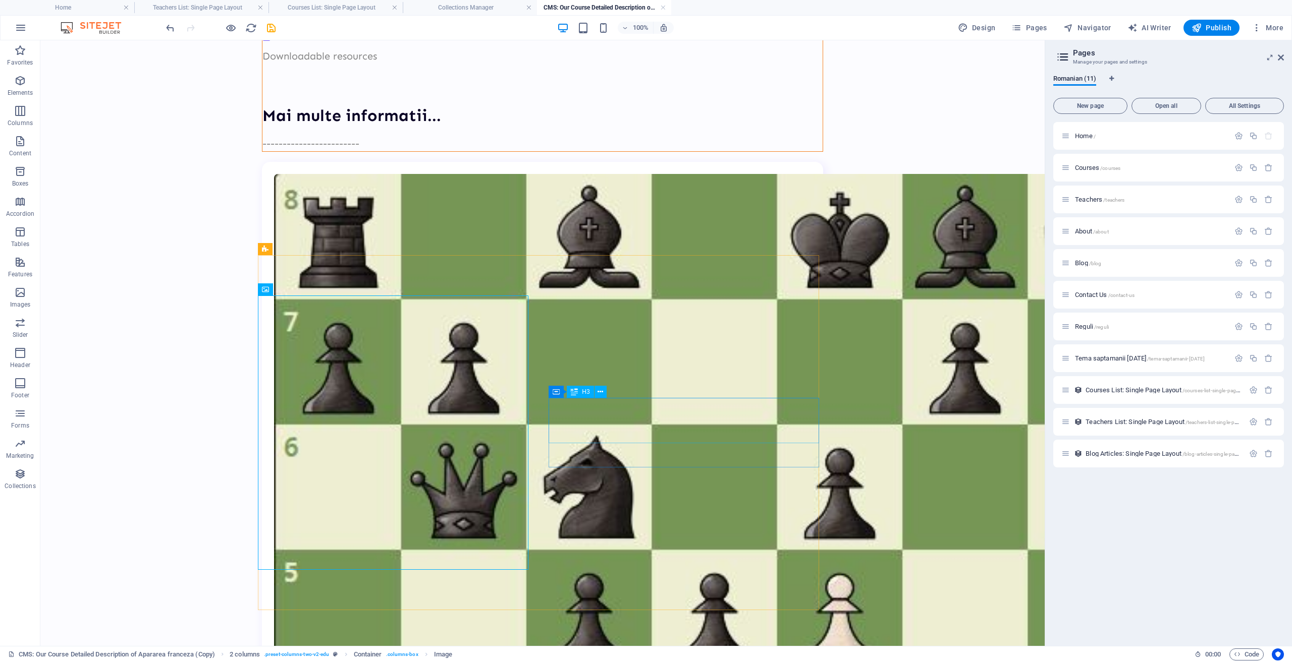
scroll to position [31, 0]
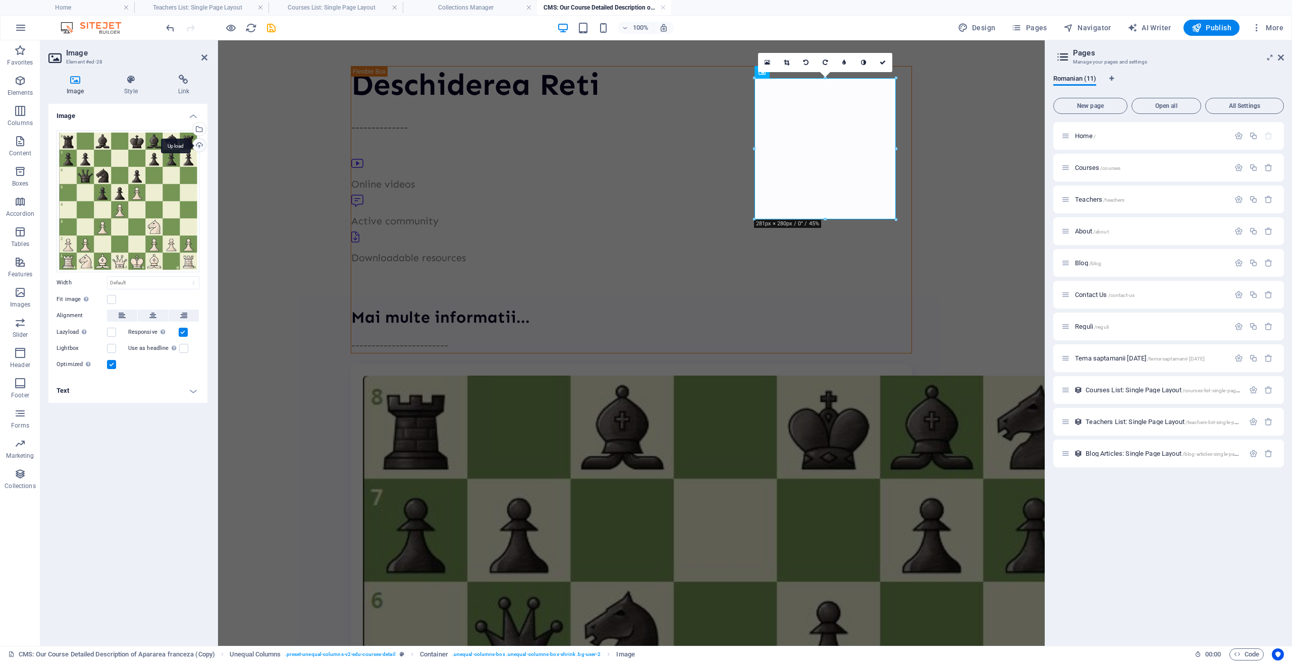
click at [200, 147] on div "Upload" at bounding box center [198, 146] width 15 height 15
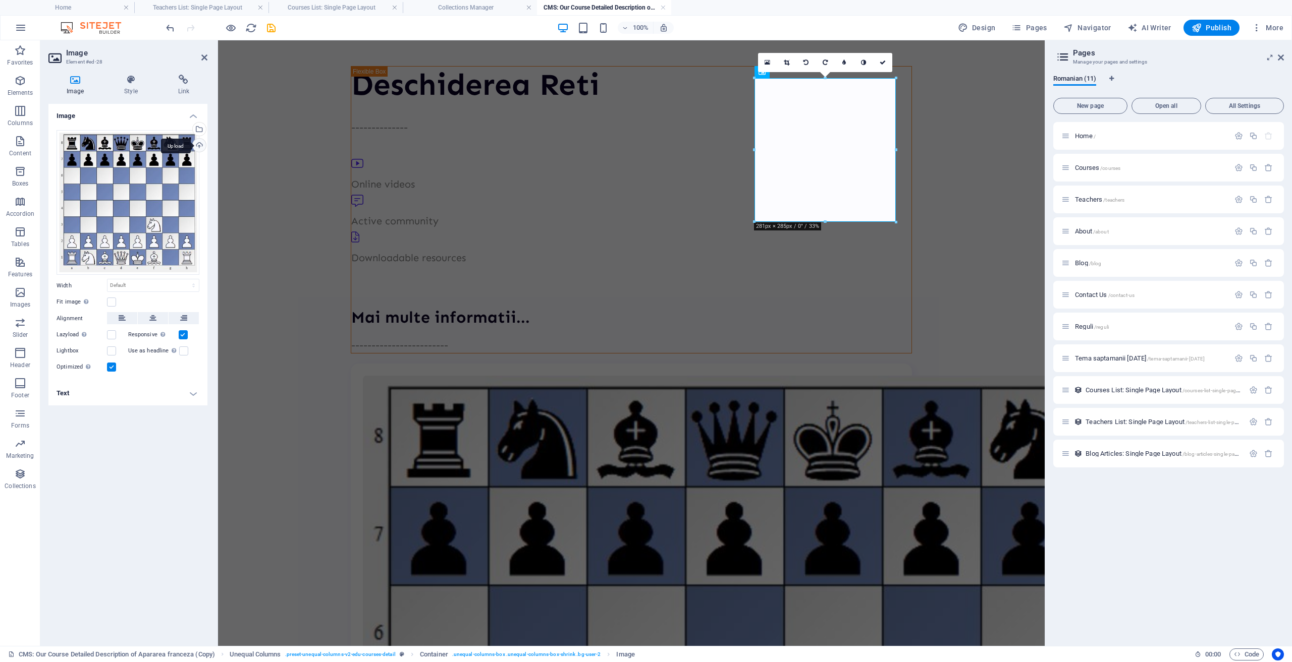
click at [198, 146] on div "Upload" at bounding box center [198, 146] width 15 height 15
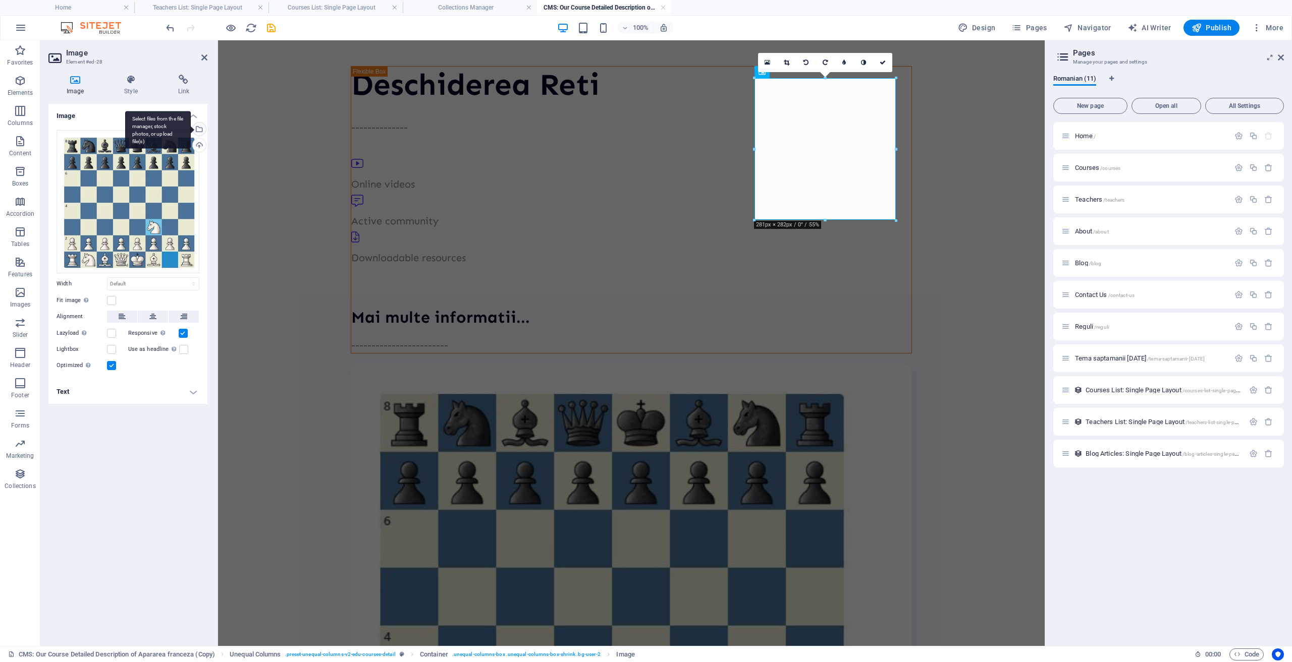
click at [200, 131] on div "Select files from the file manager, stock photos, or upload file(s)" at bounding box center [198, 130] width 15 height 15
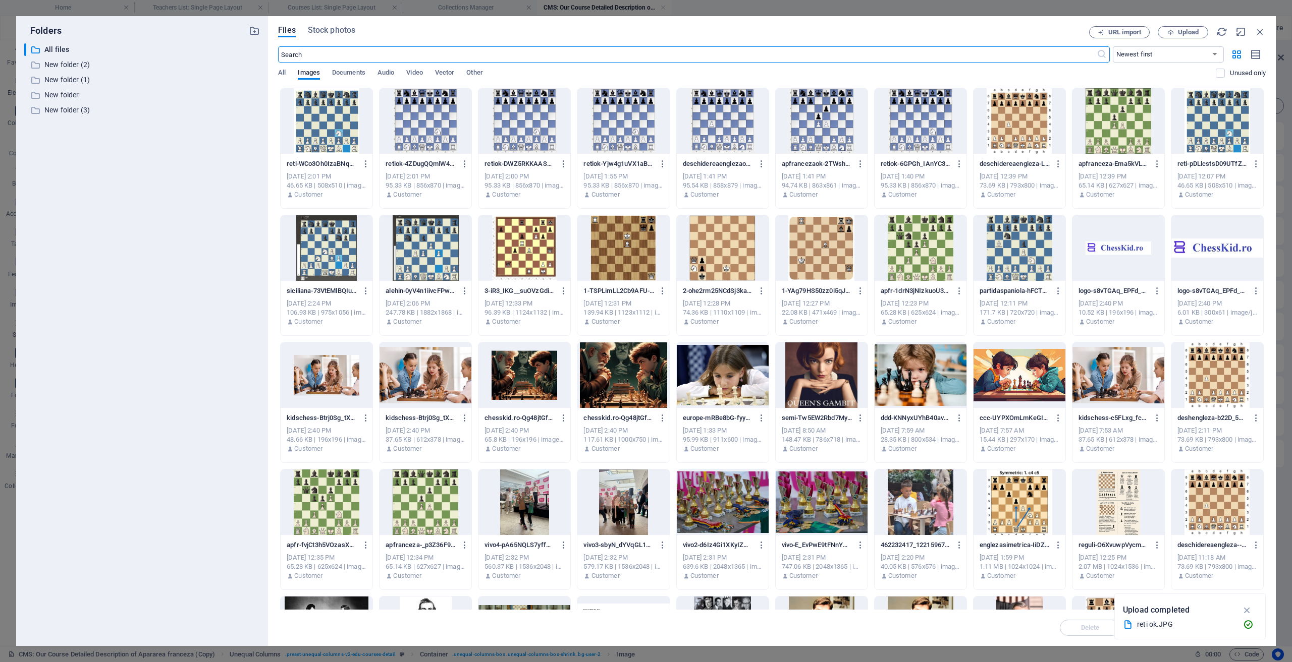
click at [924, 135] on div at bounding box center [920, 121] width 92 height 66
click at [924, 135] on div "1" at bounding box center [920, 121] width 92 height 66
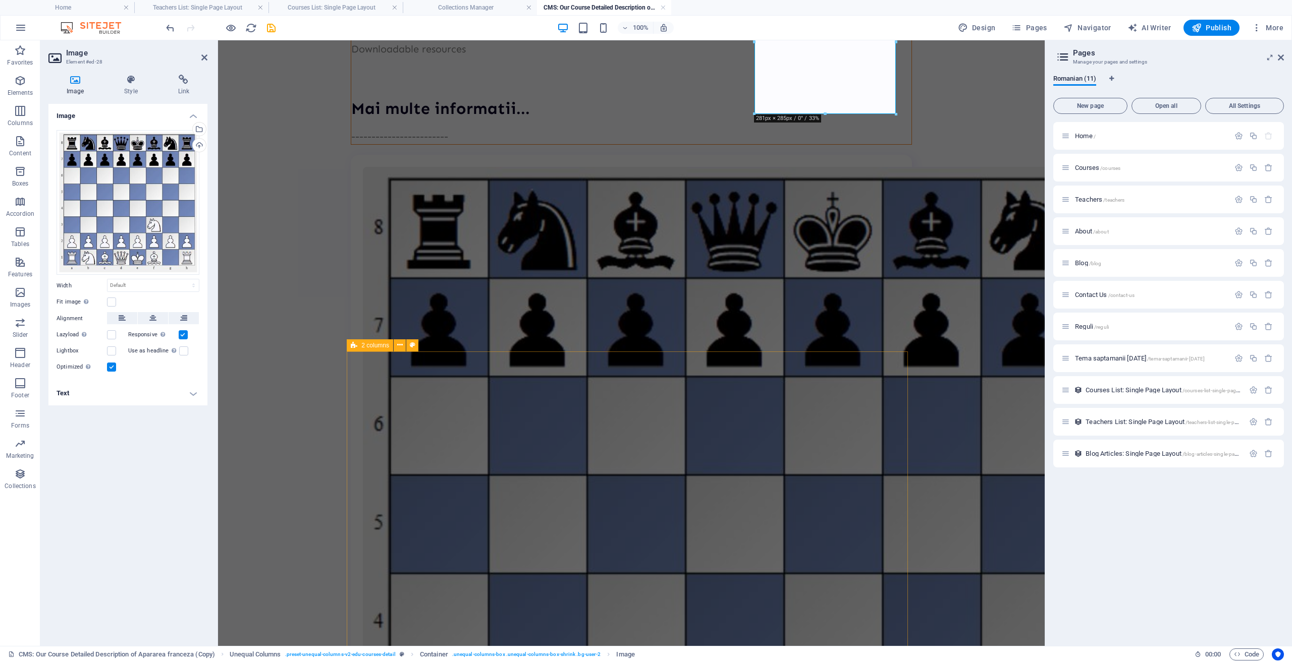
scroll to position [0, 0]
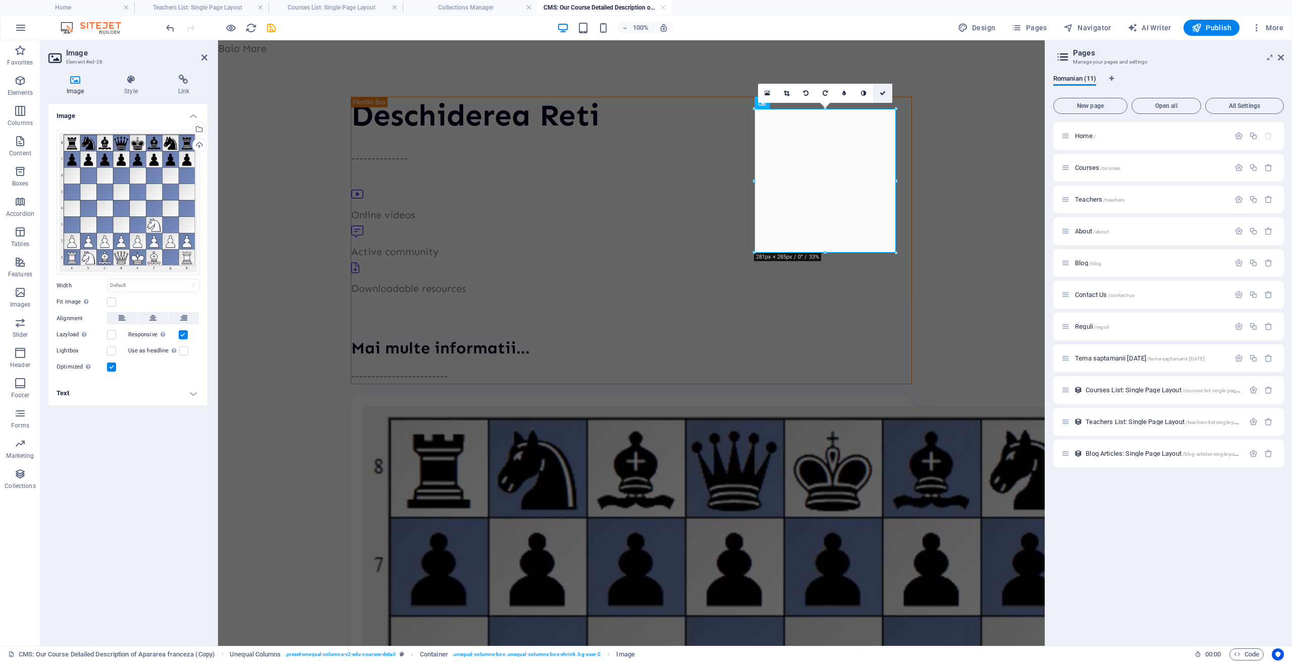
click at [883, 93] on icon at bounding box center [882, 93] width 6 height 6
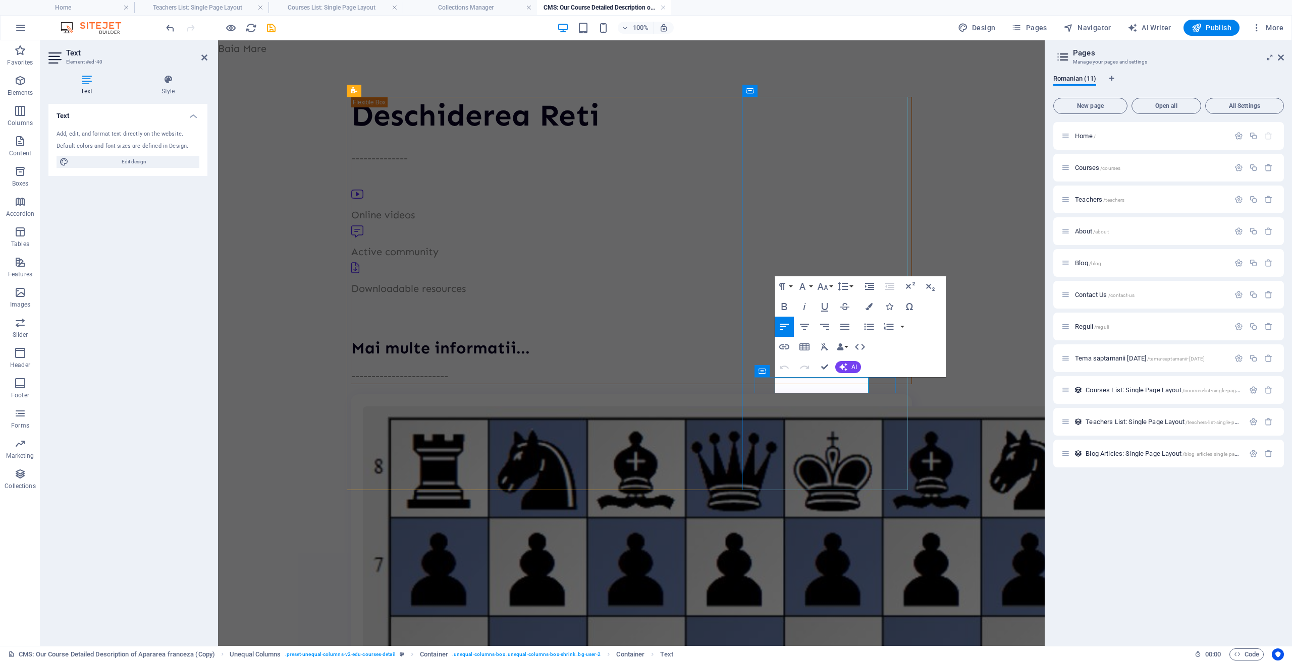
drag, startPoint x: 830, startPoint y: 386, endPoint x: 823, endPoint y: 384, distance: 7.3
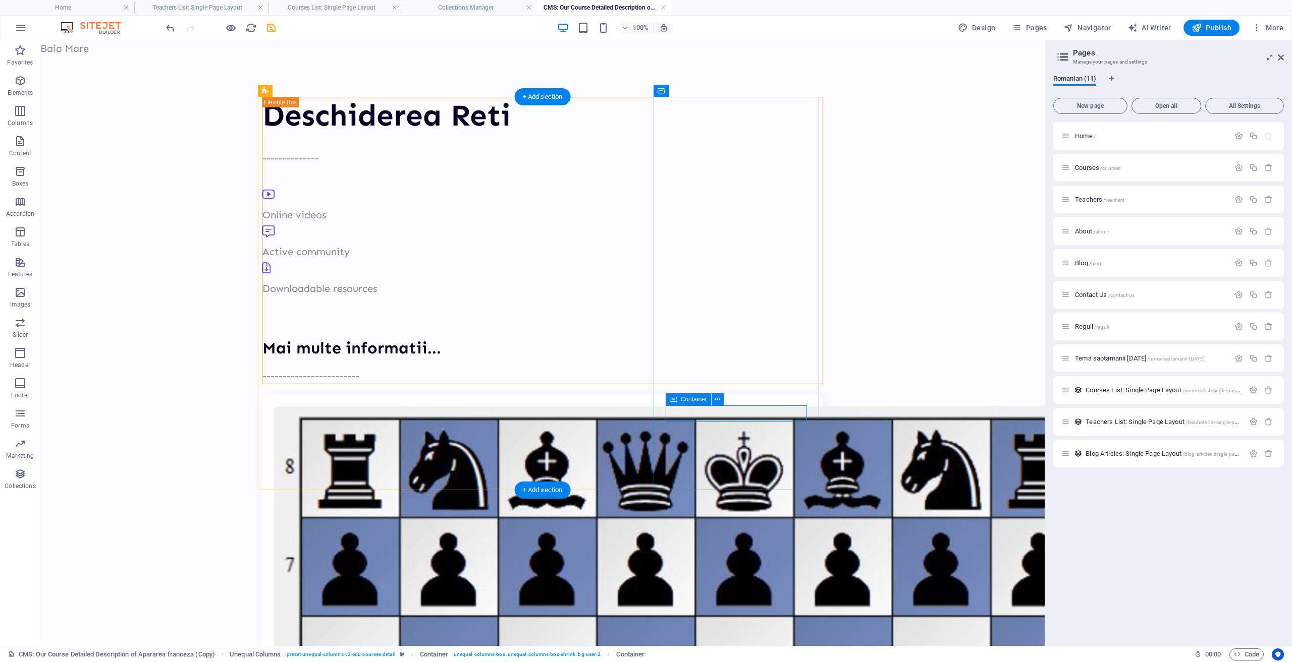
drag, startPoint x: 644, startPoint y: 415, endPoint x: 807, endPoint y: 415, distance: 163.5
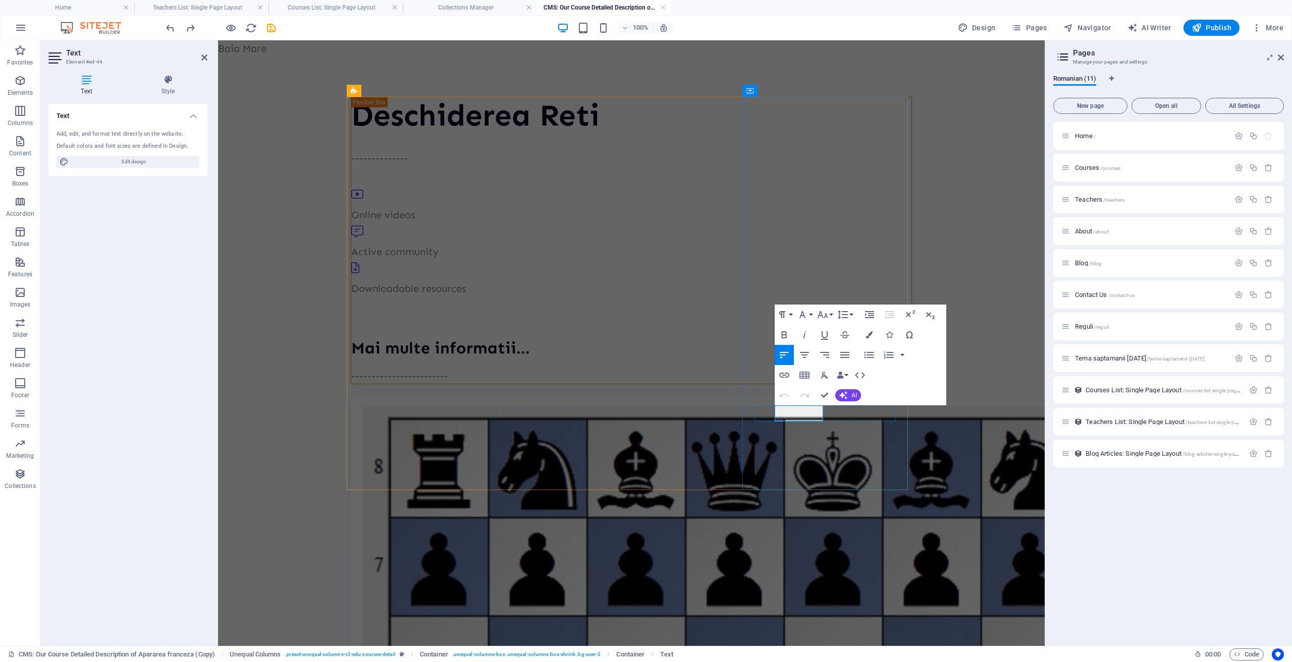
drag, startPoint x: 812, startPoint y: 413, endPoint x: 818, endPoint y: 413, distance: 6.6
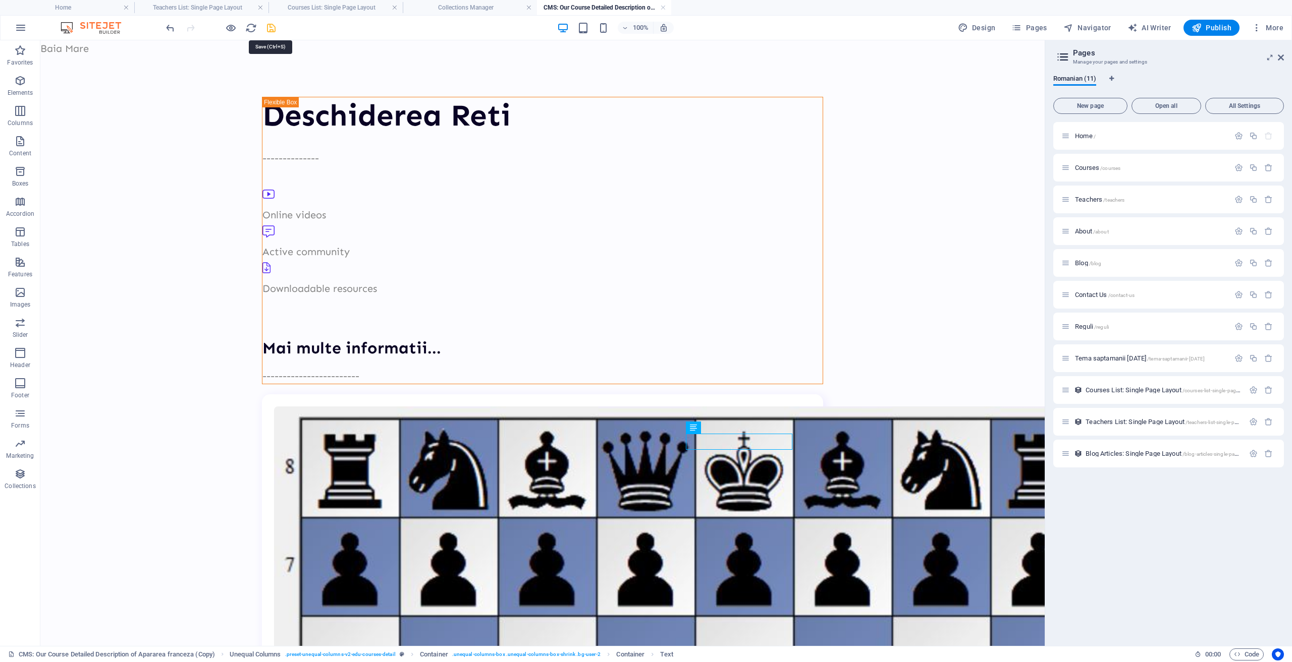
click at [273, 30] on icon "save" at bounding box center [271, 28] width 12 height 12
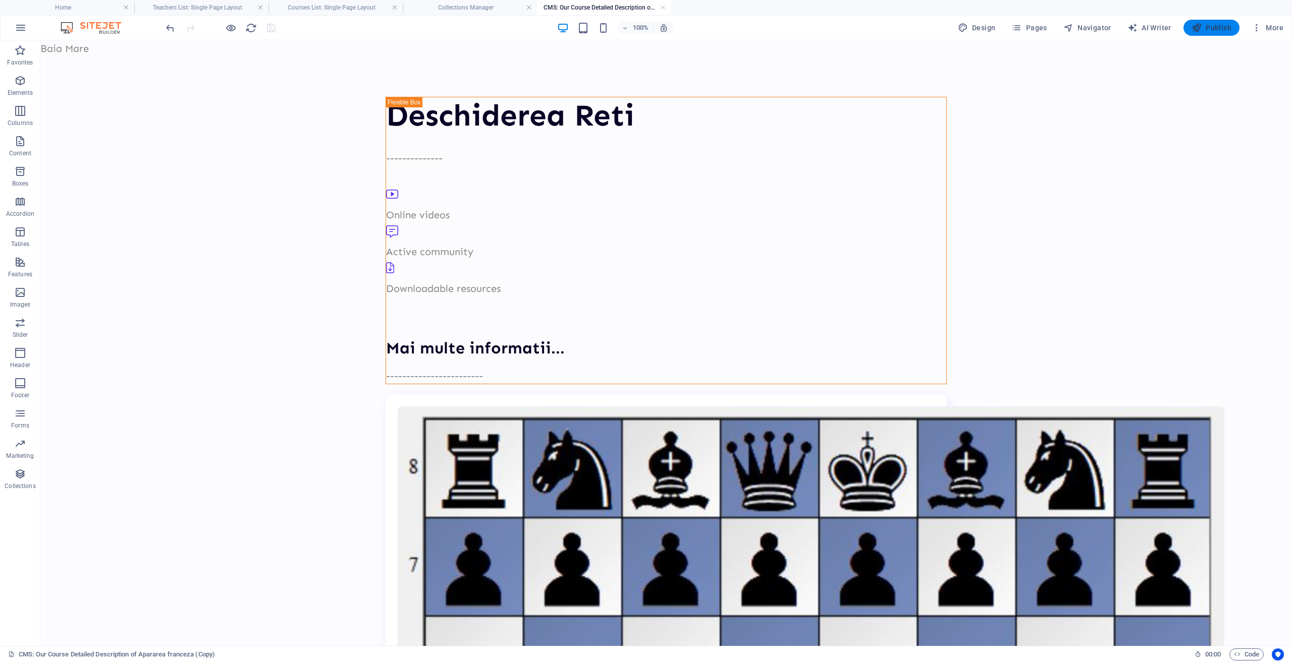
drag, startPoint x: 1205, startPoint y: 25, endPoint x: 1157, endPoint y: 2, distance: 53.3
click at [1205, 25] on span "Publish" at bounding box center [1211, 28] width 40 height 10
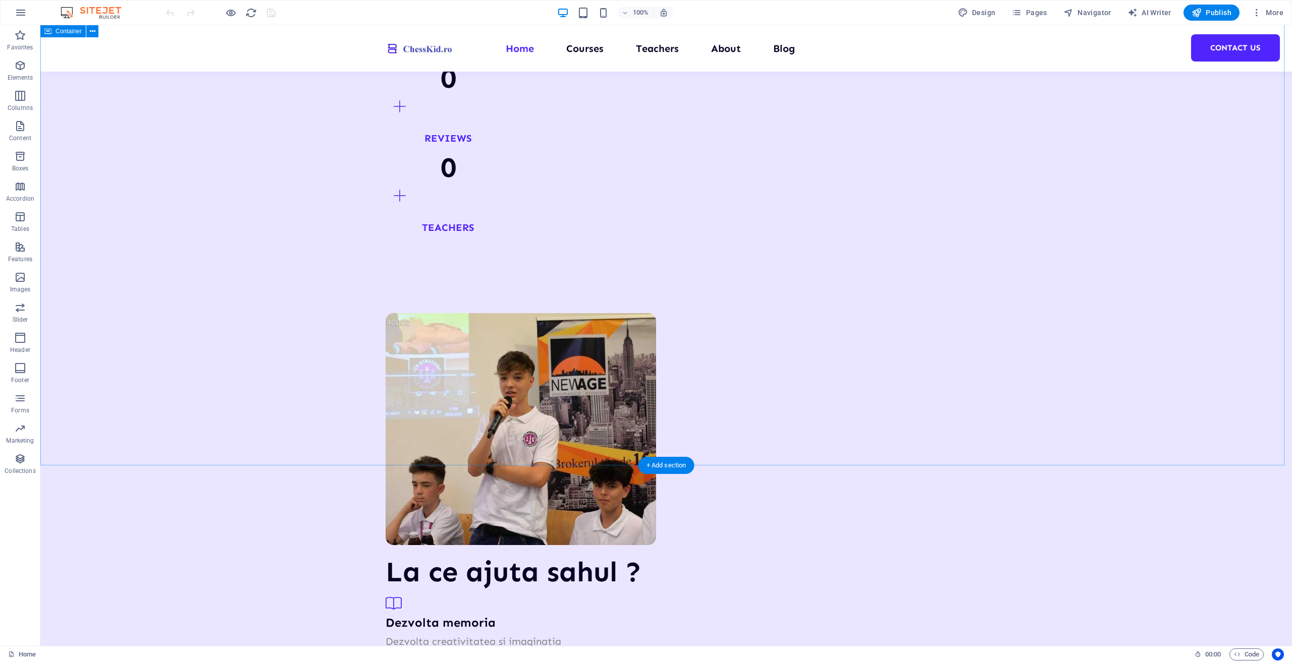
scroll to position [1110, 0]
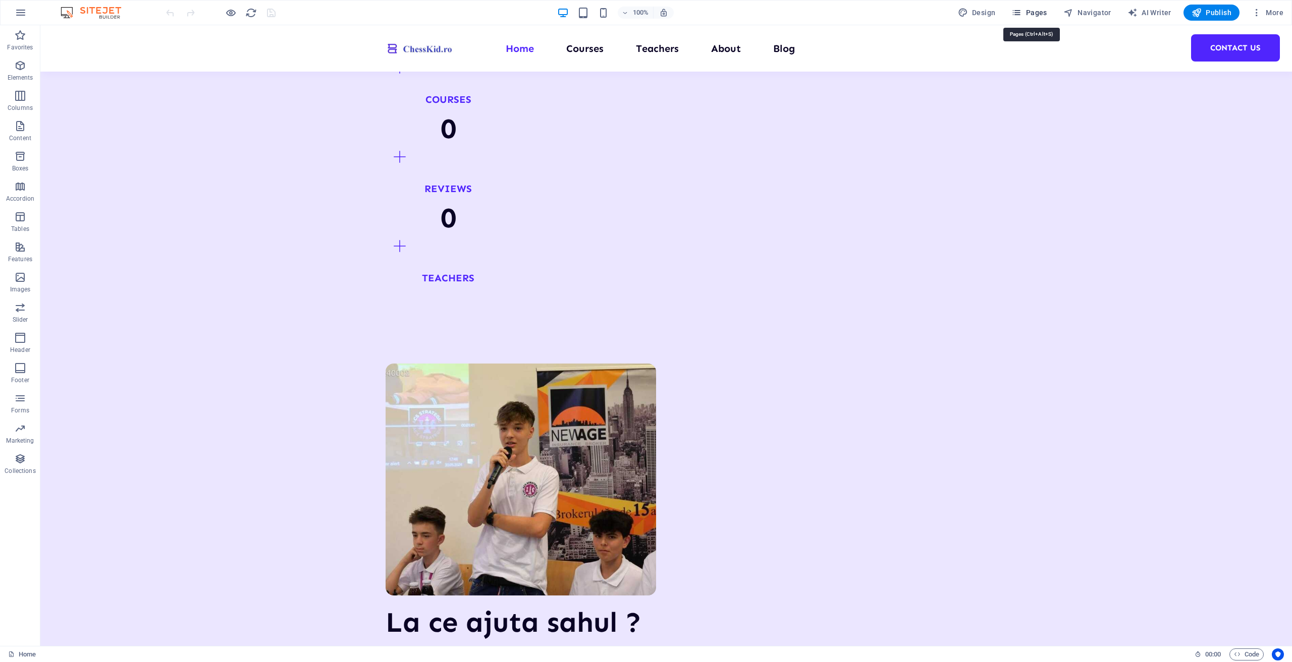
click at [1029, 11] on span "Pages" at bounding box center [1028, 13] width 35 height 10
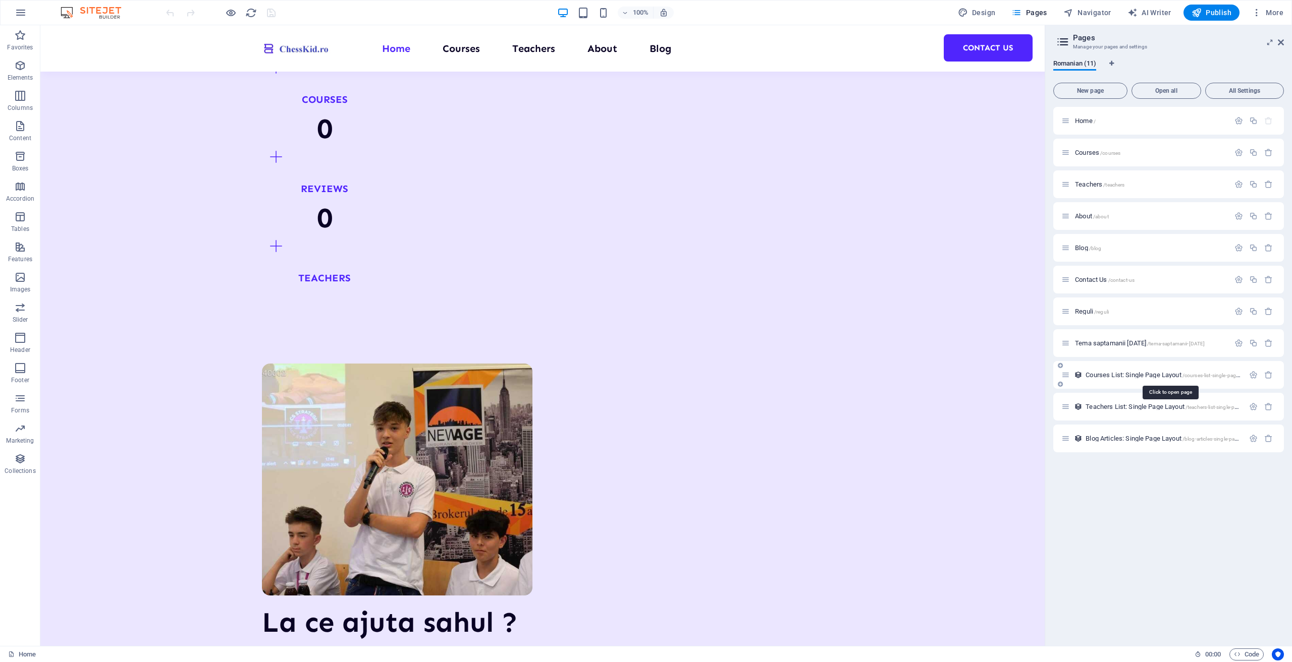
click at [1096, 375] on span "Courses List: Single Page Layout /courses-list-single-page-layout" at bounding box center [1169, 375] width 169 height 8
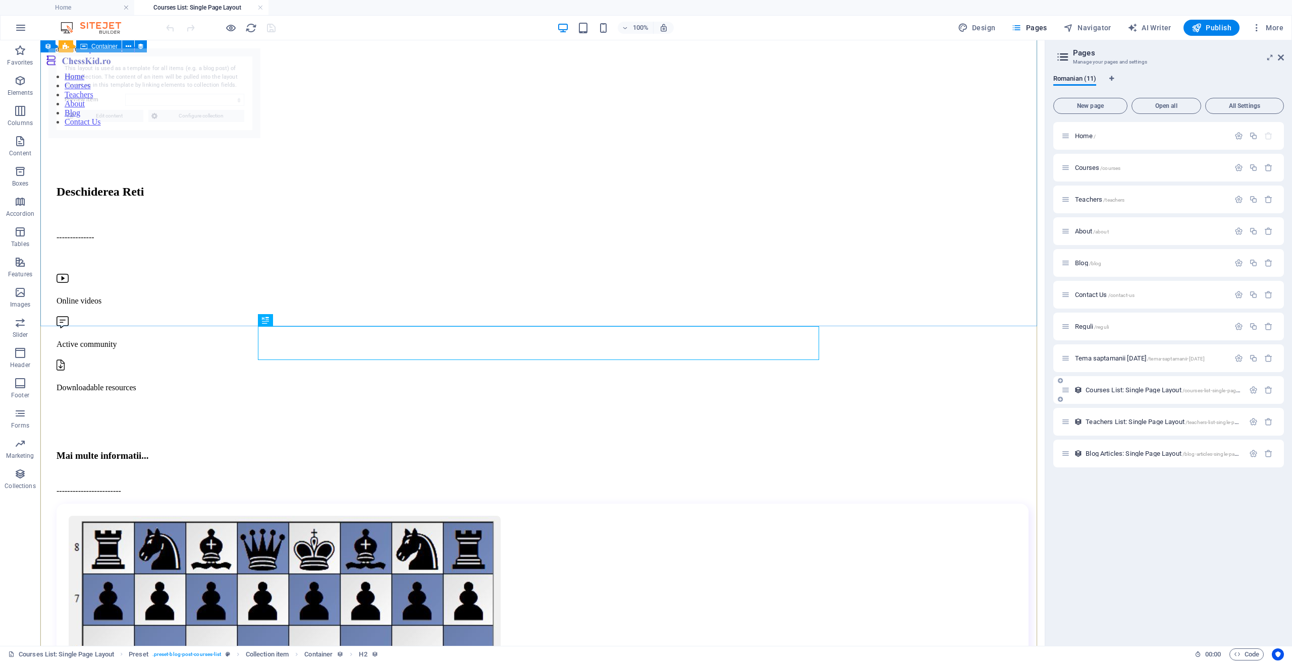
scroll to position [606, 0]
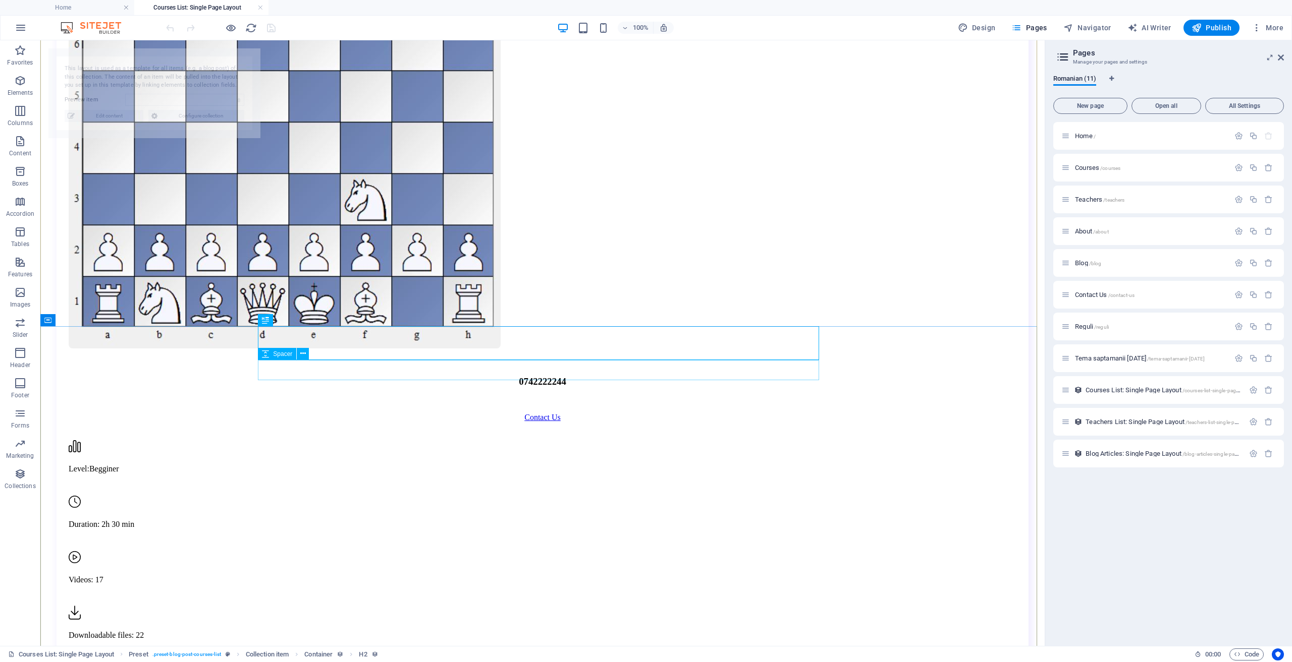
select select "68e3aeff735824e6d700b872"
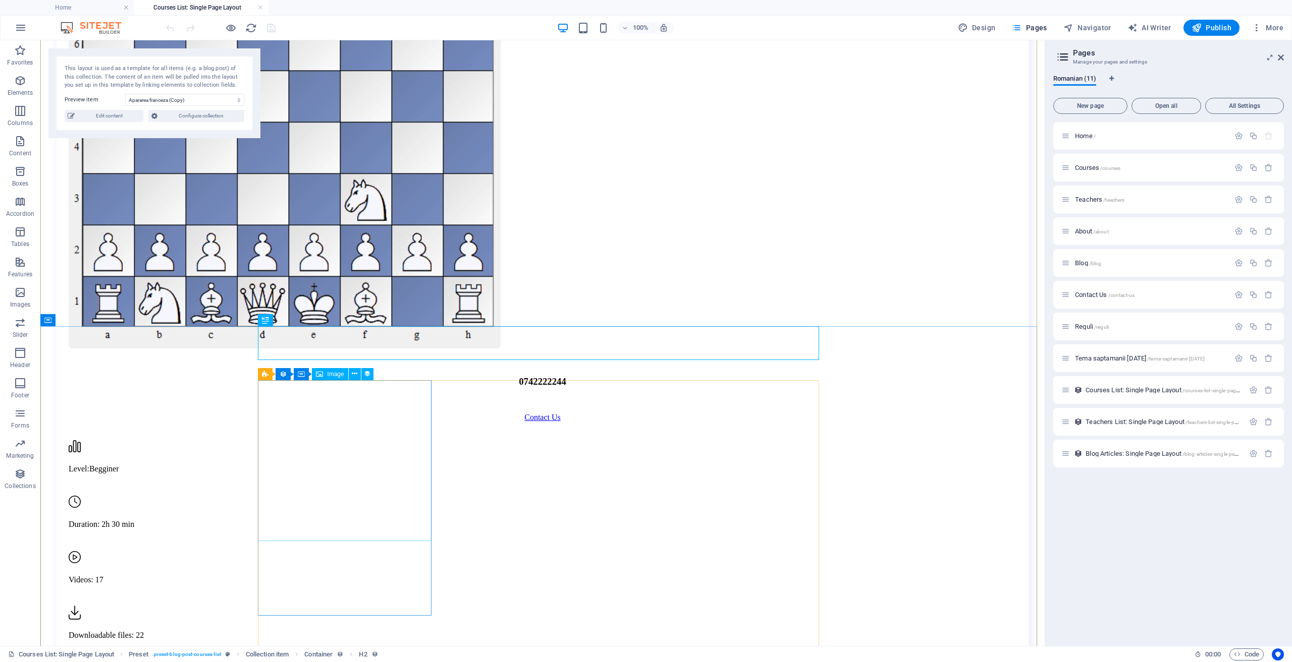
scroll to position [808, 0]
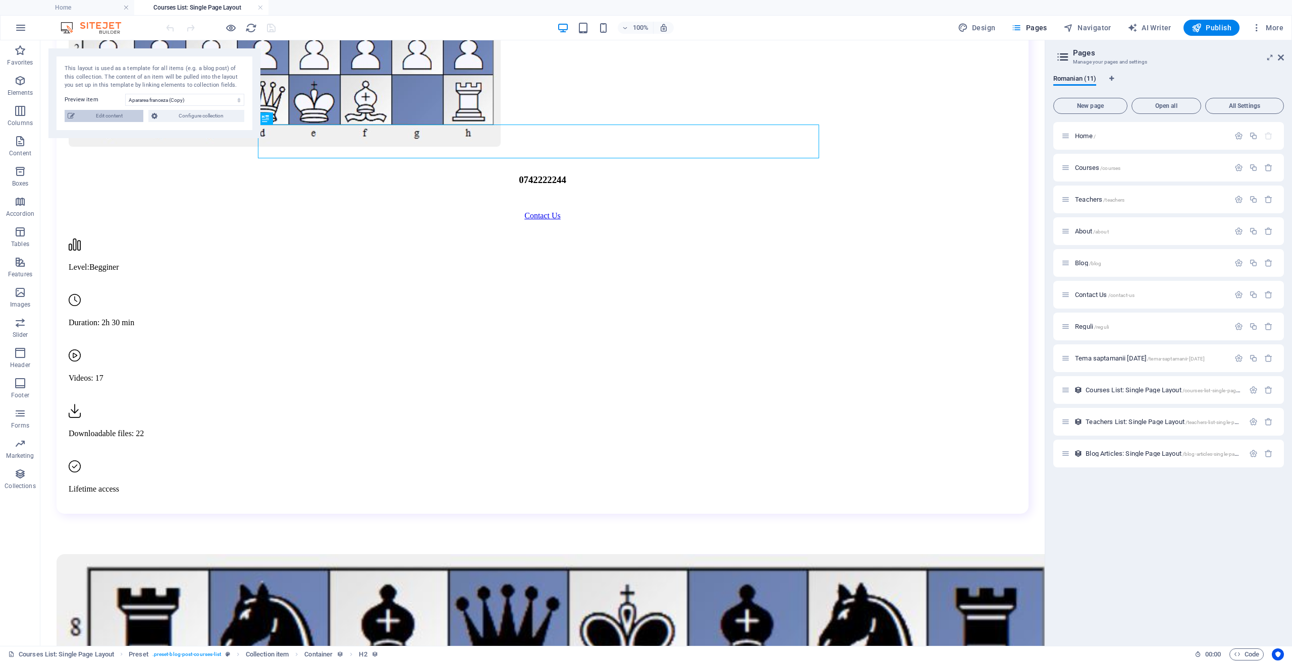
click at [86, 115] on span "Edit content" at bounding box center [109, 116] width 63 height 12
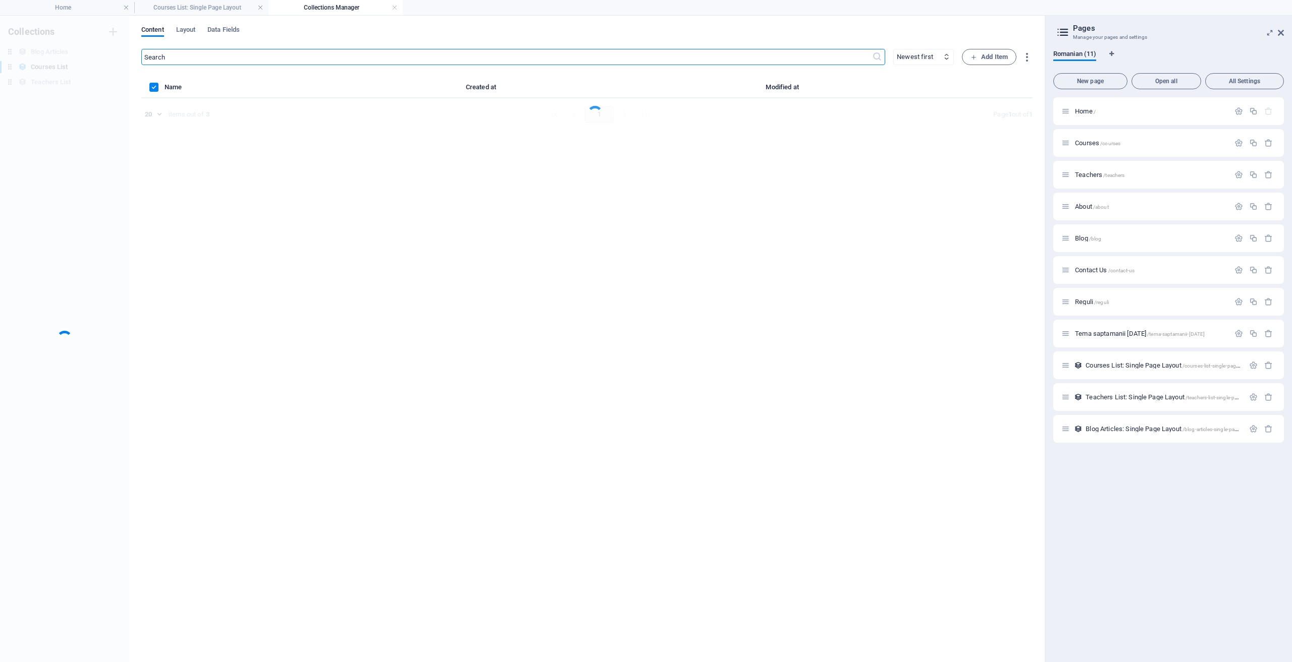
scroll to position [0, 0]
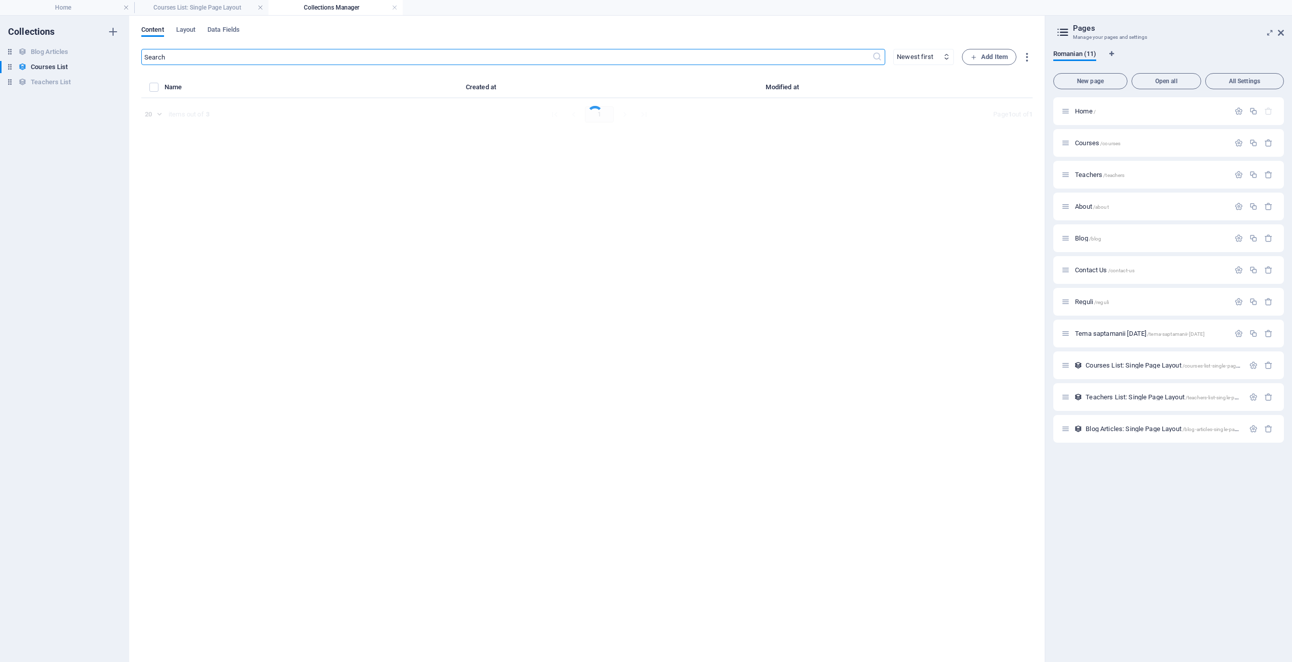
select select "Design"
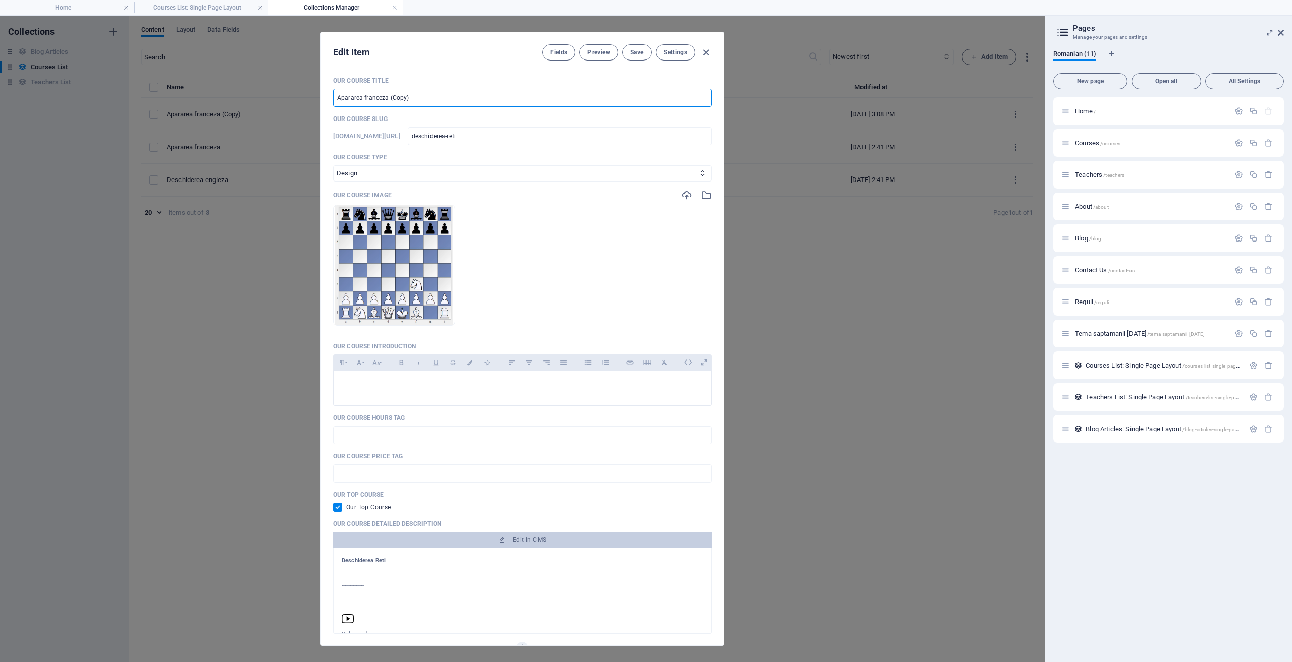
drag, startPoint x: 426, startPoint y: 97, endPoint x: 259, endPoint y: 93, distance: 166.6
click at [262, 93] on div "Edit Item Fields Preview Save Settings Our Course Title Apararea franceza (Copy…" at bounding box center [522, 339] width 1044 height 647
type input "Deschiderea Reti"
click at [635, 54] on span "Save" at bounding box center [636, 52] width 13 height 8
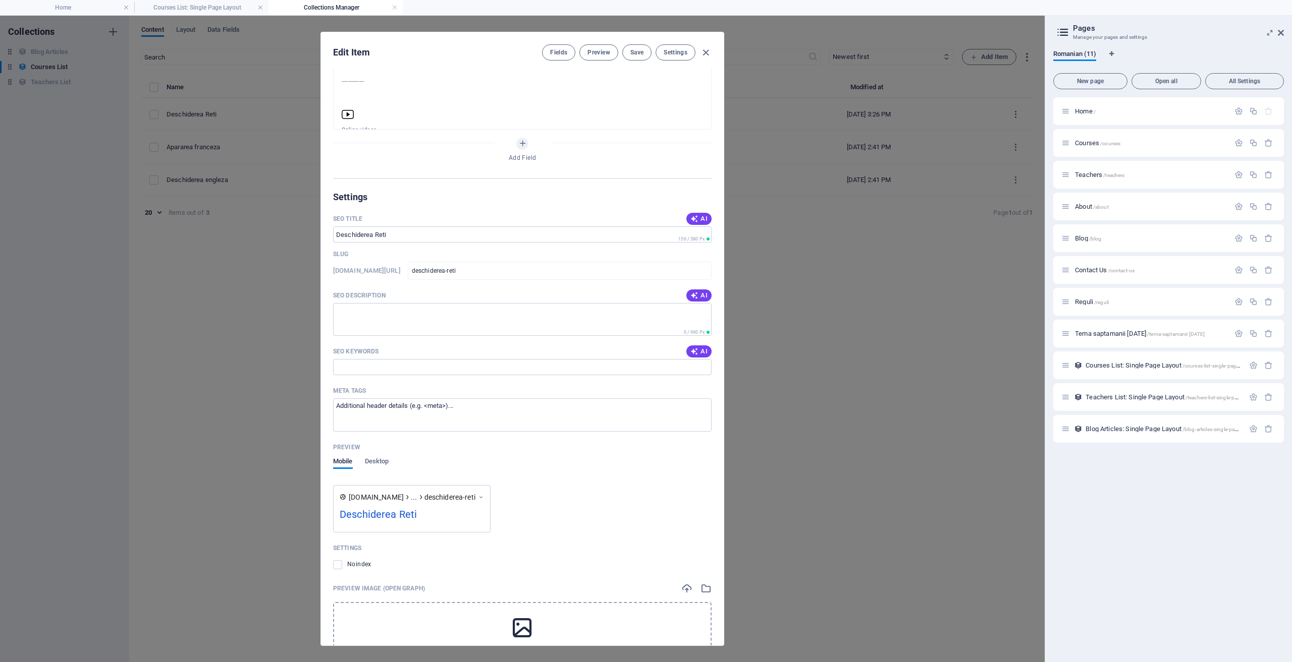
scroll to position [603, 0]
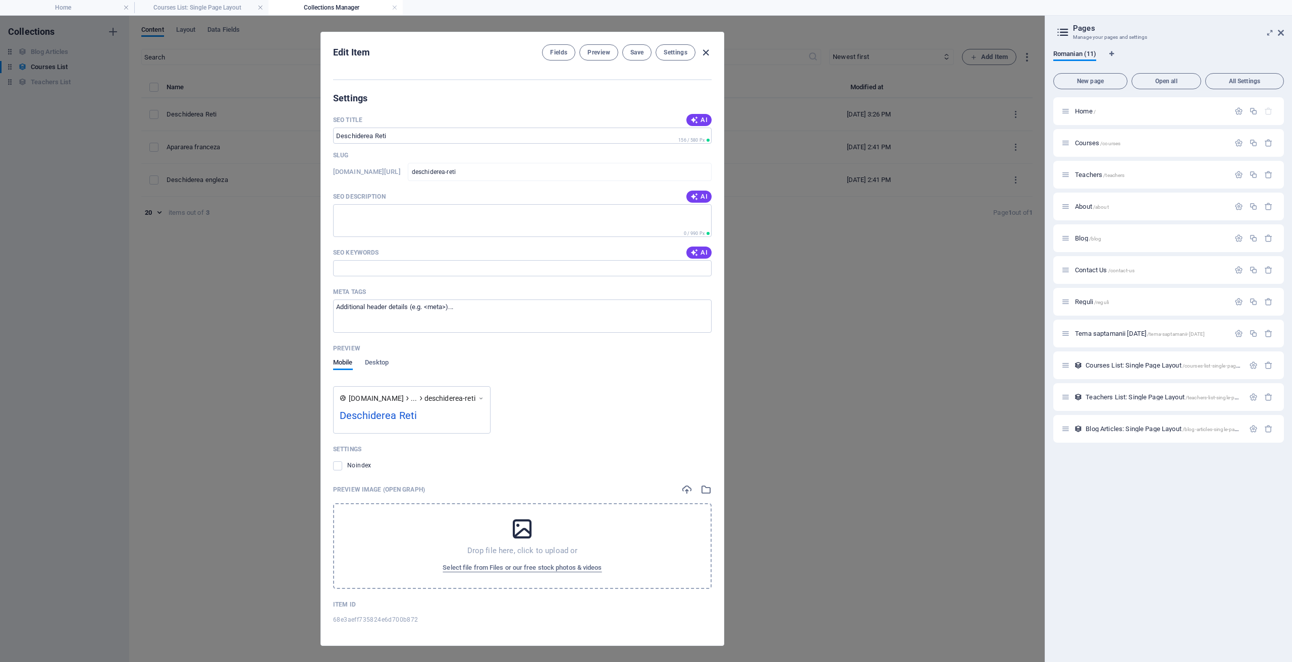
click at [707, 53] on icon "button" at bounding box center [706, 53] width 12 height 12
checkbox input "false"
type input "deschiderea-reti"
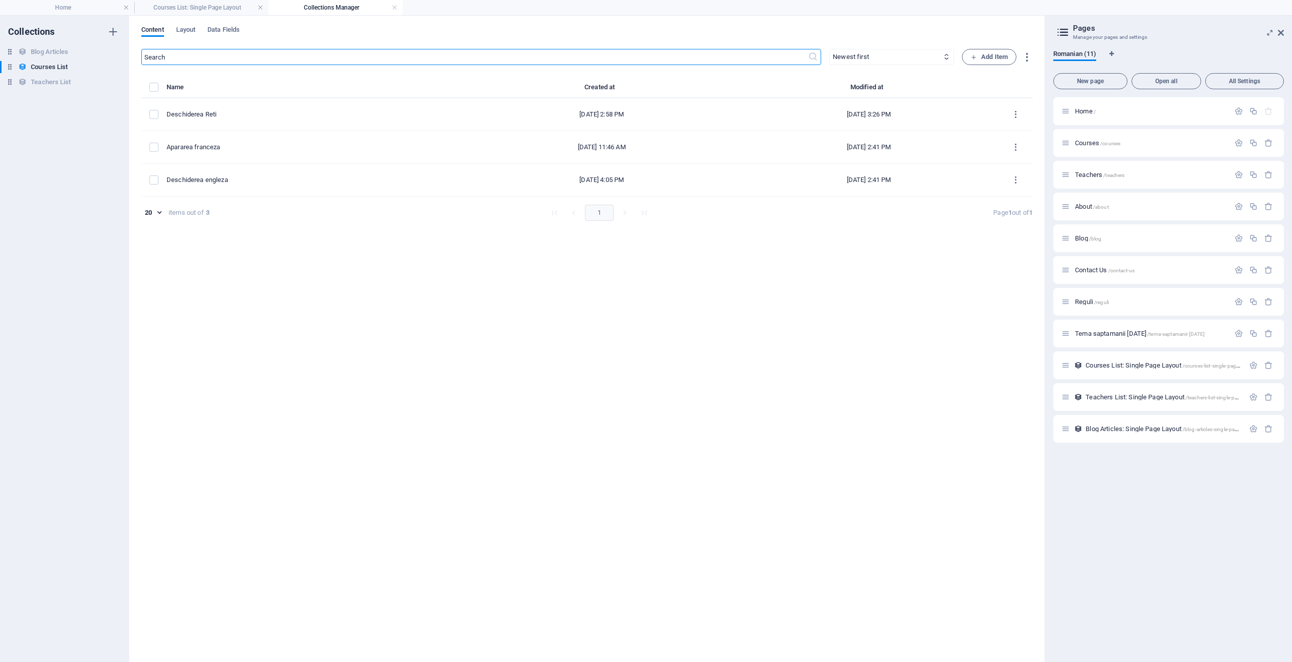
scroll to position [451, 0]
click at [393, 6] on link at bounding box center [395, 8] width 6 height 10
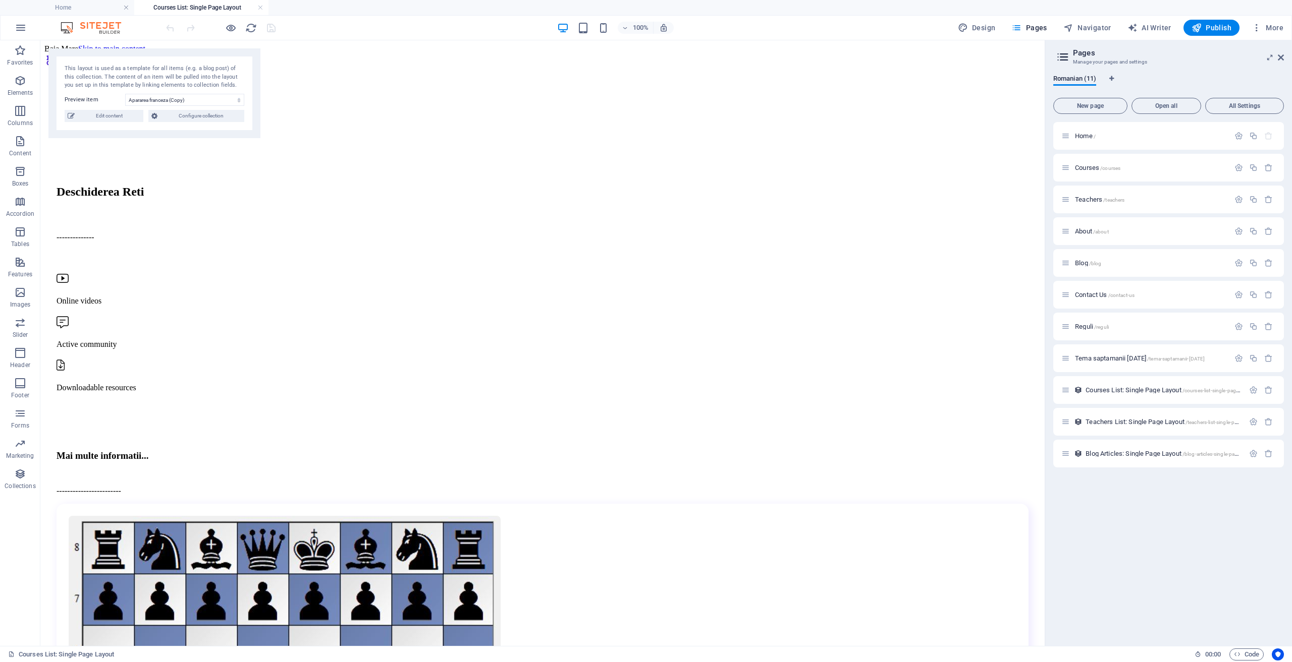
scroll to position [808, 0]
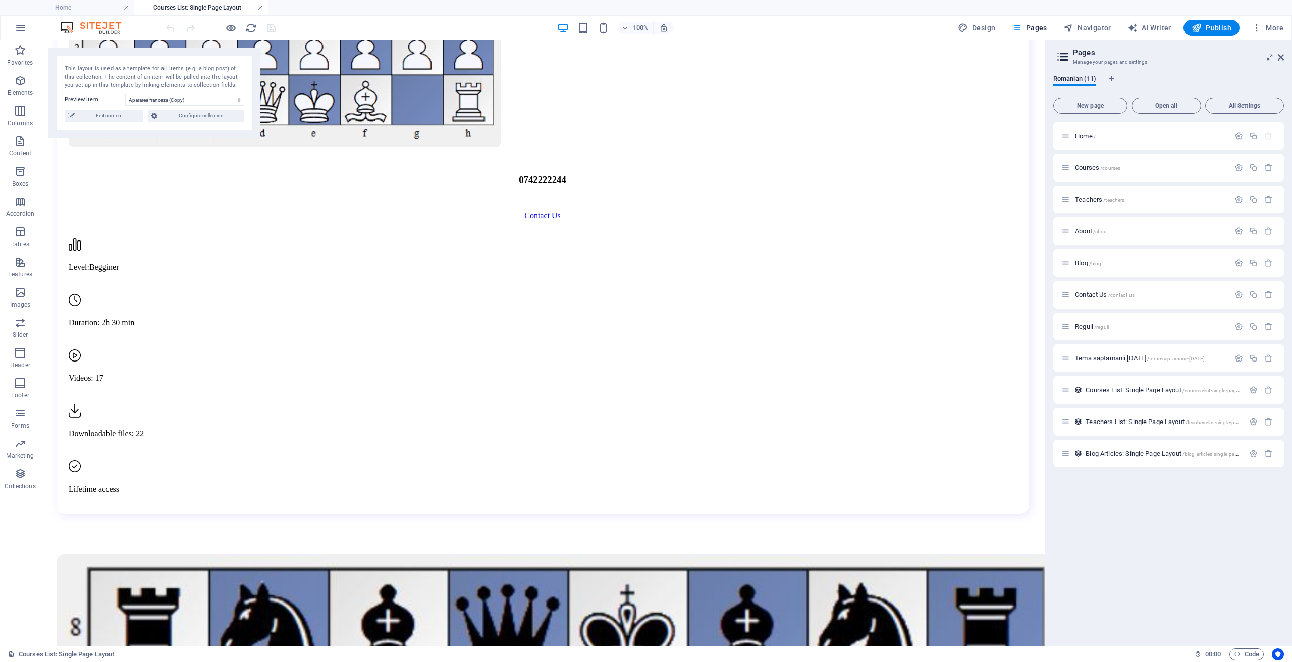
click at [260, 8] on link at bounding box center [260, 8] width 6 height 10
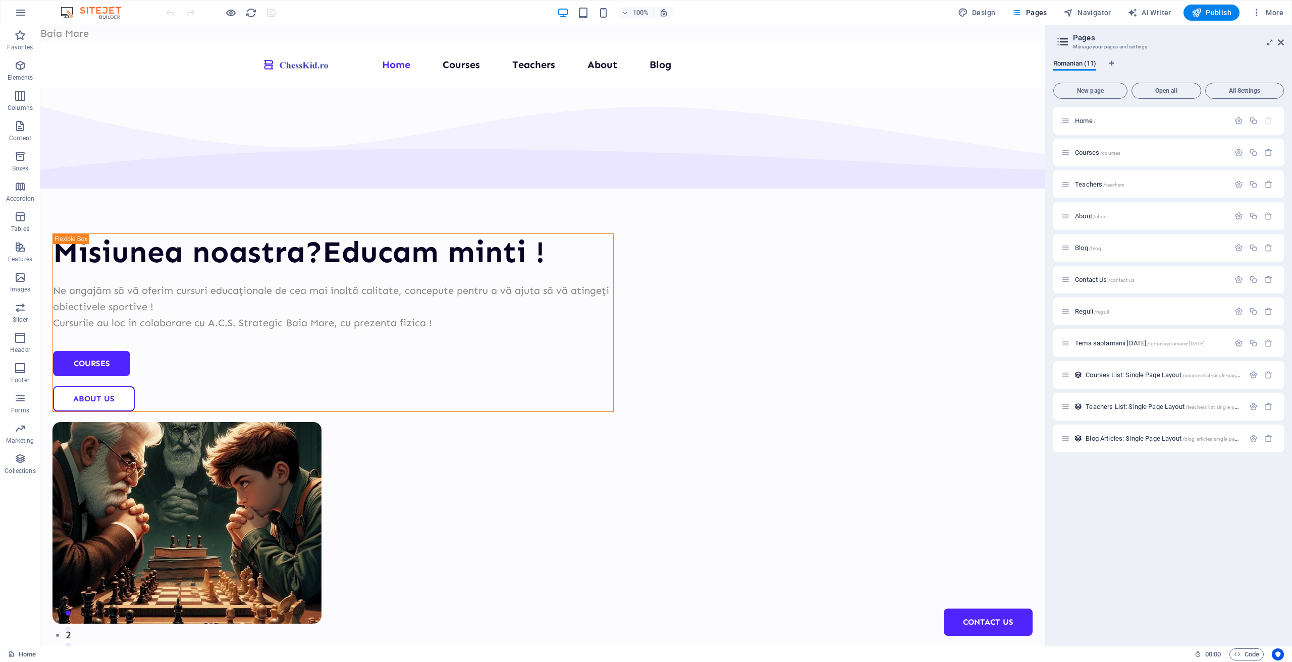
scroll to position [1110, 0]
